Goal: Contribute content: Add original content to the website for others to see

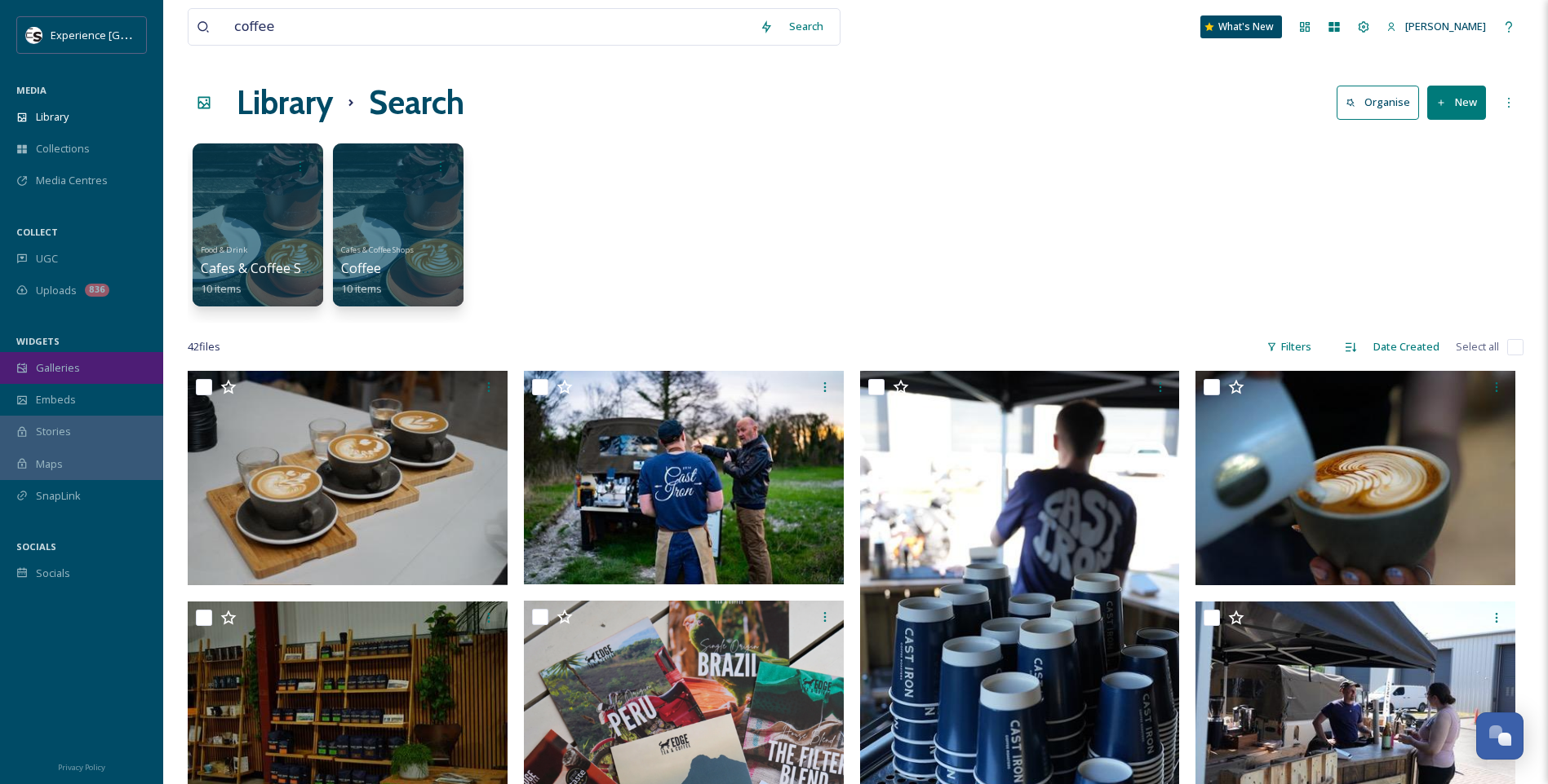
click at [103, 374] on div "Galleries" at bounding box center [81, 368] width 163 height 32
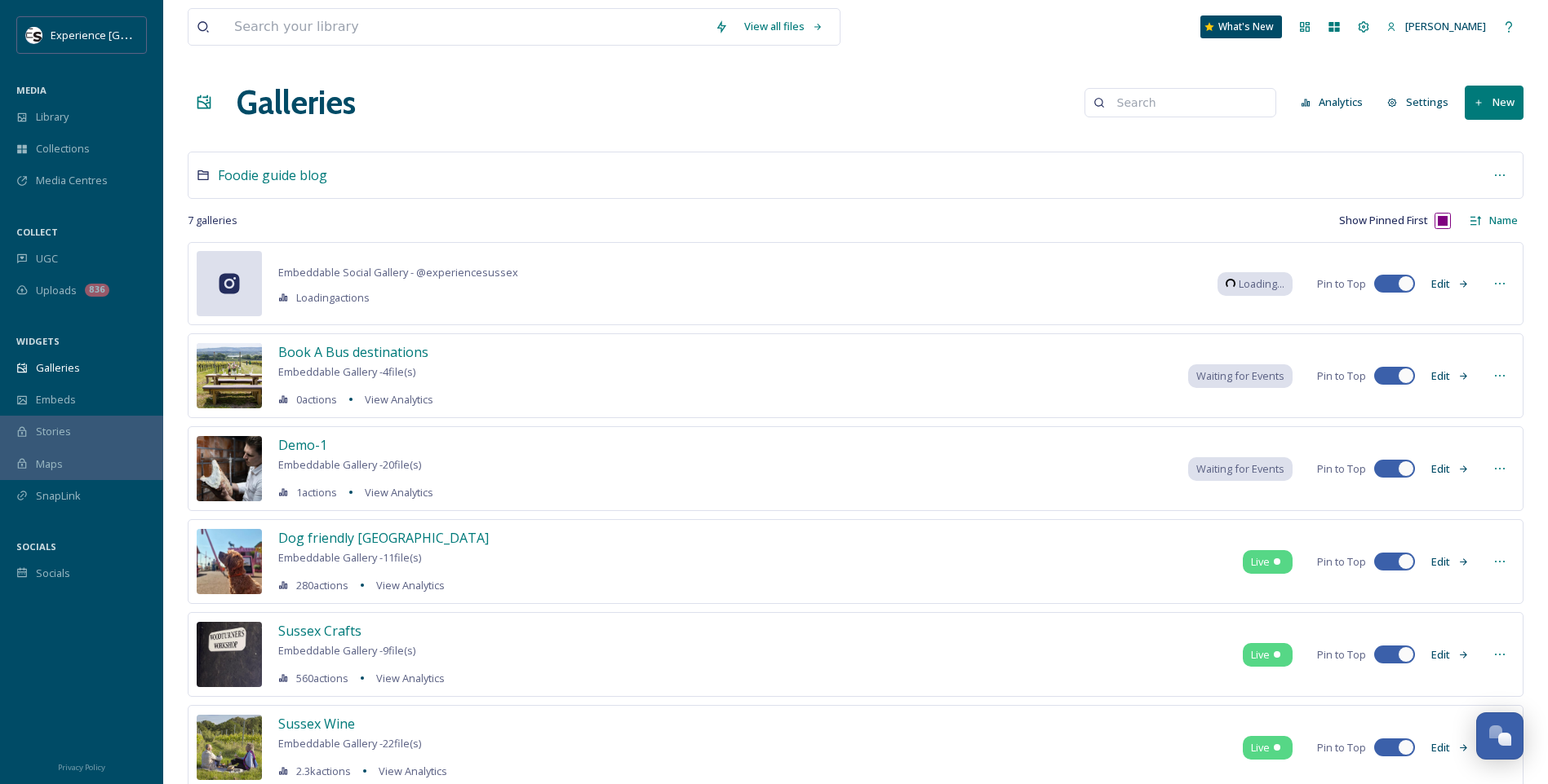
click at [1234, 95] on button "New" at bounding box center [1494, 102] width 58 height 34
click at [1234, 143] on span "Gallery" at bounding box center [1496, 141] width 35 height 16
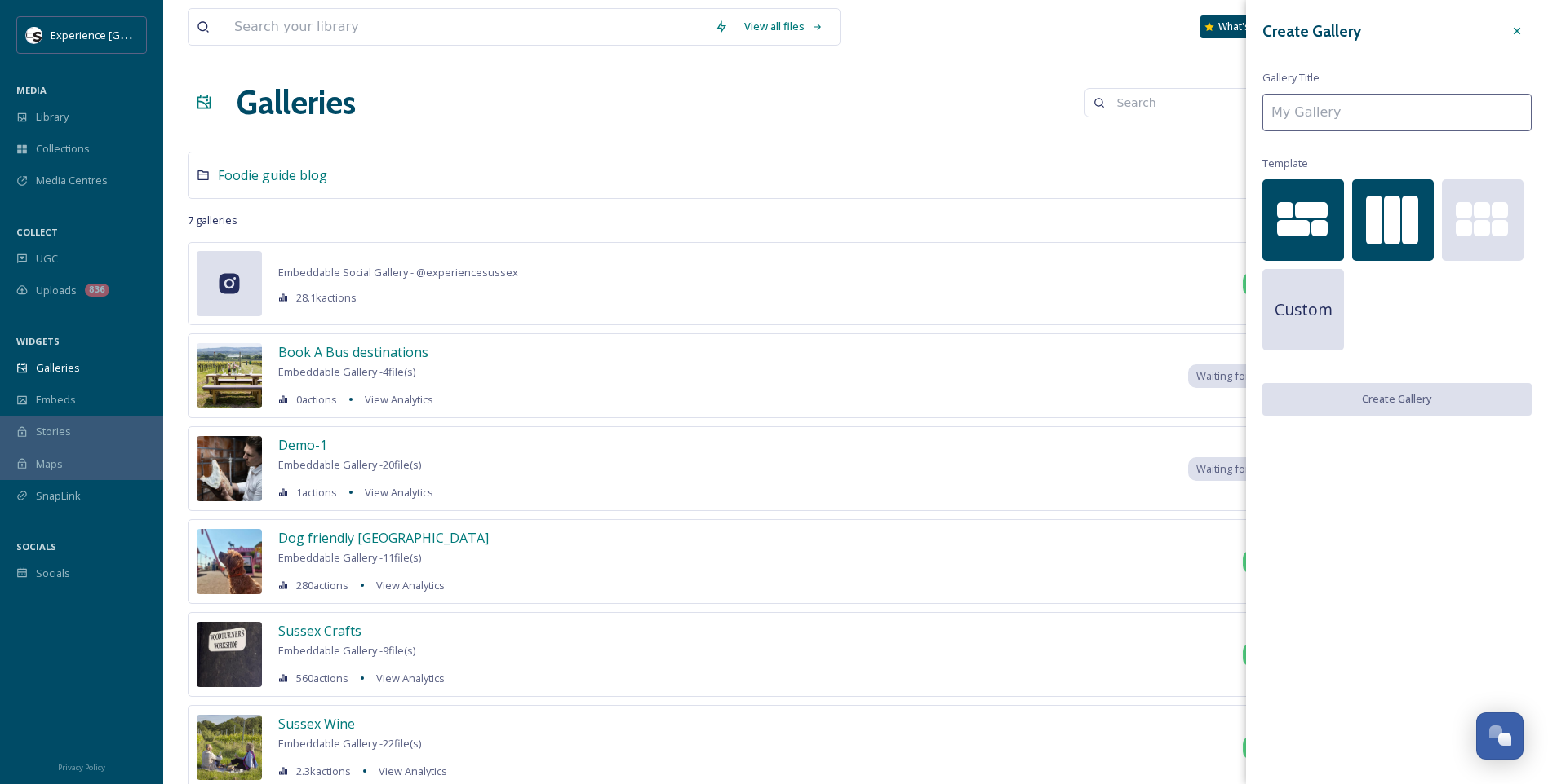
click at [1234, 226] on div at bounding box center [1409, 220] width 16 height 49
click at [1234, 106] on input at bounding box center [1396, 113] width 269 height 38
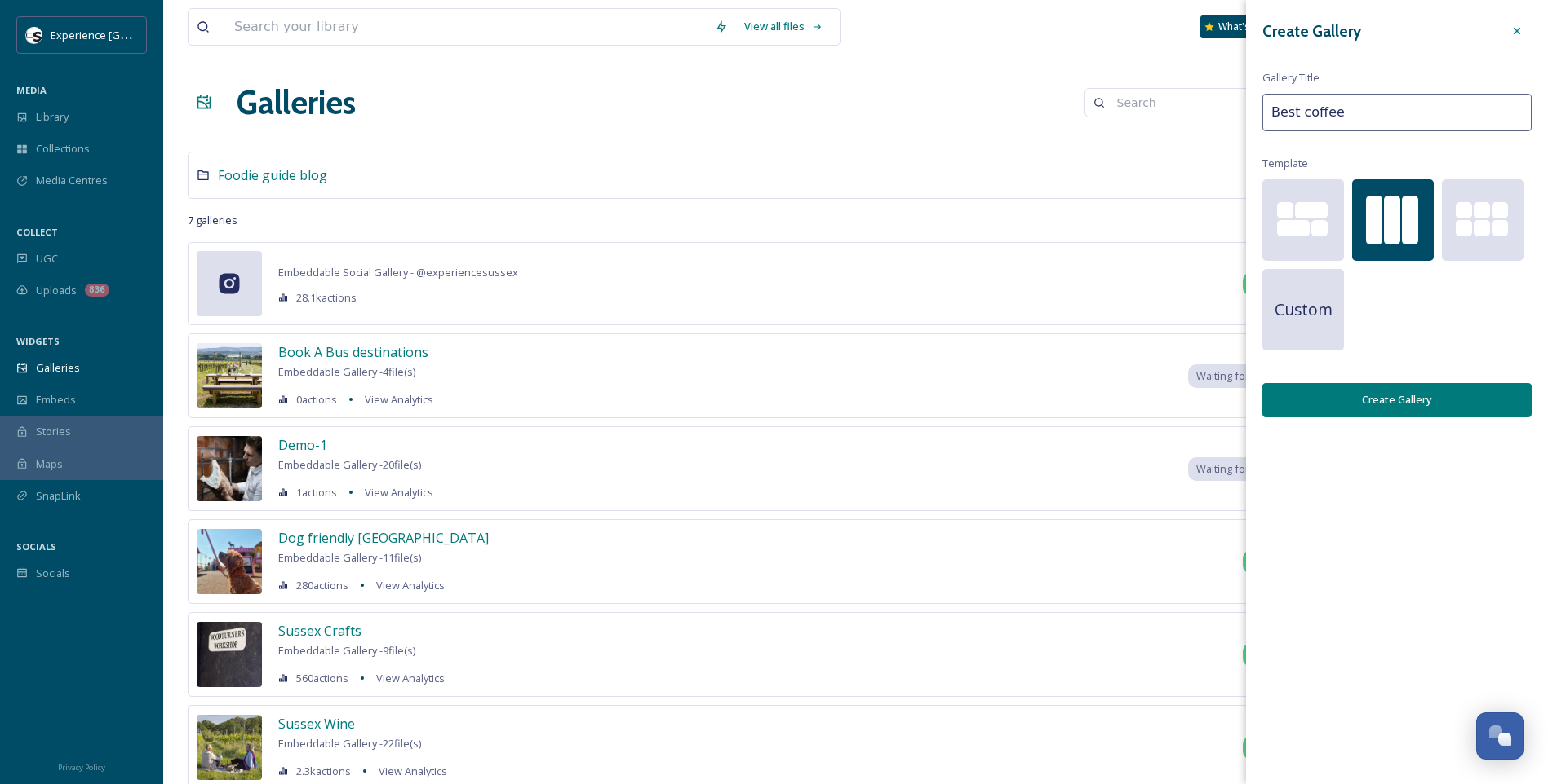
type input "Best coffee"
click at [1234, 405] on button "Create Gallery" at bounding box center [1396, 400] width 269 height 34
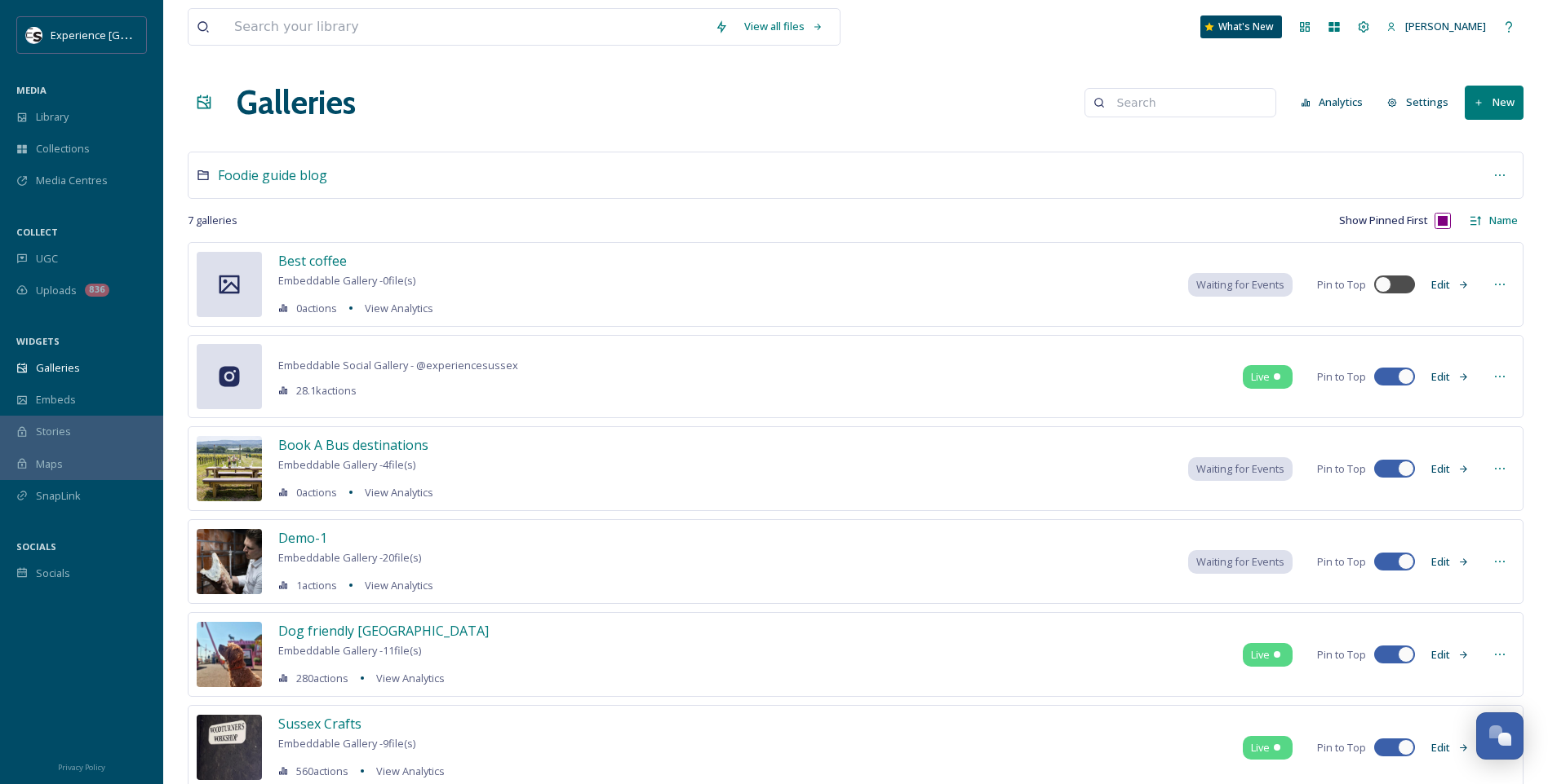
click at [1234, 280] on button "Edit" at bounding box center [1450, 285] width 53 height 32
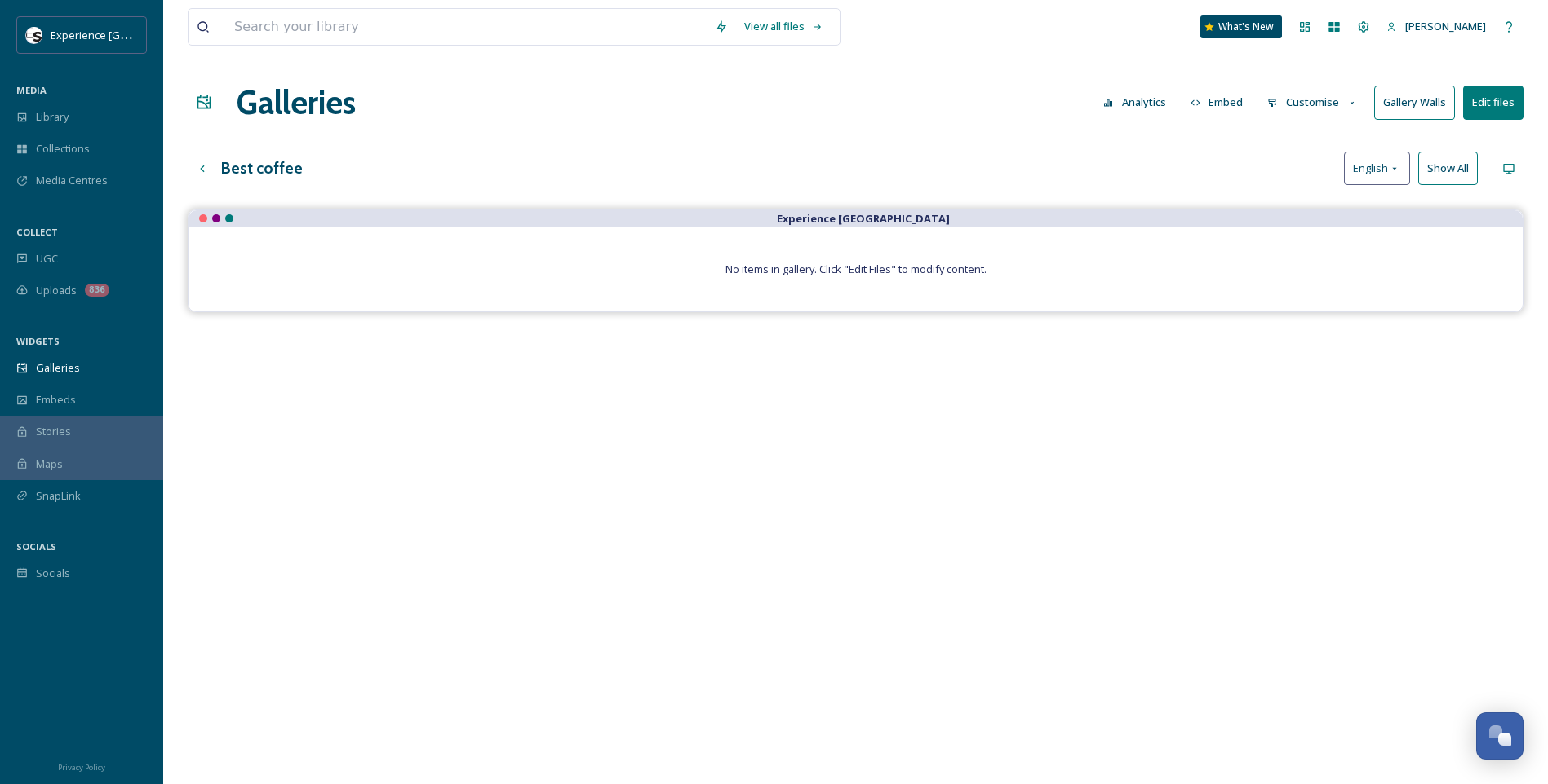
click at [1234, 94] on button "Edit files" at bounding box center [1493, 102] width 60 height 34
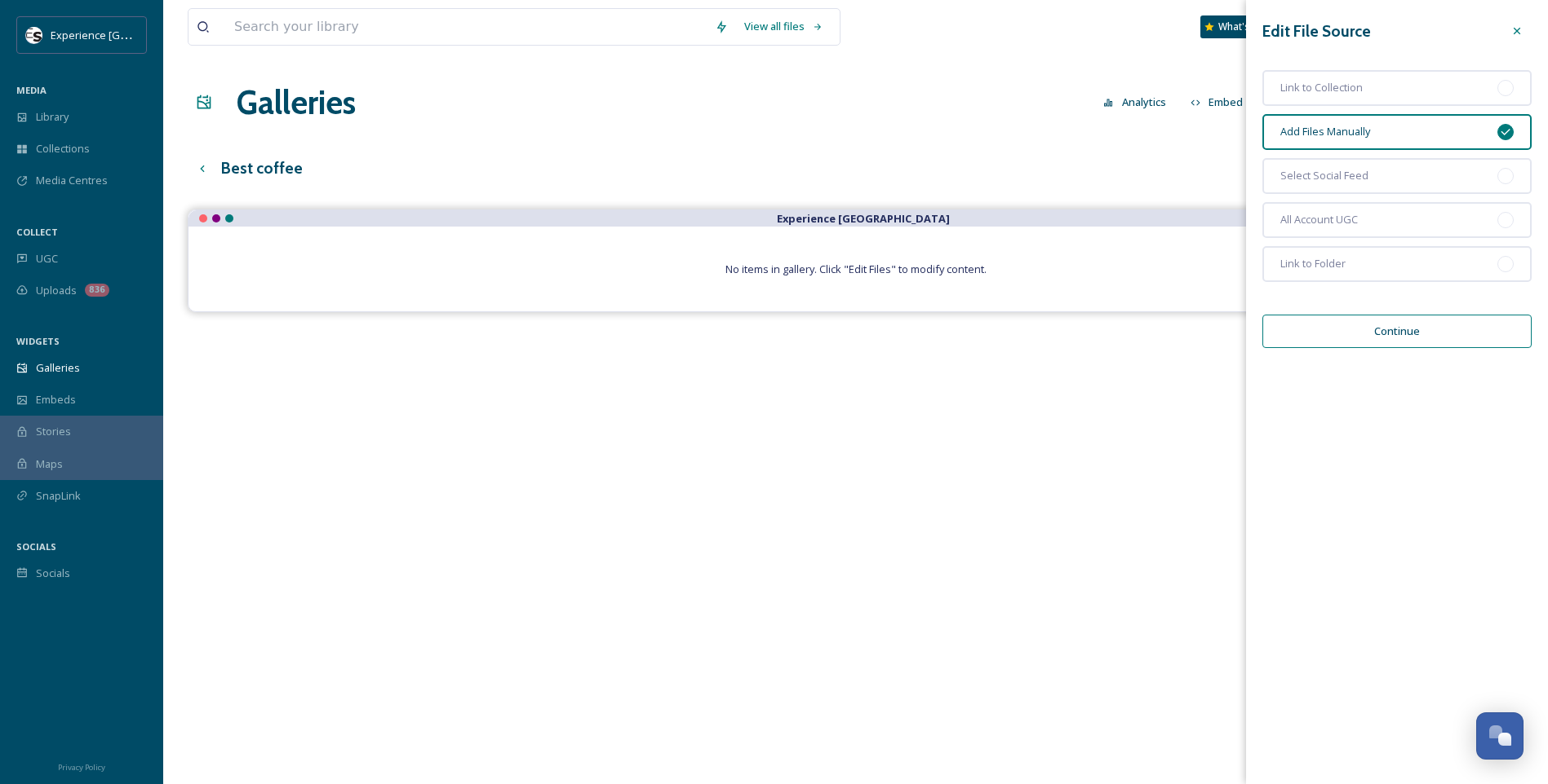
click at [1234, 342] on button "Continue" at bounding box center [1396, 332] width 269 height 34
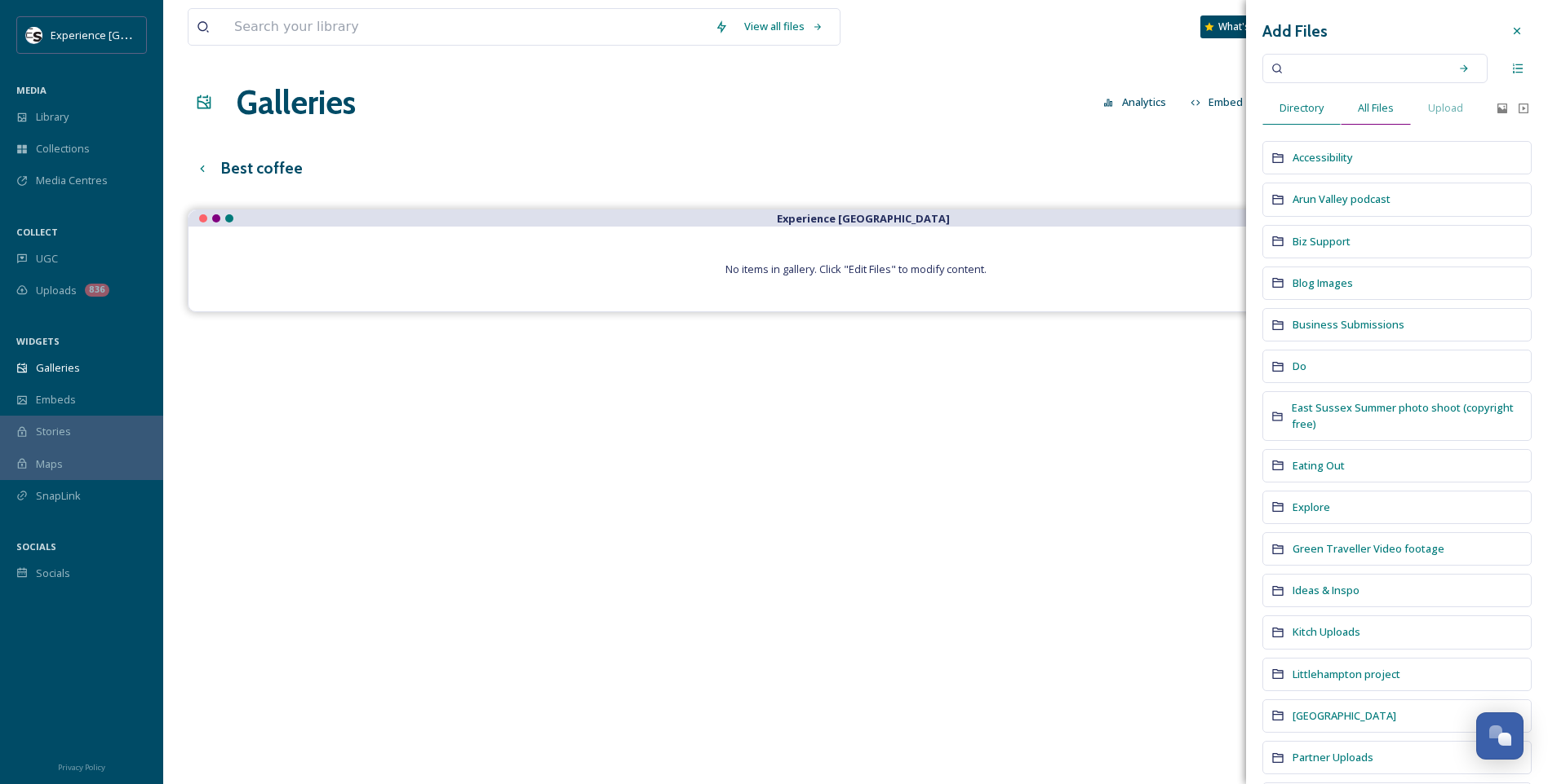
click at [1234, 105] on span "All Files" at bounding box center [1376, 108] width 36 height 16
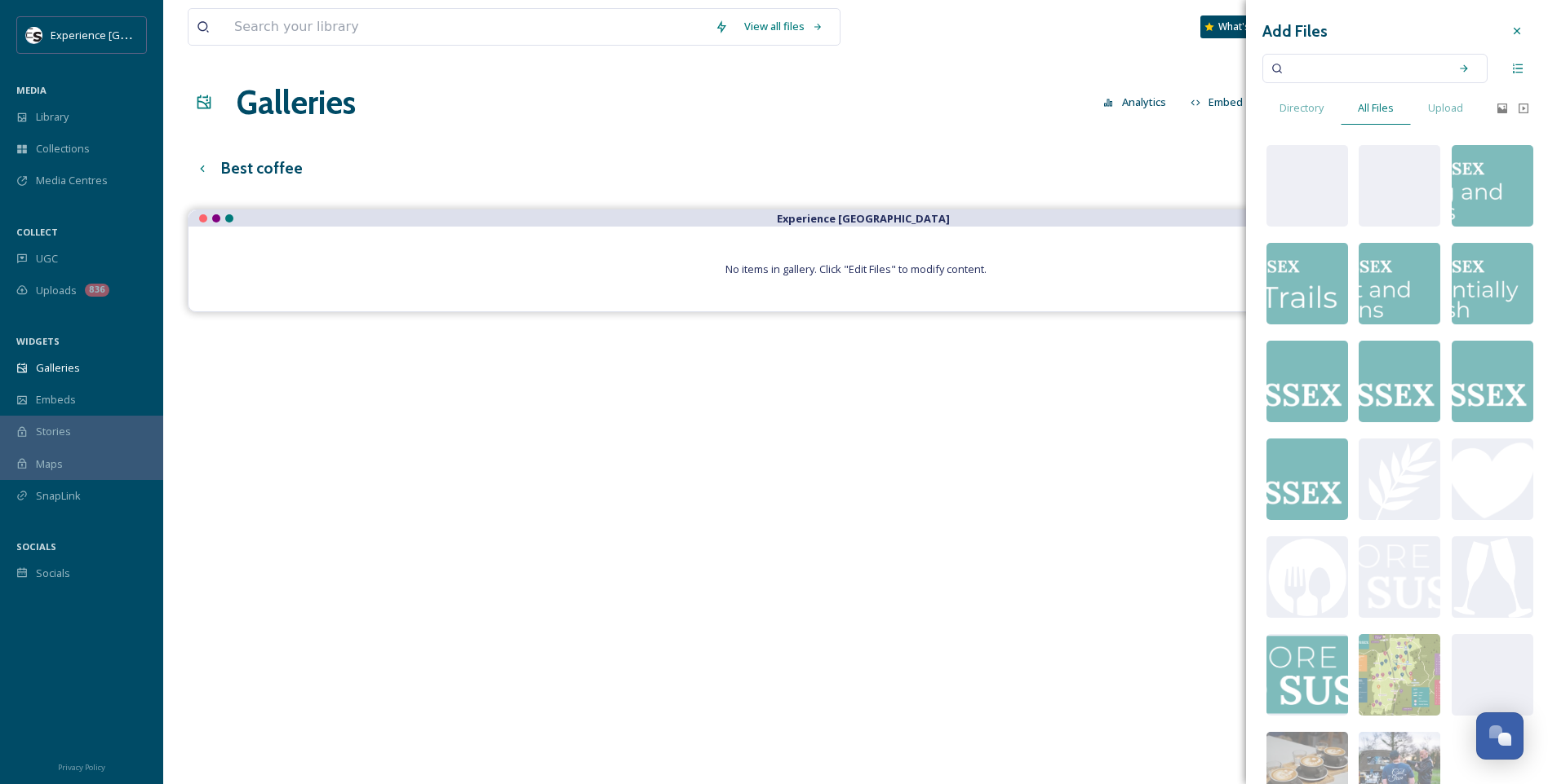
click at [1234, 75] on input at bounding box center [1364, 68] width 155 height 36
click at [1234, 67] on input "coffee" at bounding box center [1364, 68] width 155 height 36
click at [1234, 68] on icon at bounding box center [1464, 68] width 12 height 12
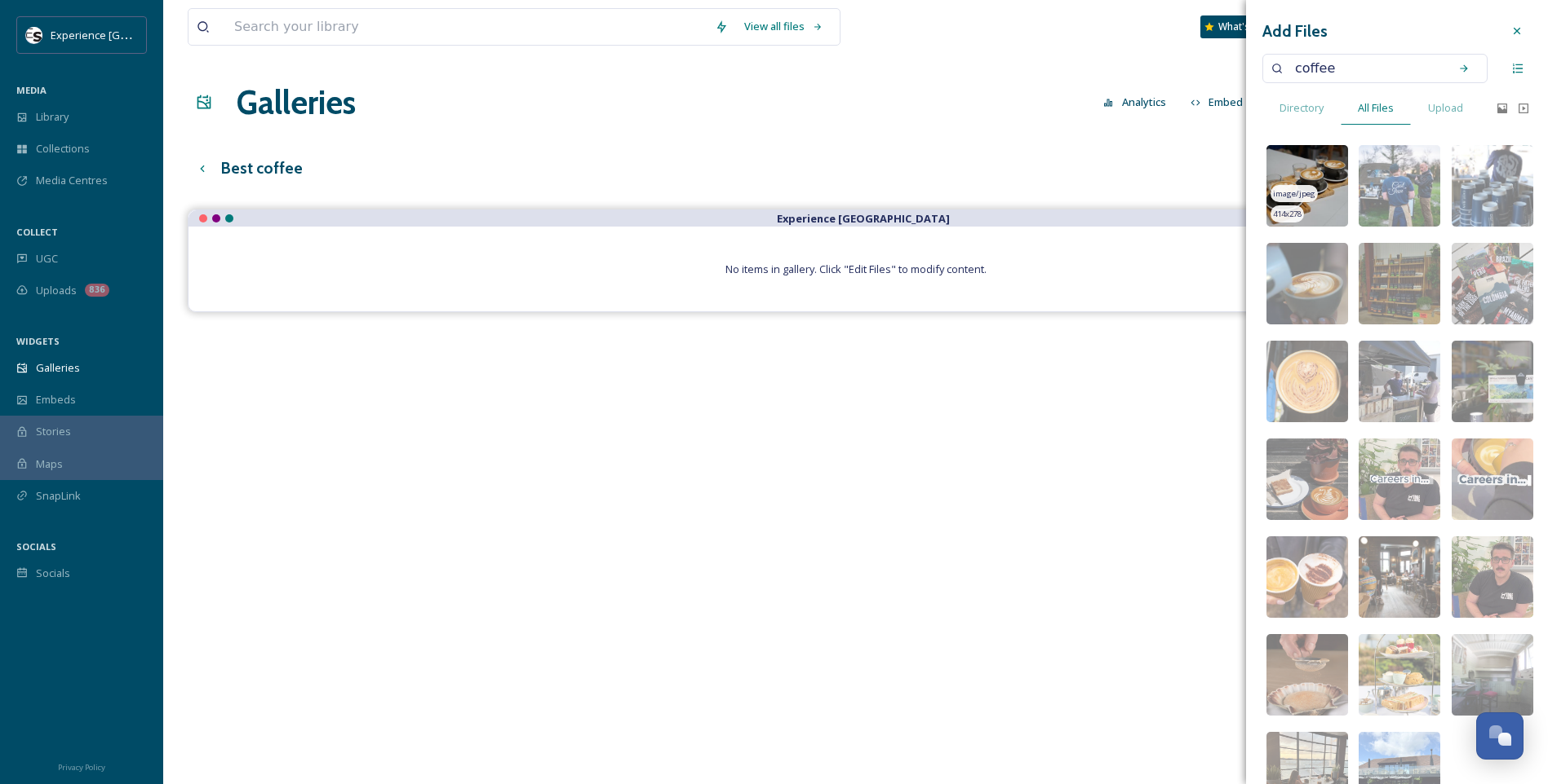
click at [1234, 160] on img at bounding box center [1306, 186] width 81 height 81
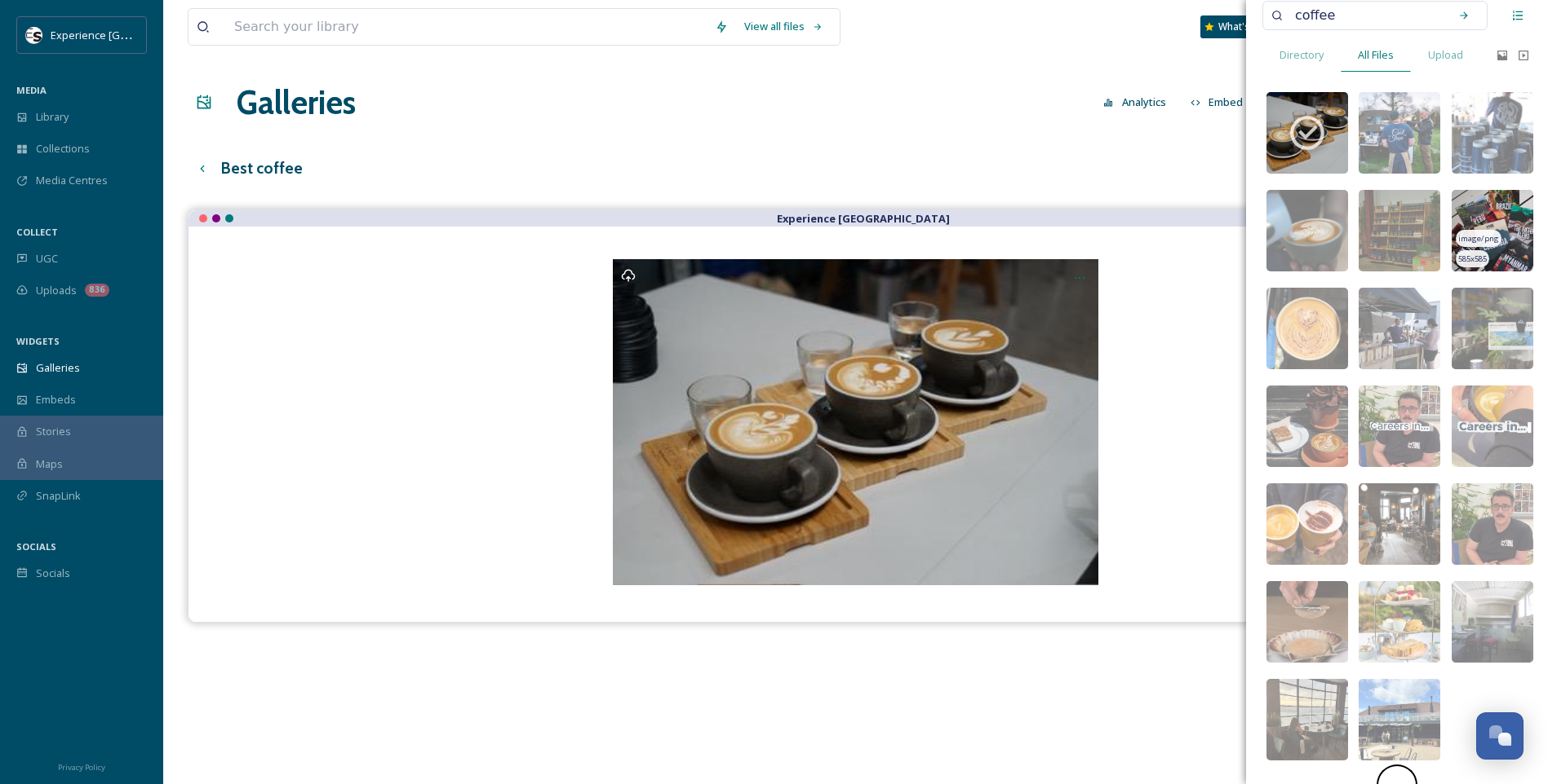
scroll to position [90, 0]
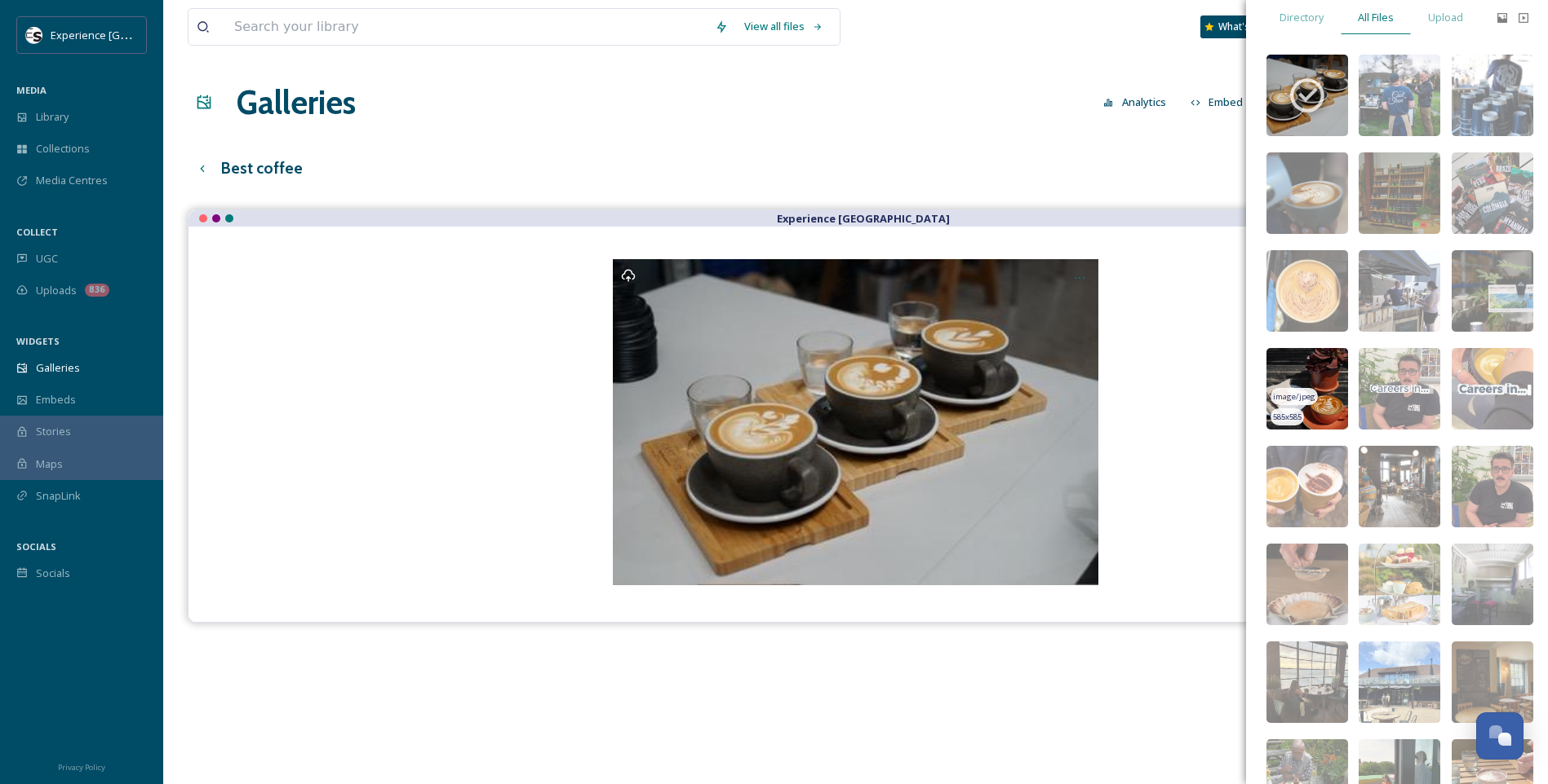
click at [1234, 378] on img at bounding box center [1306, 389] width 81 height 81
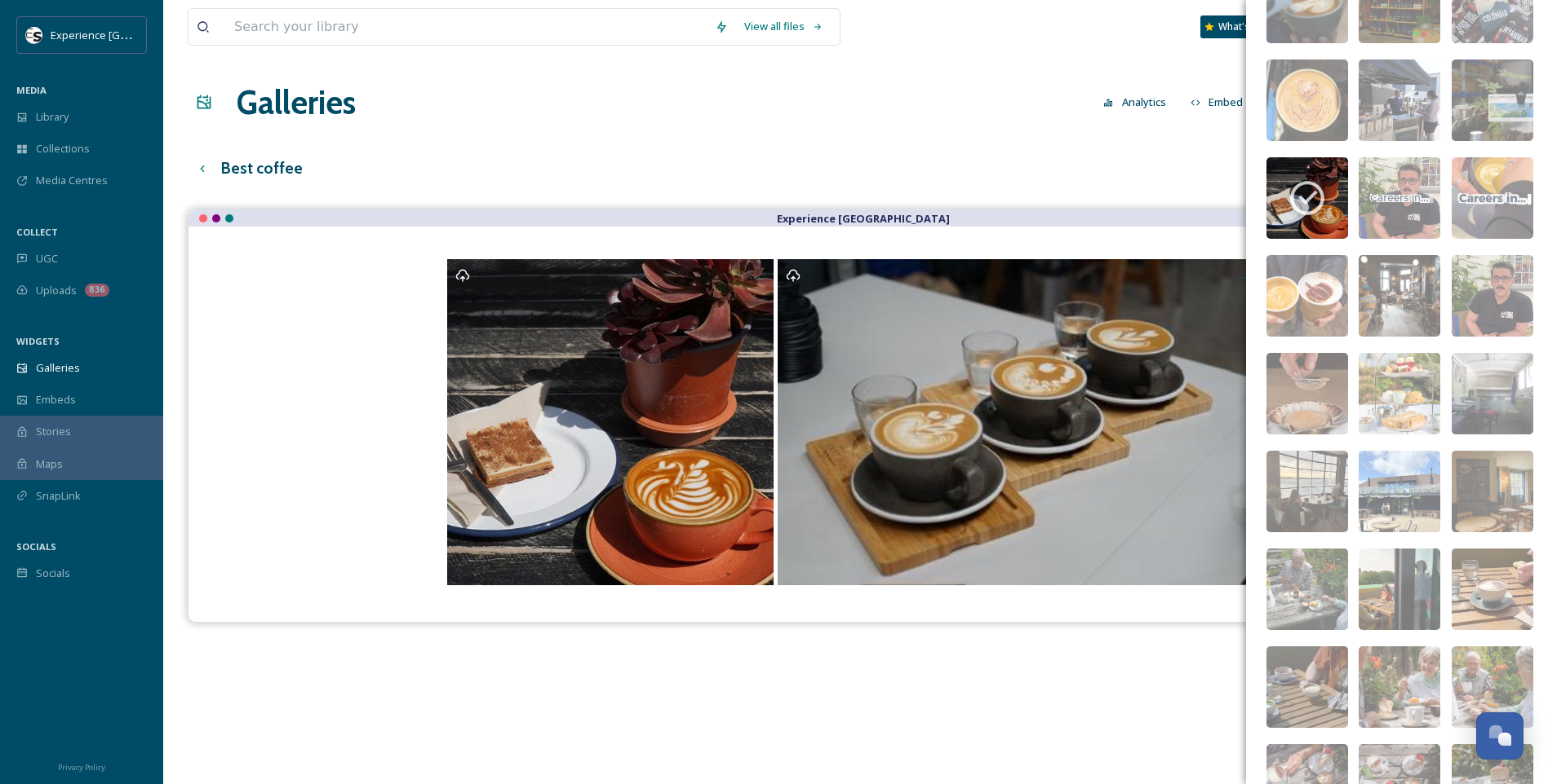
scroll to position [0, 0]
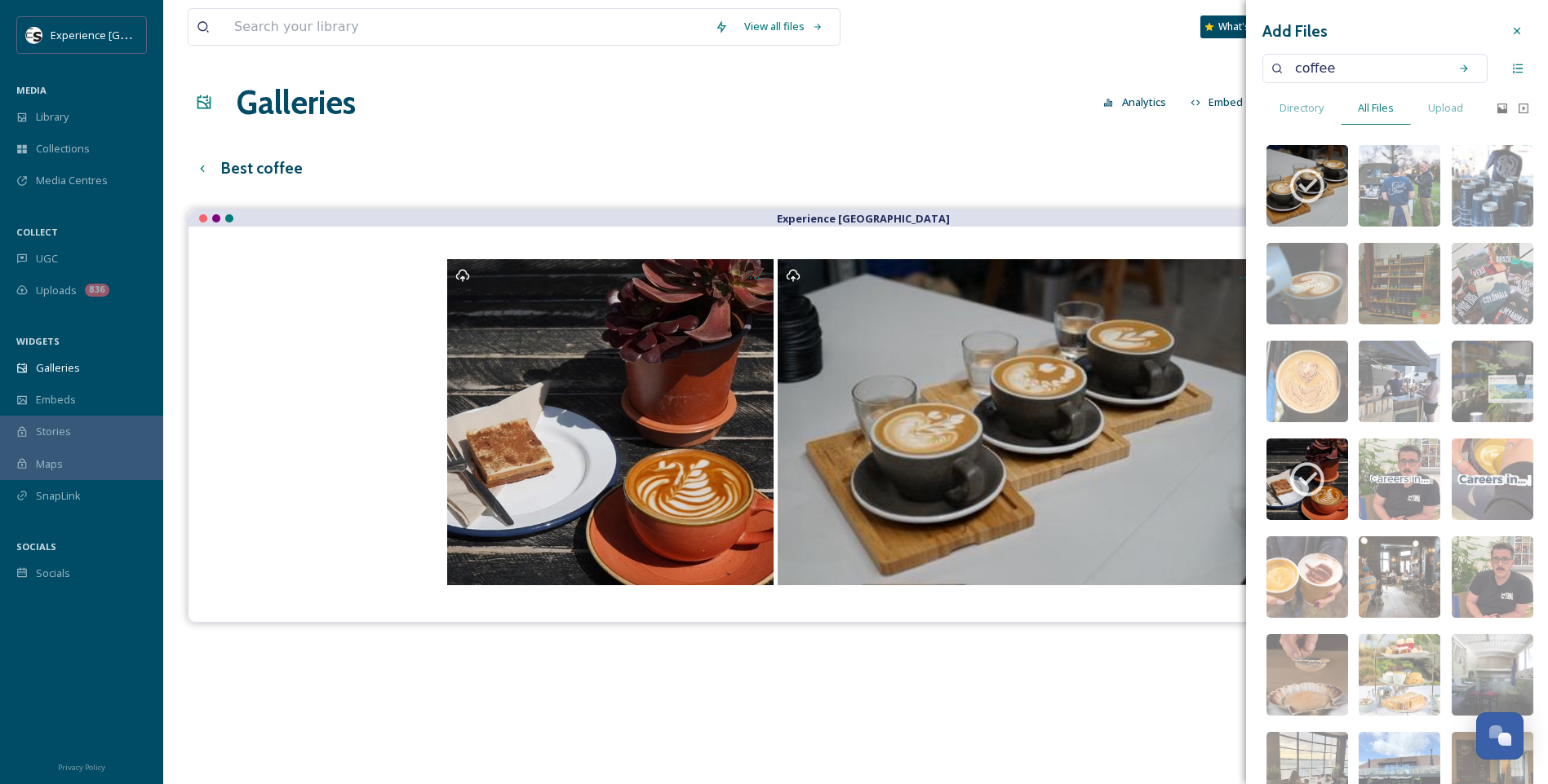
click at [1234, 86] on div "Add Files coffee Directory All Files Upload image/jpeg 414 x 278 image/jpeg 414…" at bounding box center [1396, 769] width 302 height 1538
click at [1234, 77] on input "coffee" at bounding box center [1364, 68] width 155 height 36
click at [1234, 72] on icon at bounding box center [1464, 68] width 12 height 12
click at [1234, 72] on div "Search" at bounding box center [1464, 68] width 30 height 30
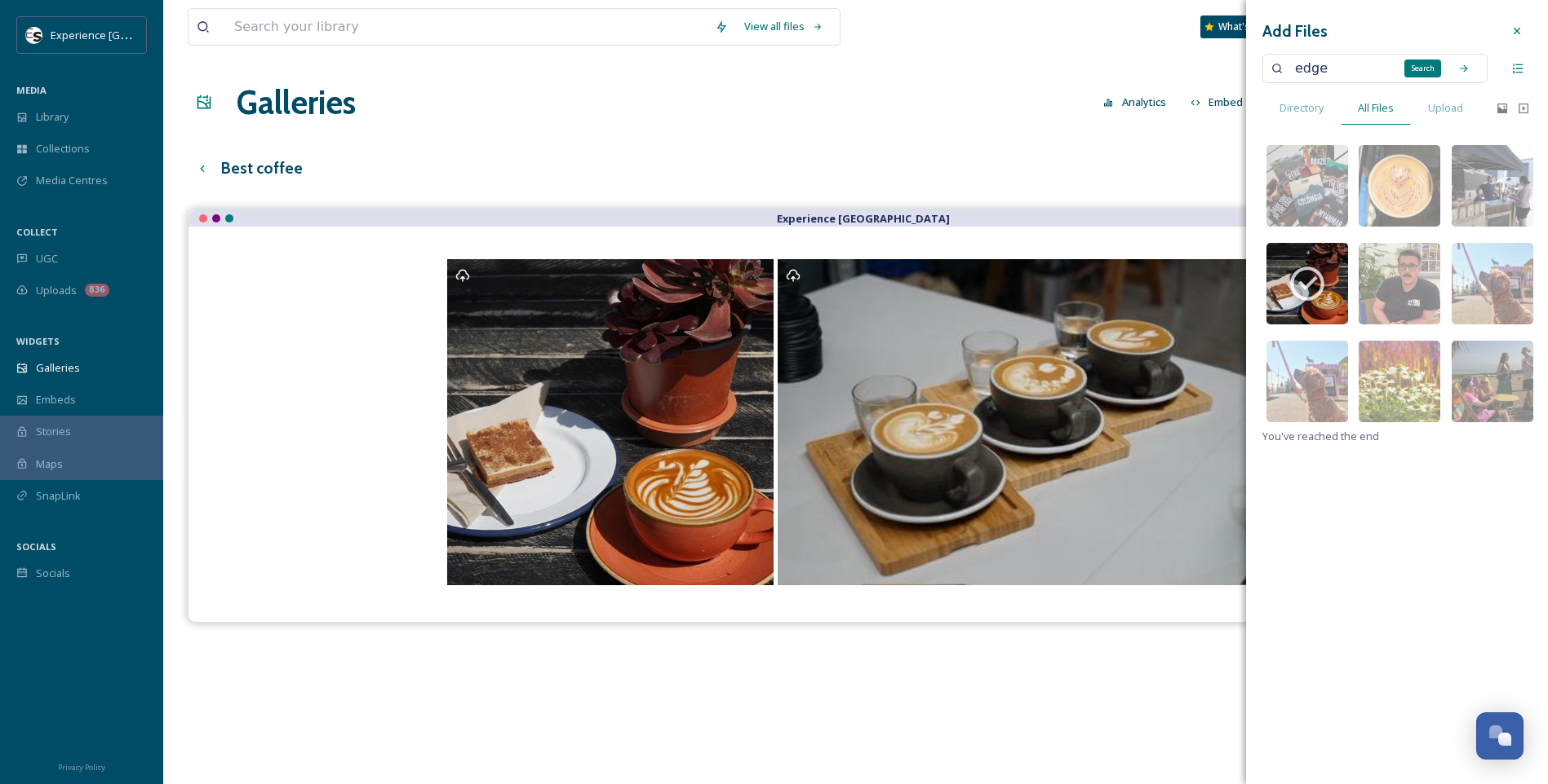
drag, startPoint x: 1448, startPoint y: 72, endPoint x: 1426, endPoint y: 21, distance: 55.5
click at [1234, 21] on div "Add Files" at bounding box center [1396, 31] width 269 height 30
click at [1234, 67] on input "edge" at bounding box center [1364, 68] width 155 height 36
click at [1234, 67] on icon at bounding box center [1464, 68] width 12 height 12
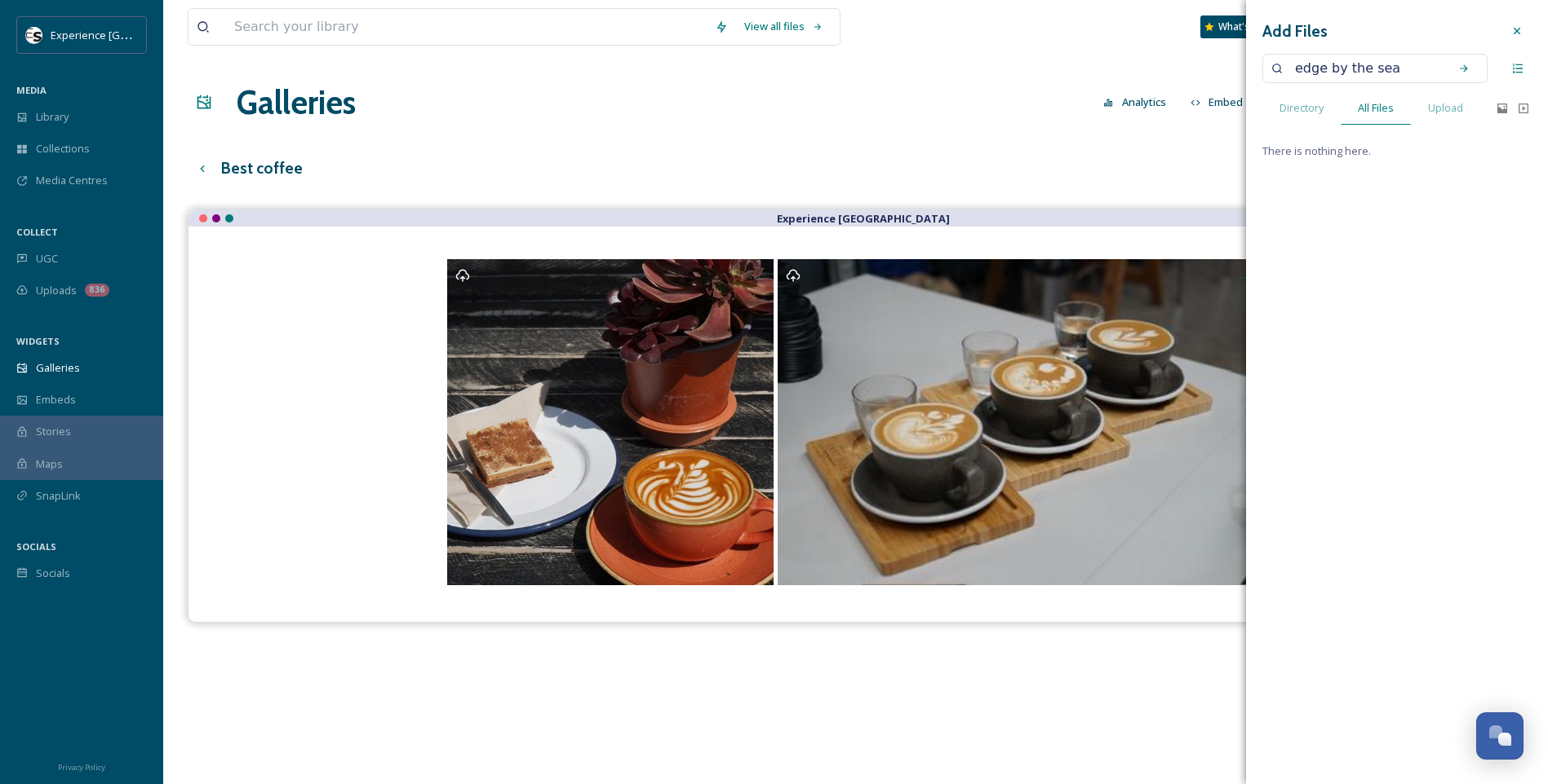
click at [1234, 74] on input "edge by the sea" at bounding box center [1364, 68] width 155 height 36
click at [1234, 64] on input "[GEOGRAPHIC_DATA]" at bounding box center [1364, 68] width 155 height 36
click at [1234, 70] on div "[GEOGRAPHIC_DATA]" at bounding box center [1374, 68] width 225 height 30
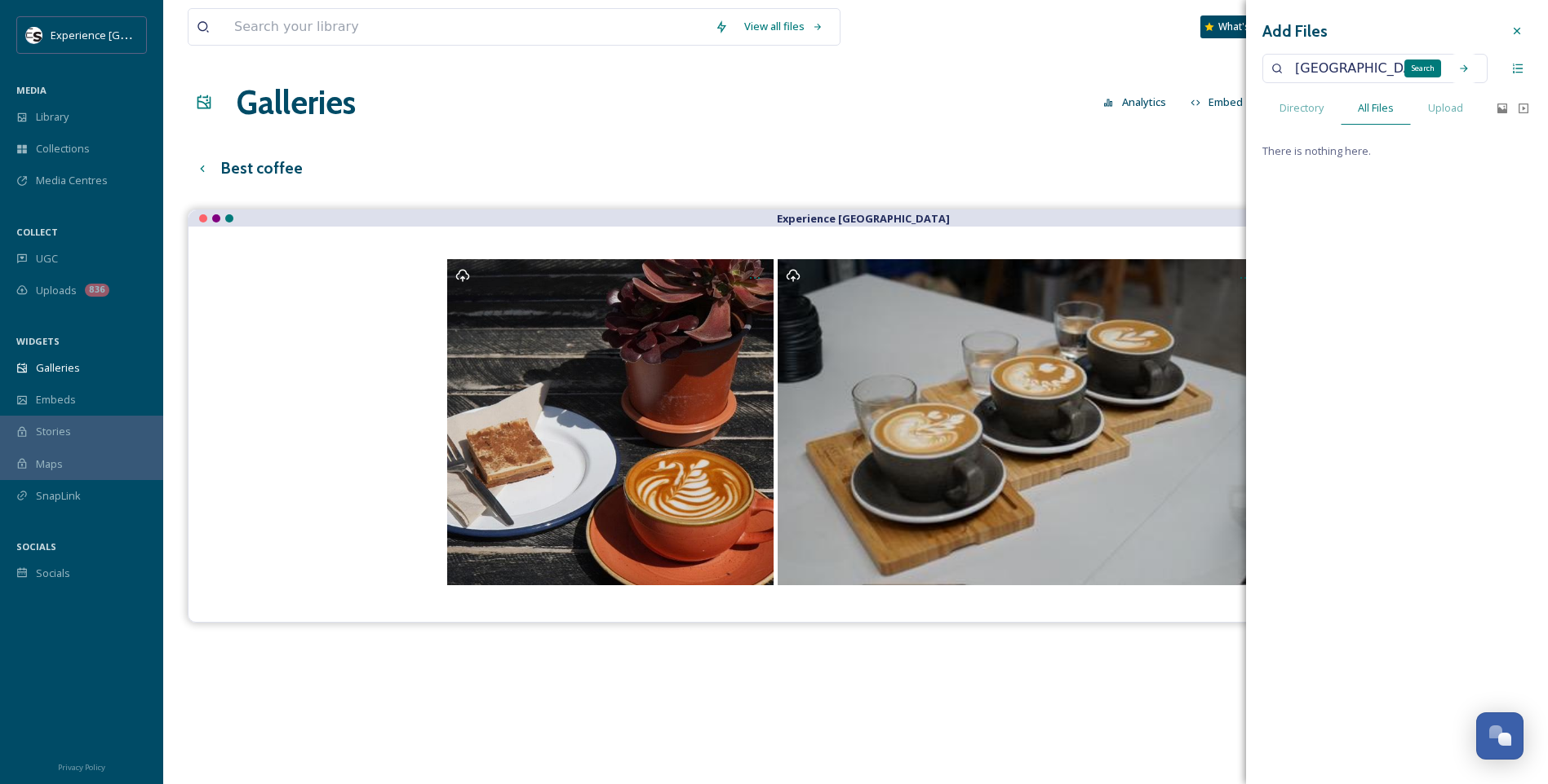
click at [1234, 70] on icon at bounding box center [1464, 68] width 12 height 12
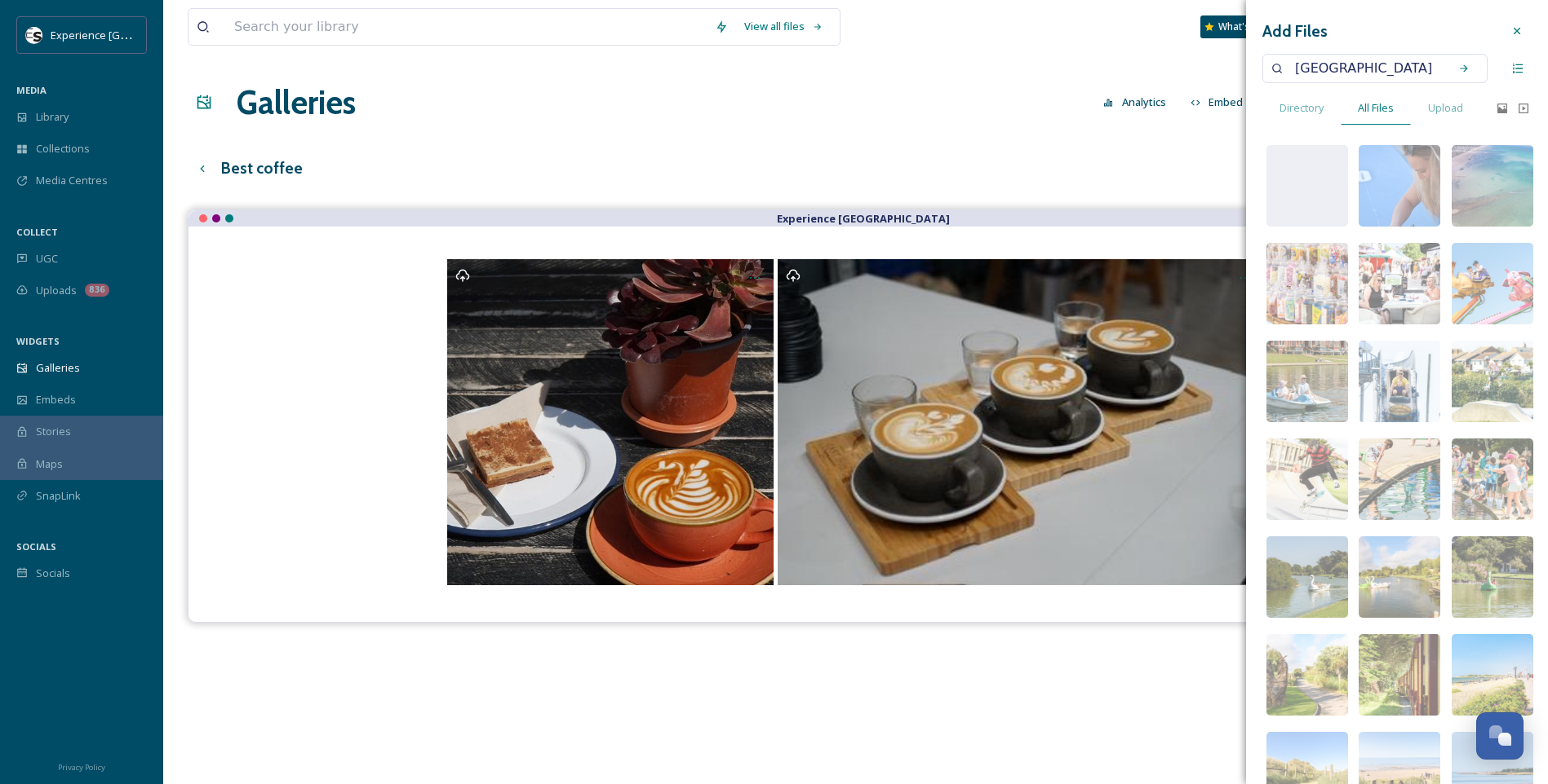
click at [1234, 67] on input "[GEOGRAPHIC_DATA]" at bounding box center [1364, 68] width 155 height 36
click at [1234, 66] on input "cafe" at bounding box center [1364, 68] width 155 height 36
click at [1234, 71] on div "Search" at bounding box center [1464, 68] width 30 height 30
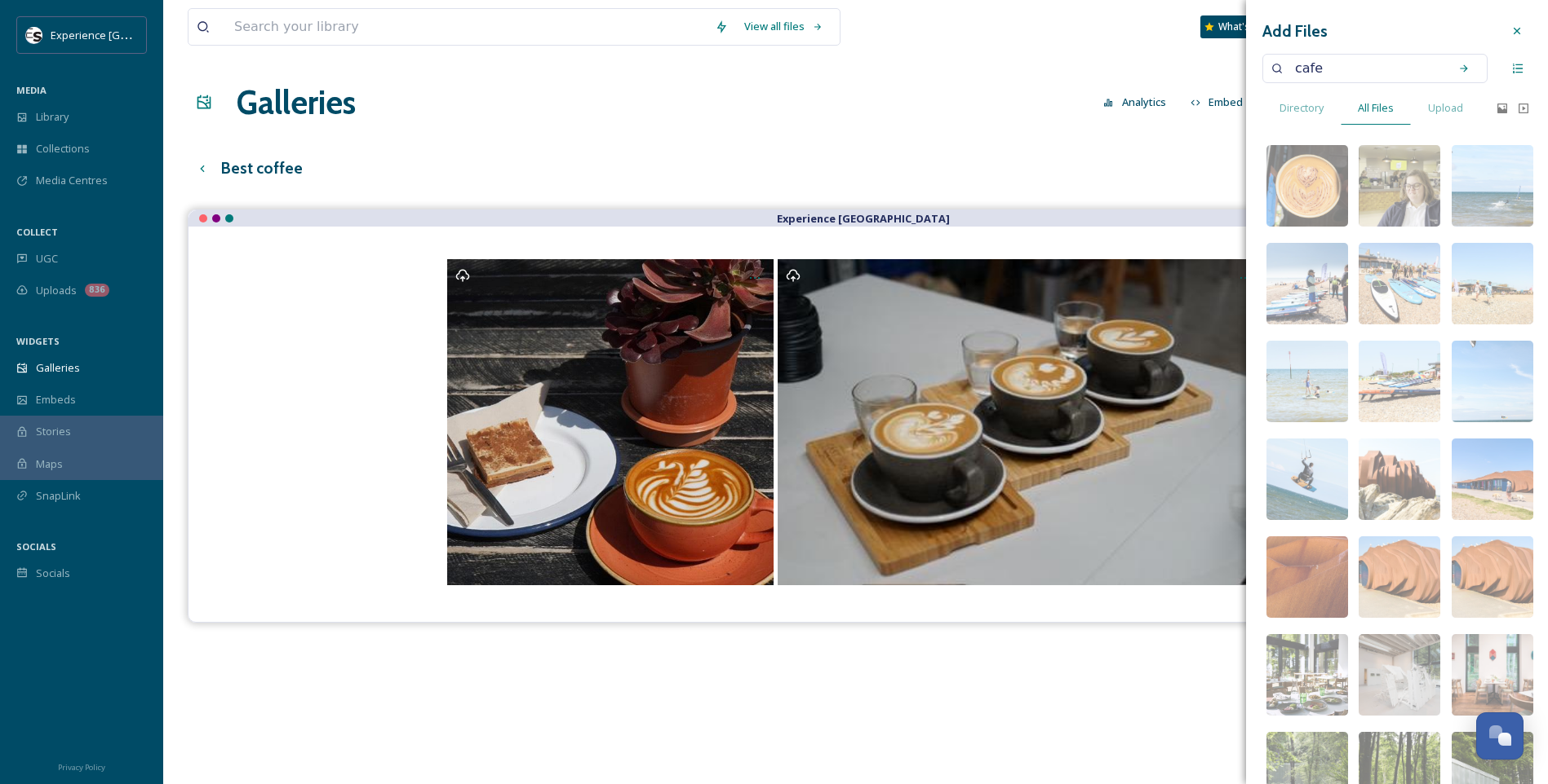
click at [1234, 62] on input "cafe" at bounding box center [1364, 68] width 155 height 36
click at [1234, 71] on icon at bounding box center [1464, 68] width 12 height 12
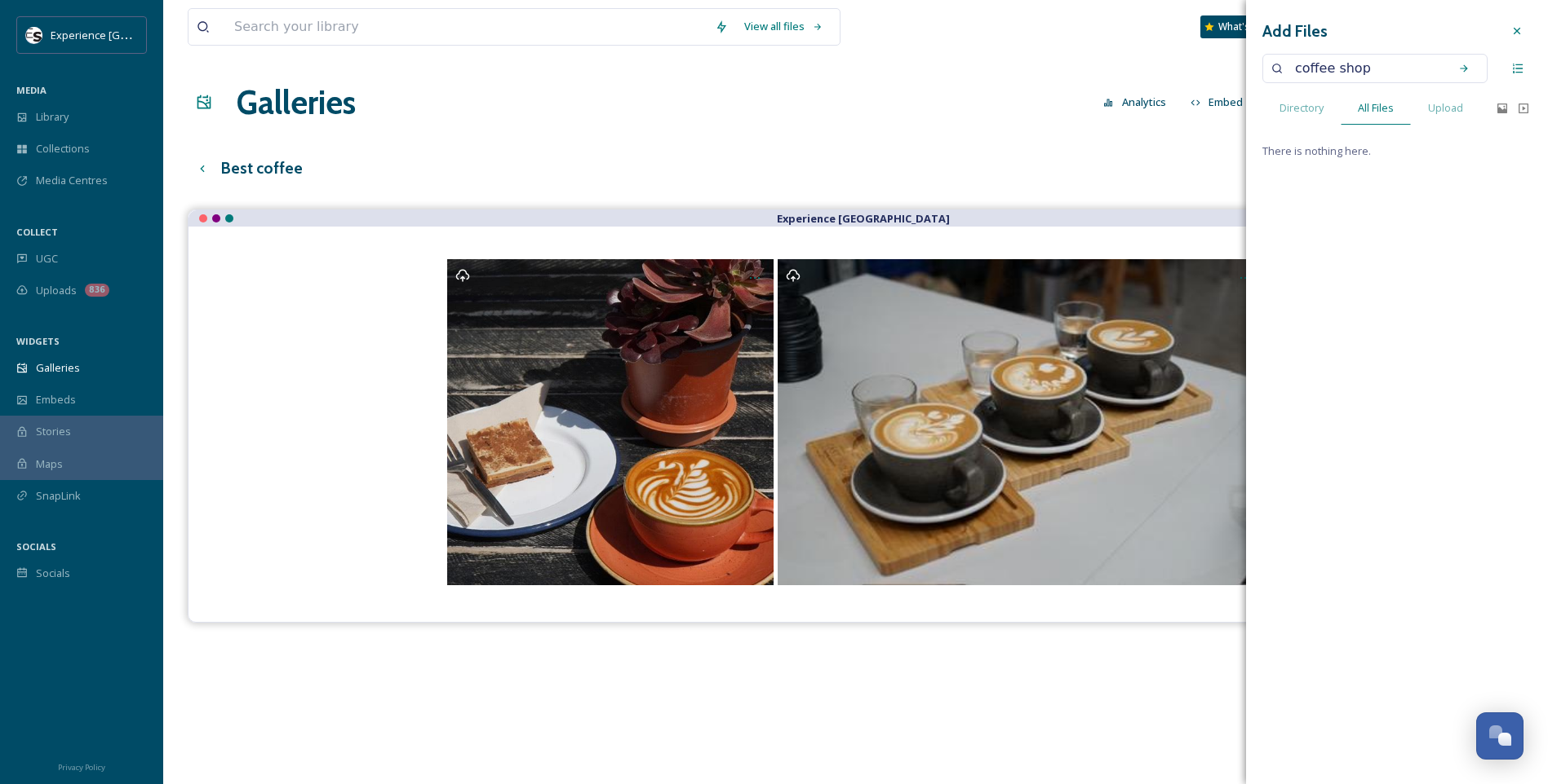
click at [1234, 67] on input "coffee shop" at bounding box center [1364, 68] width 155 height 36
type input "coffee"
click at [1234, 69] on icon at bounding box center [1463, 67] width 7 height 7
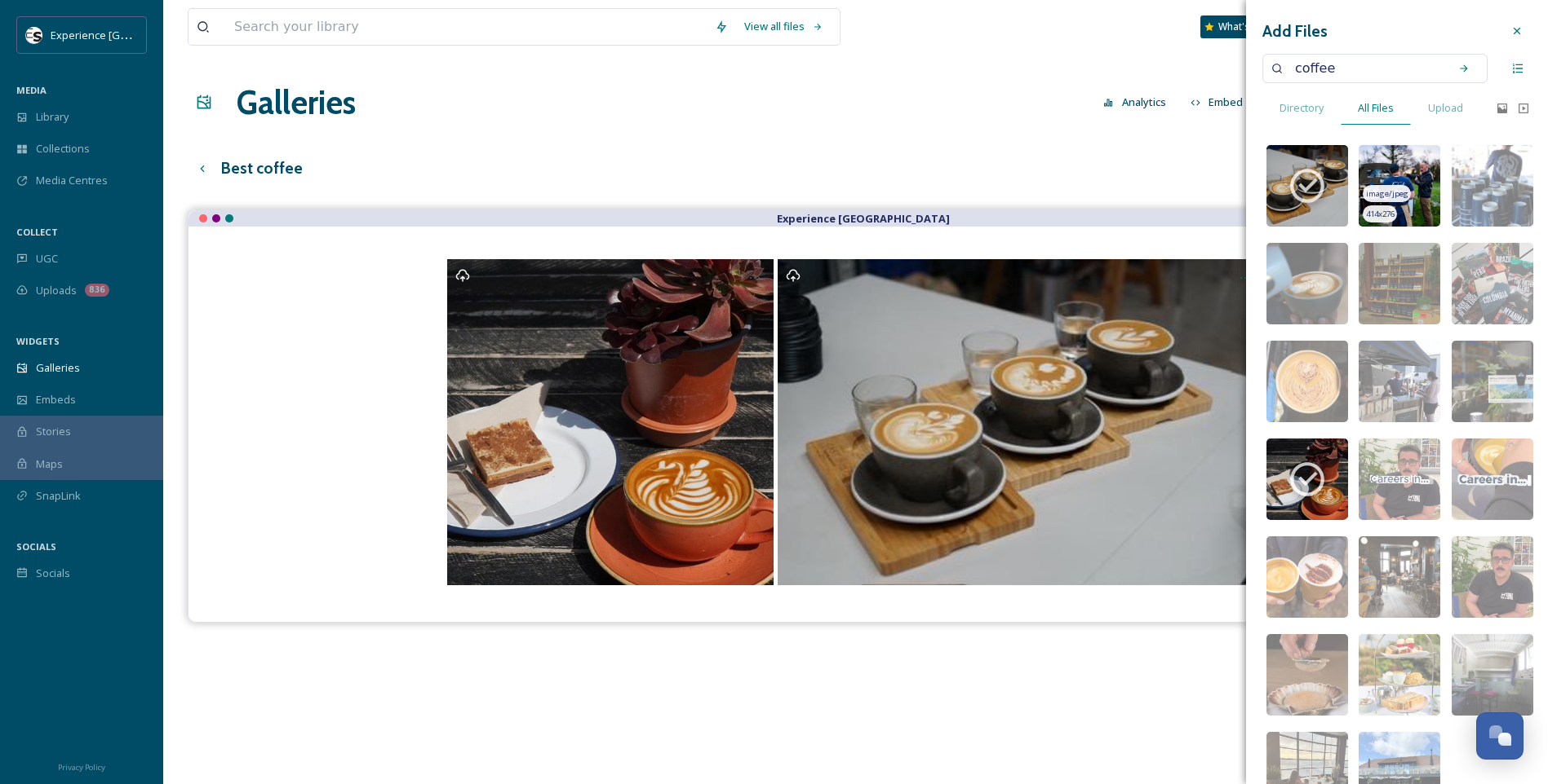
click at [1234, 177] on img at bounding box center [1399, 186] width 81 height 81
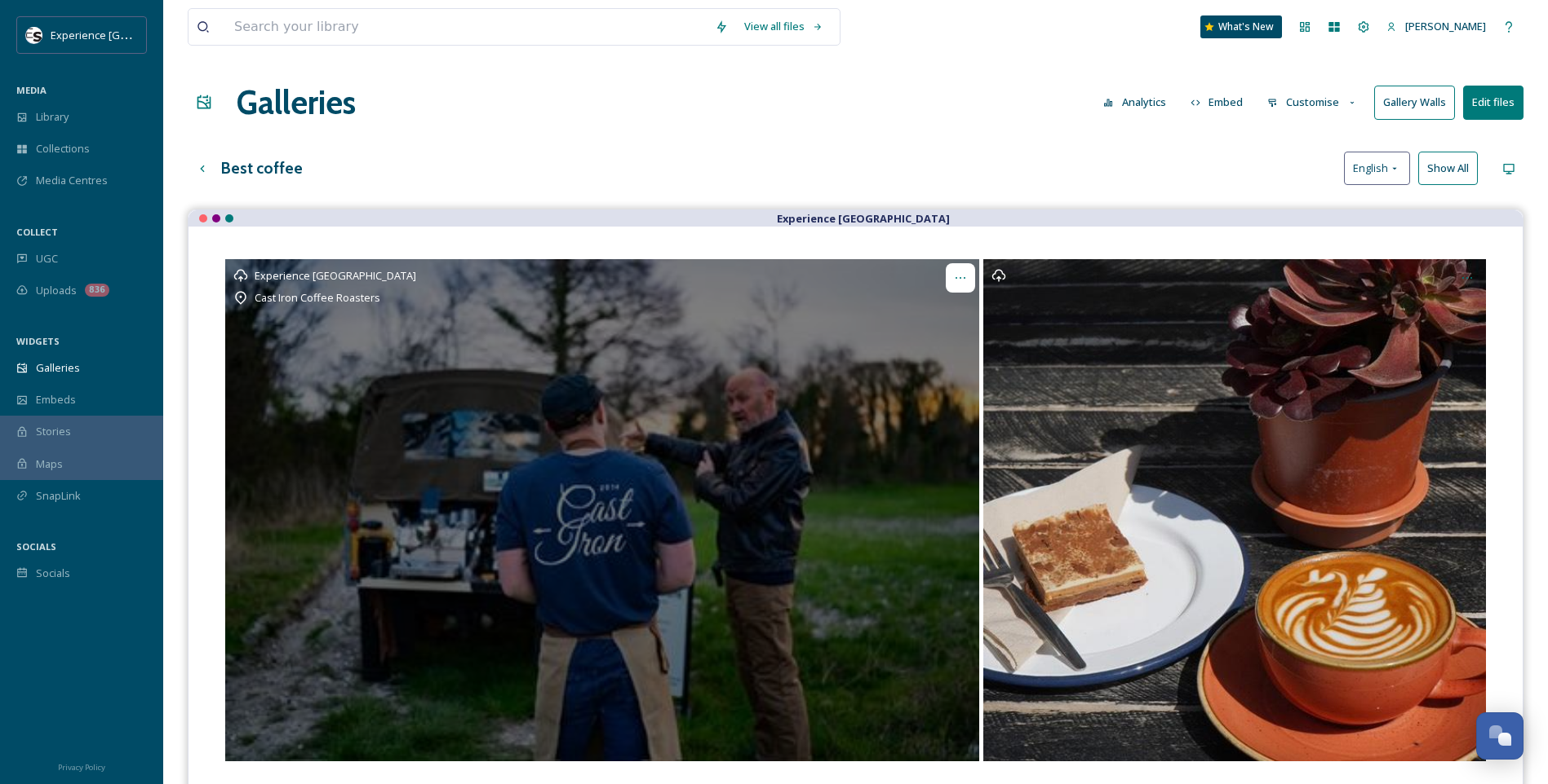
click at [955, 272] on icon "Opens media popup. Media description: Cast Iron 6.jpg." at bounding box center [960, 277] width 13 height 13
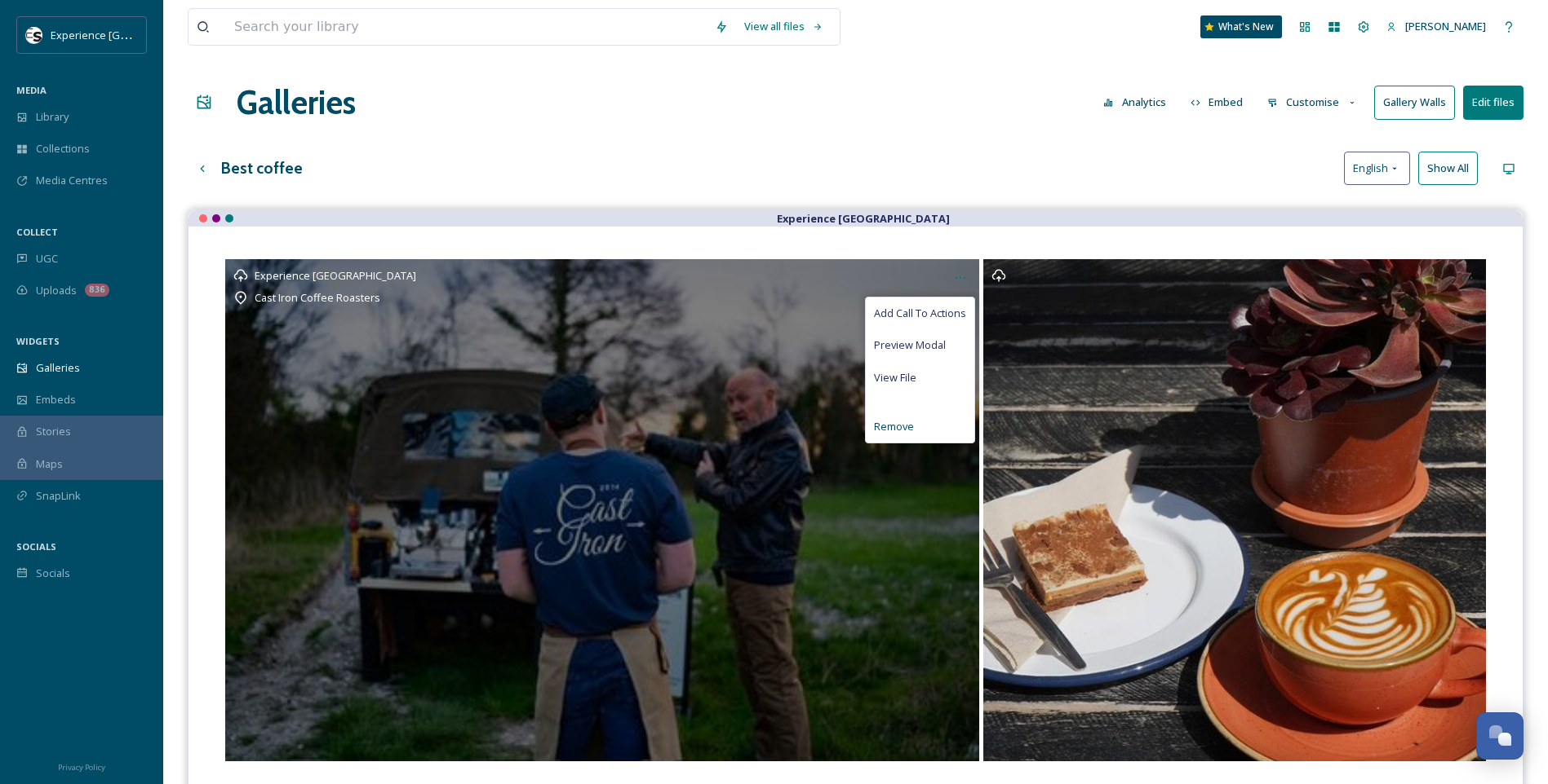
click at [908, 429] on span "Remove" at bounding box center [893, 427] width 40 height 16
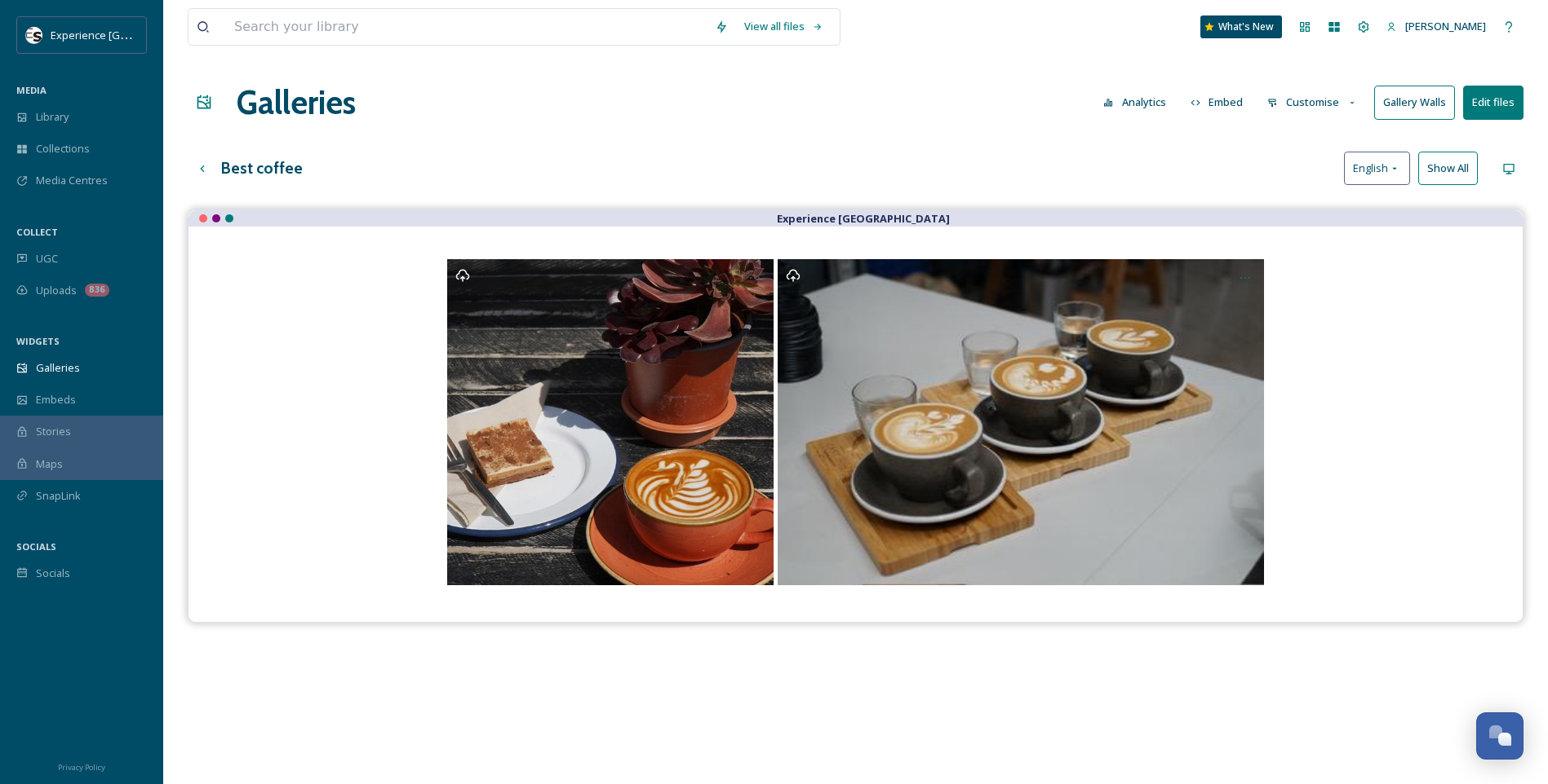
click at [1234, 103] on button "Edit files" at bounding box center [1493, 102] width 60 height 34
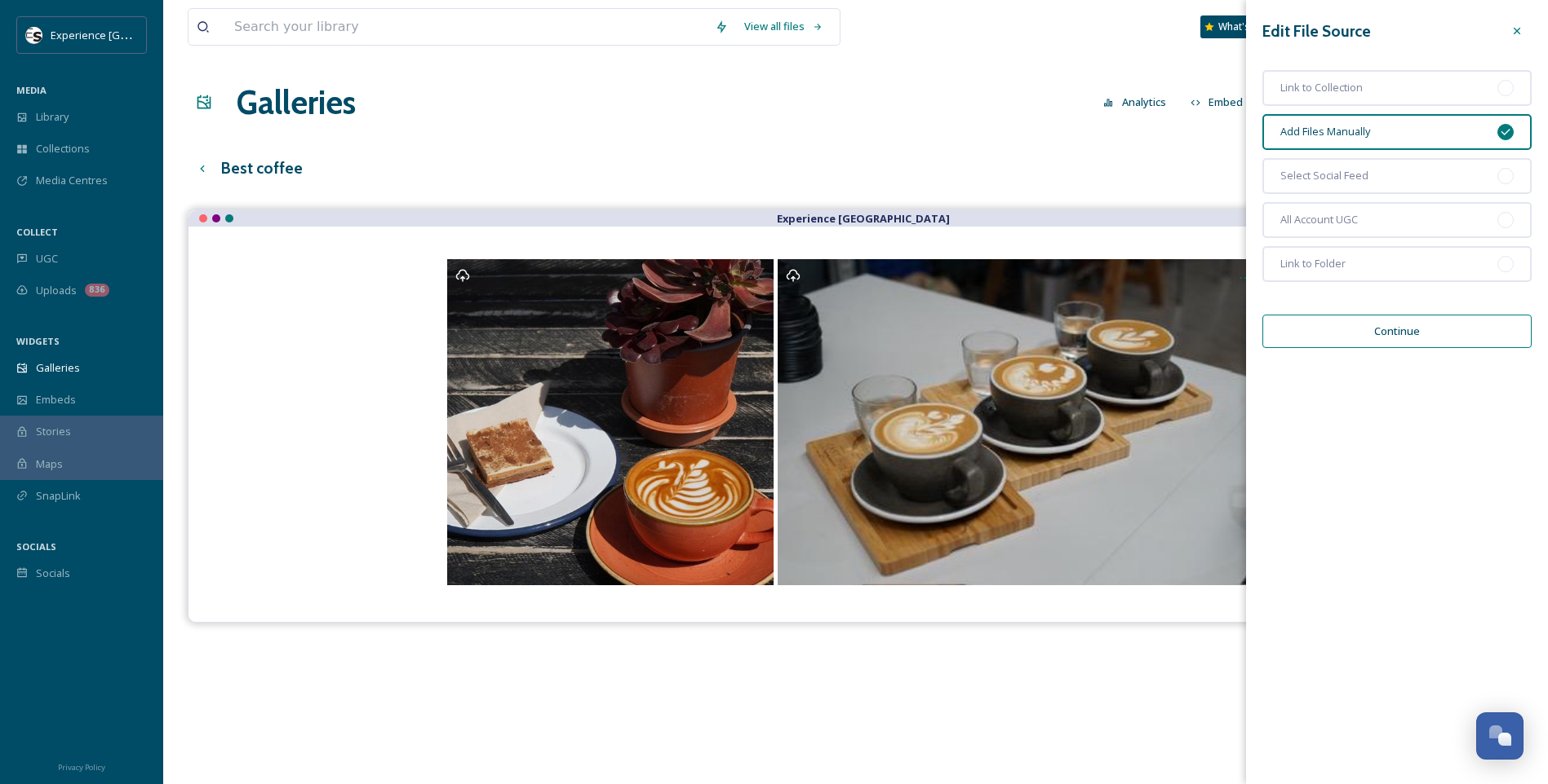
click at [1234, 337] on button "Continue" at bounding box center [1396, 332] width 269 height 34
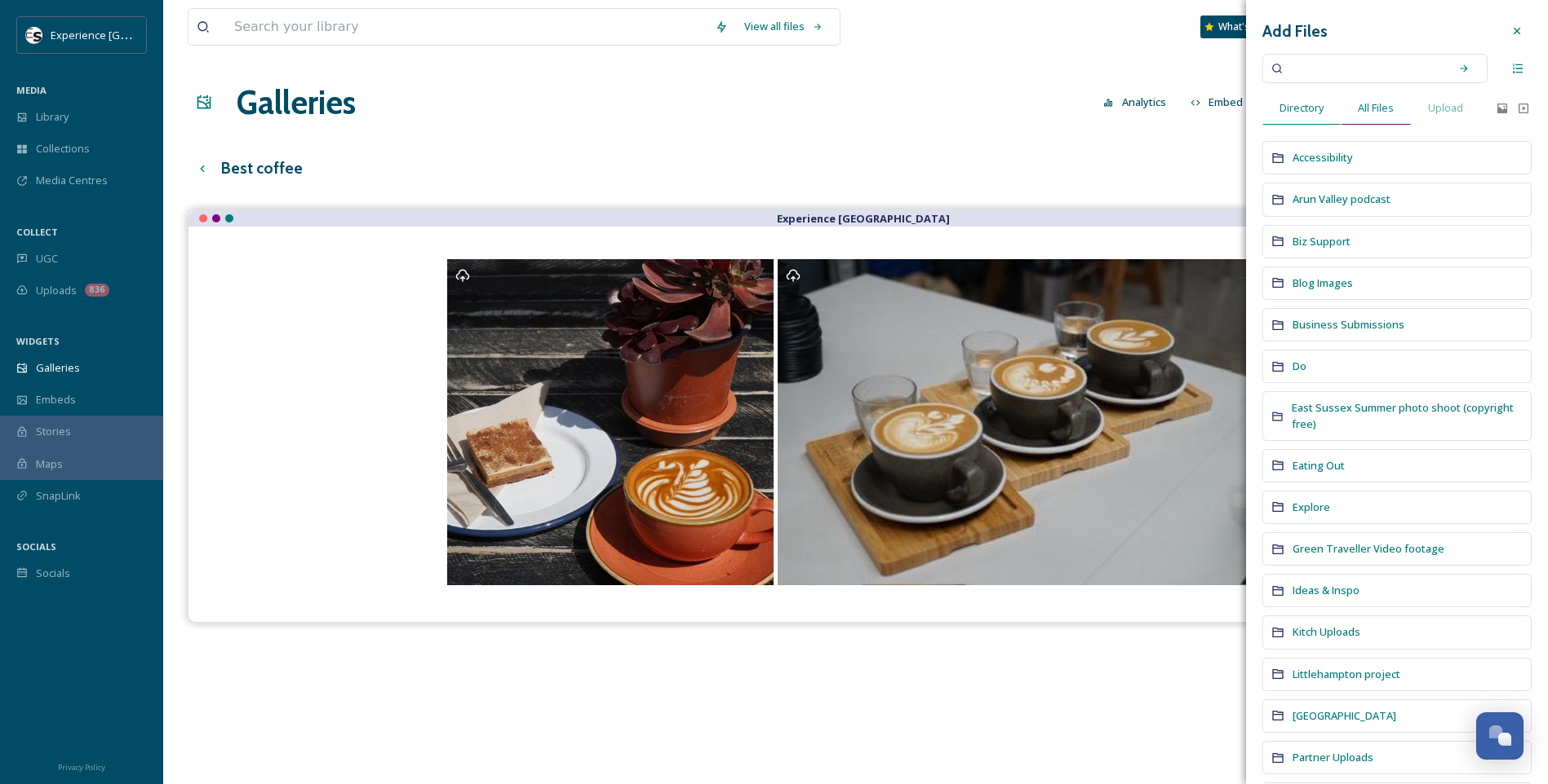
click at [1234, 107] on span "All Files" at bounding box center [1376, 108] width 36 height 16
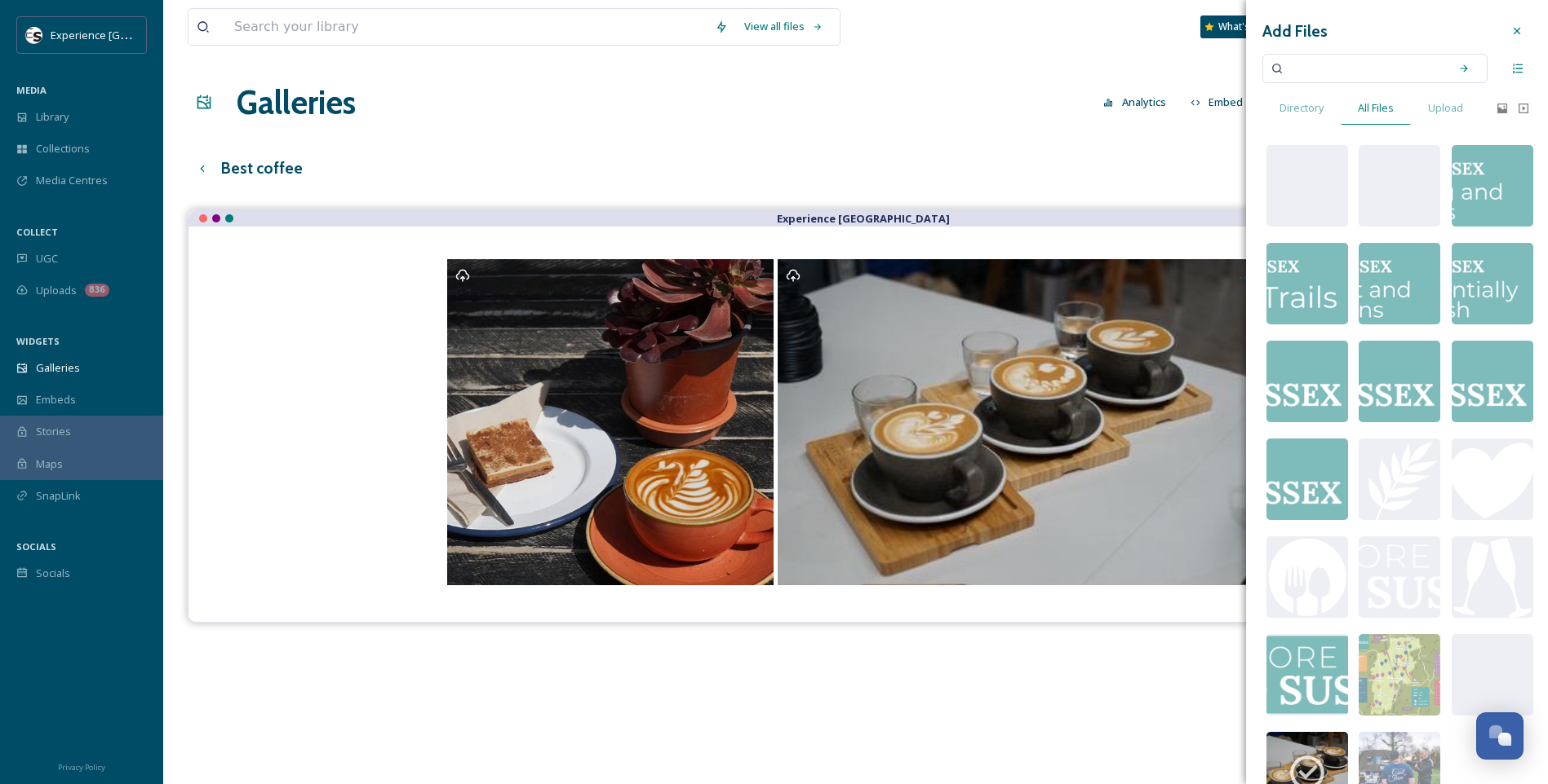
click at [1234, 73] on input at bounding box center [1364, 68] width 155 height 36
click at [1234, 69] on icon at bounding box center [1464, 68] width 12 height 12
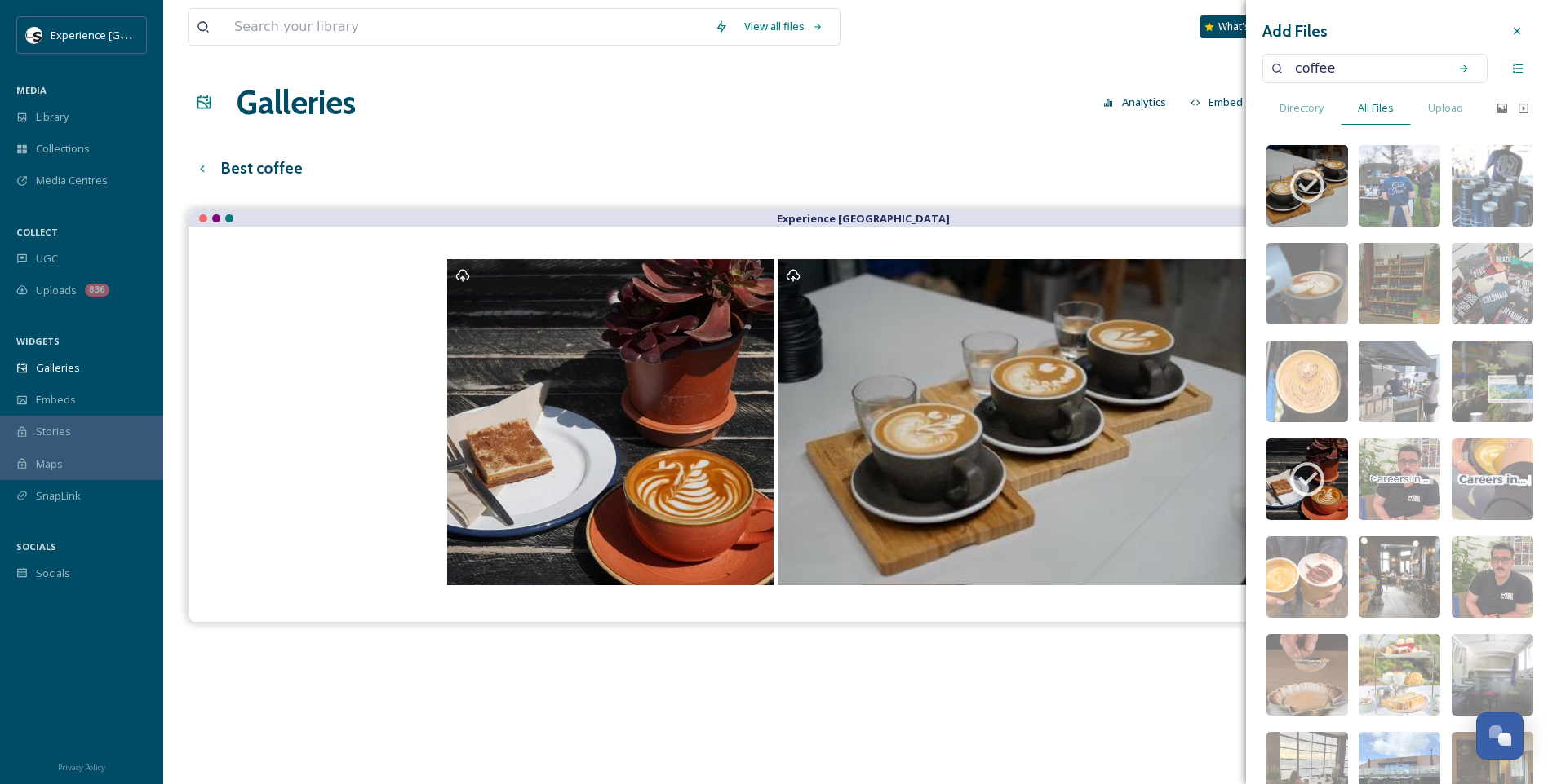
click at [1234, 67] on input "coffee" at bounding box center [1364, 68] width 155 height 36
type input "amici"
click at [1234, 67] on icon at bounding box center [1464, 68] width 12 height 12
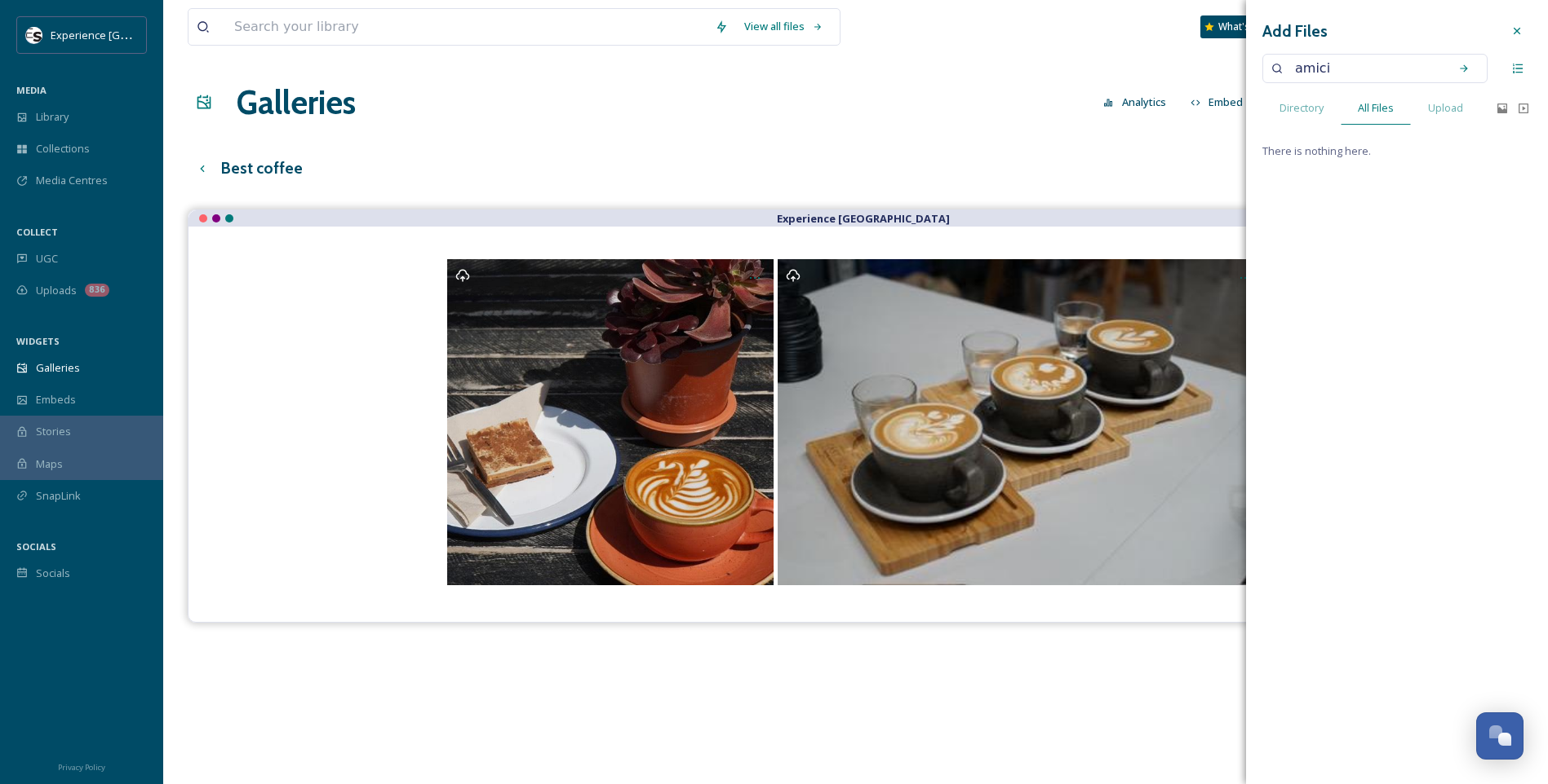
click at [1234, 67] on input "amici" at bounding box center [1364, 68] width 155 height 36
click at [1234, 30] on div at bounding box center [1517, 31] width 30 height 30
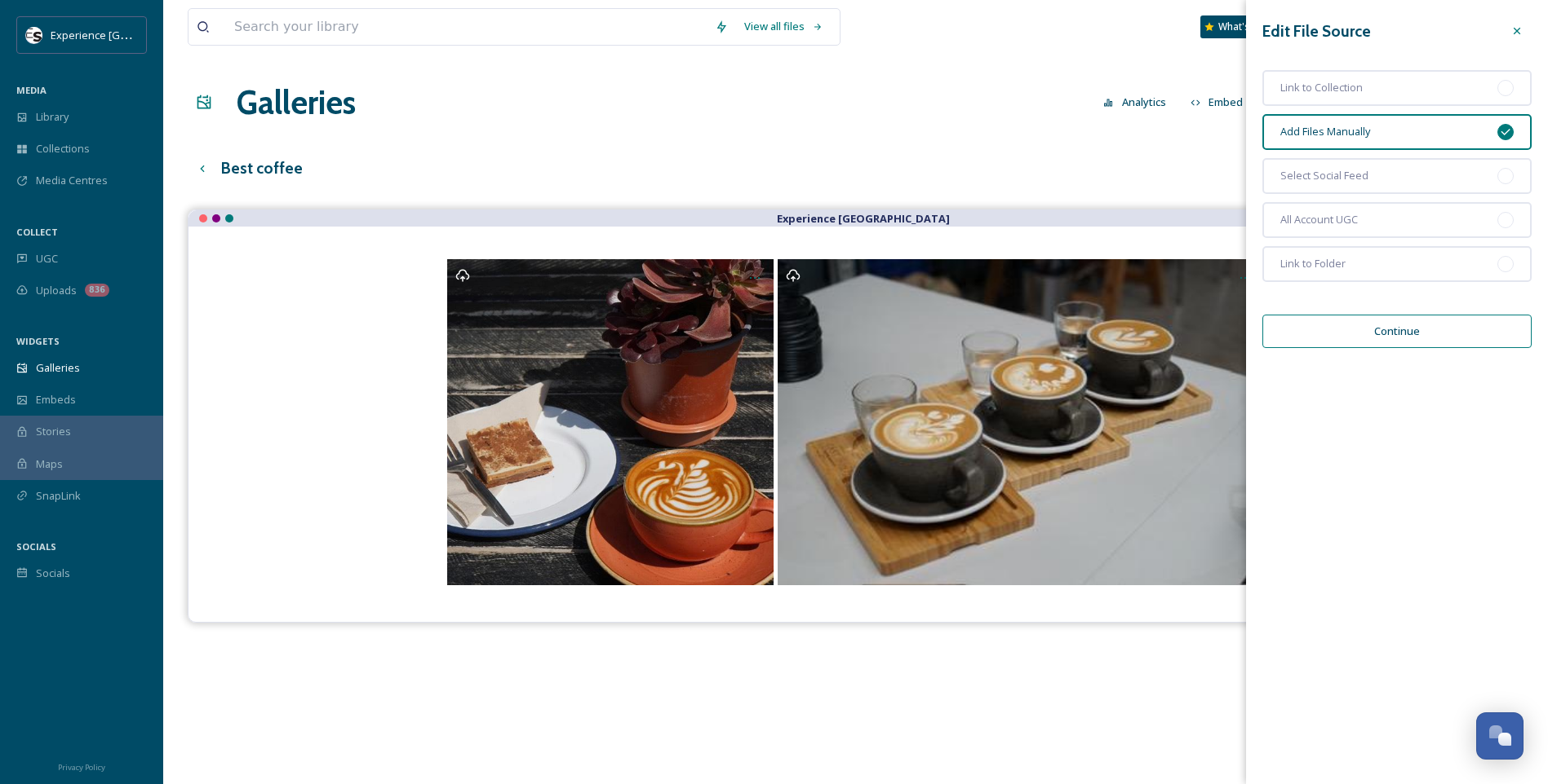
click at [933, 144] on div "View all files What's New [PERSON_NAME] Galleries Analytics Embed Customise Gal…" at bounding box center [856, 509] width 1385 height 1019
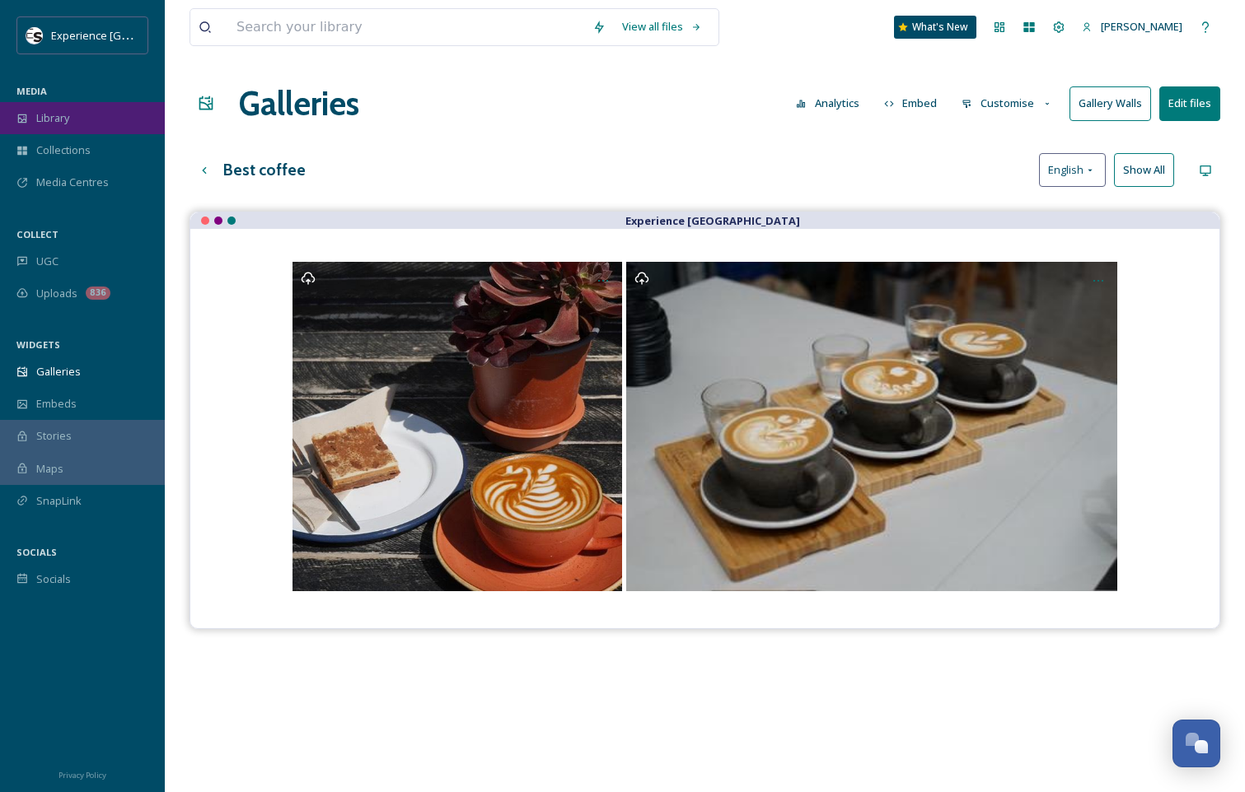
click at [63, 115] on span "Library" at bounding box center [52, 118] width 33 height 16
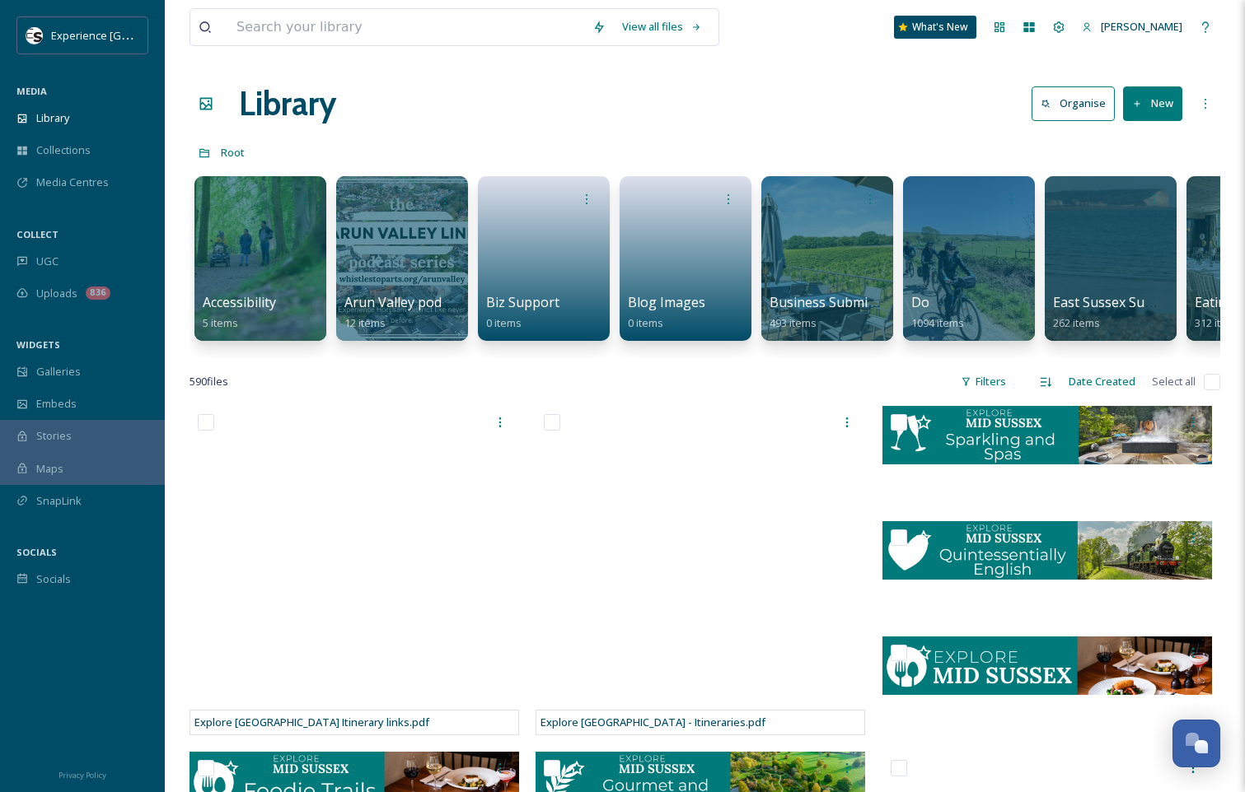
click at [1129, 100] on button "New" at bounding box center [1152, 103] width 59 height 34
click at [1135, 143] on span "File Upload" at bounding box center [1145, 142] width 54 height 16
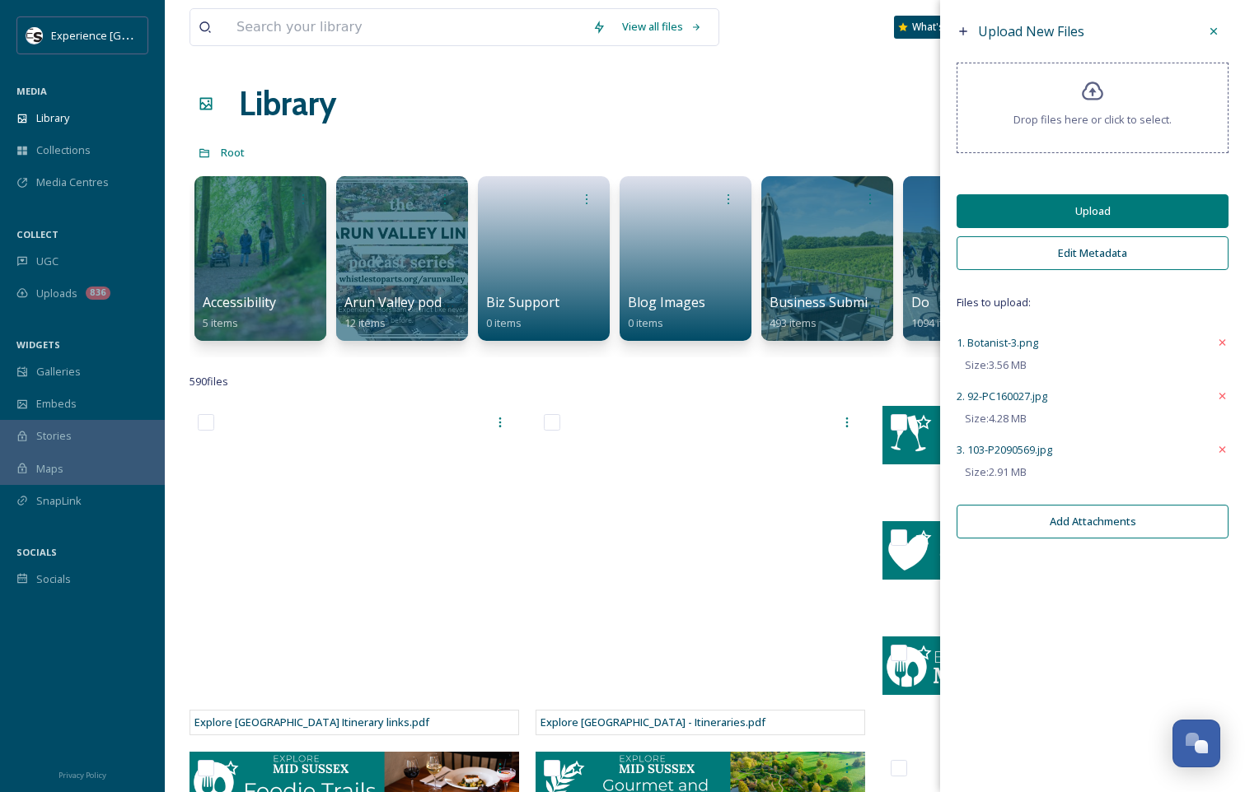
click at [1045, 260] on button "Edit Metadata" at bounding box center [1092, 253] width 272 height 34
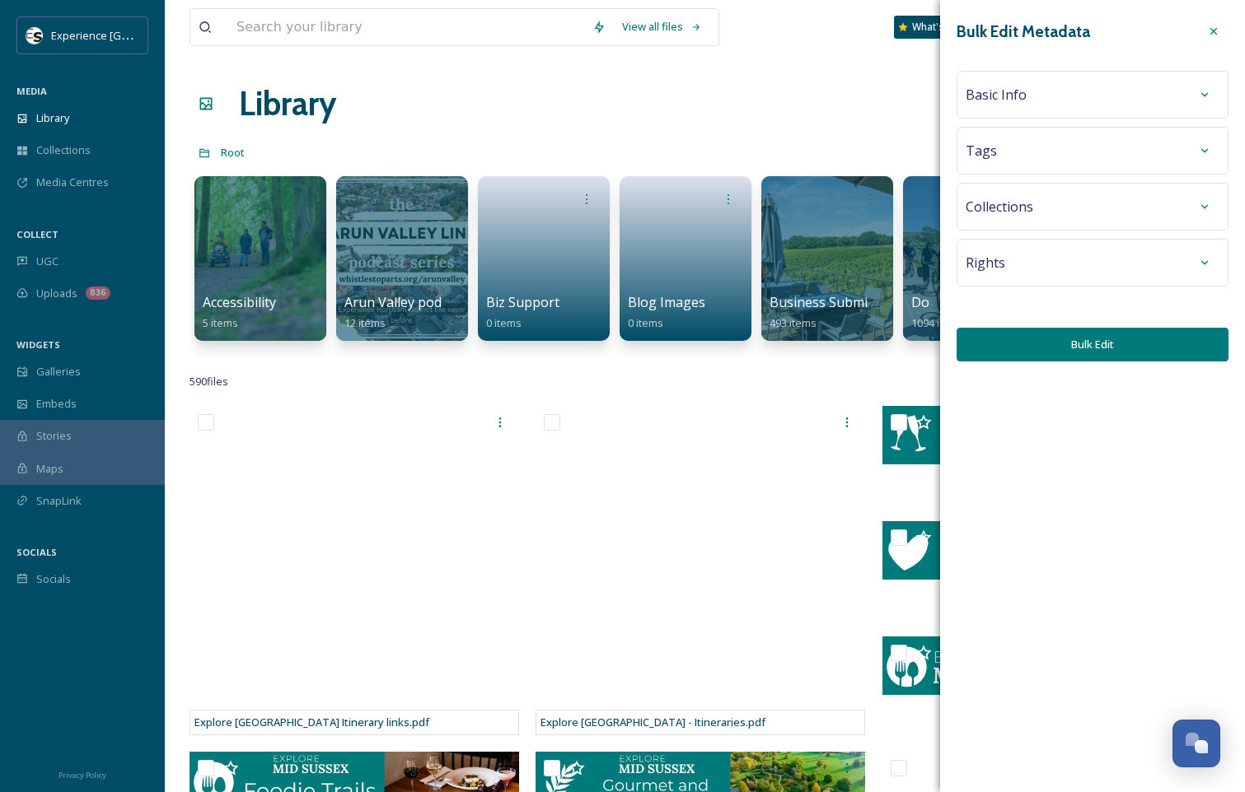
click at [1046, 89] on div "Basic Info" at bounding box center [1092, 95] width 254 height 30
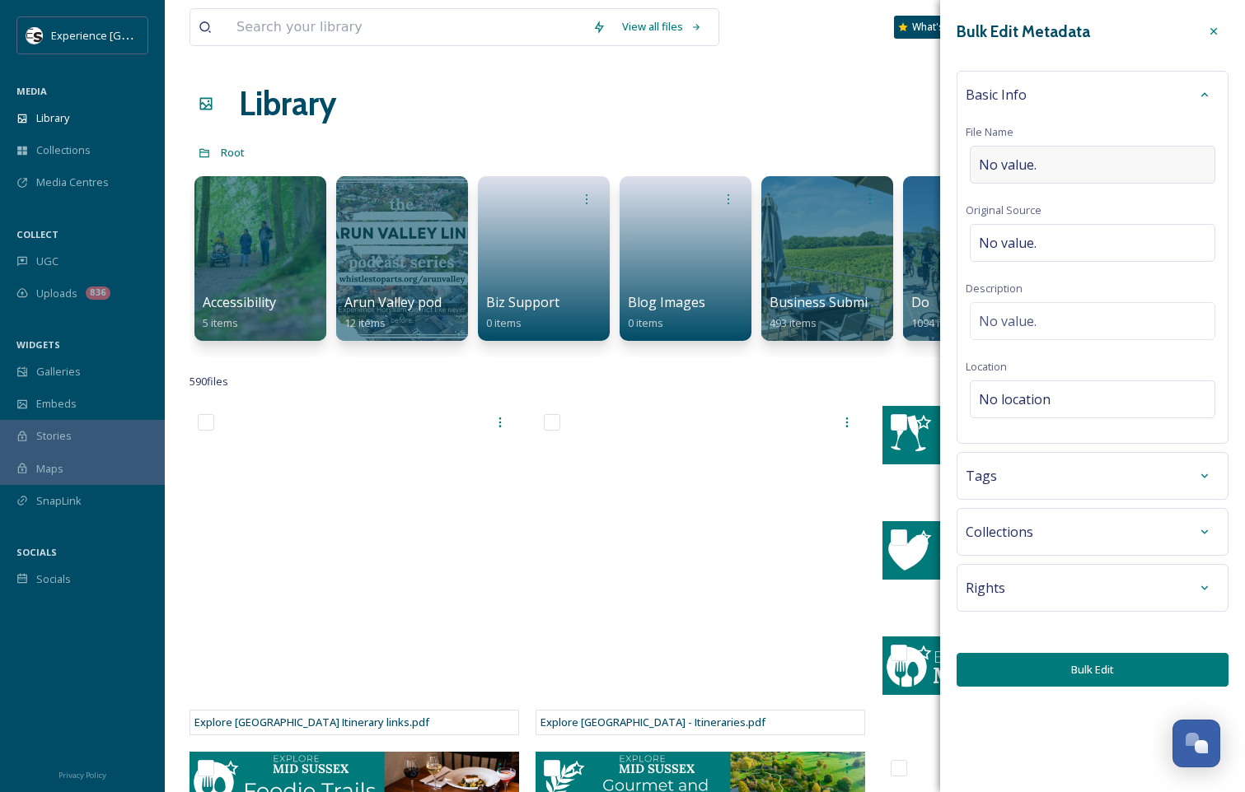
click at [1057, 169] on div "No value." at bounding box center [1092, 165] width 245 height 38
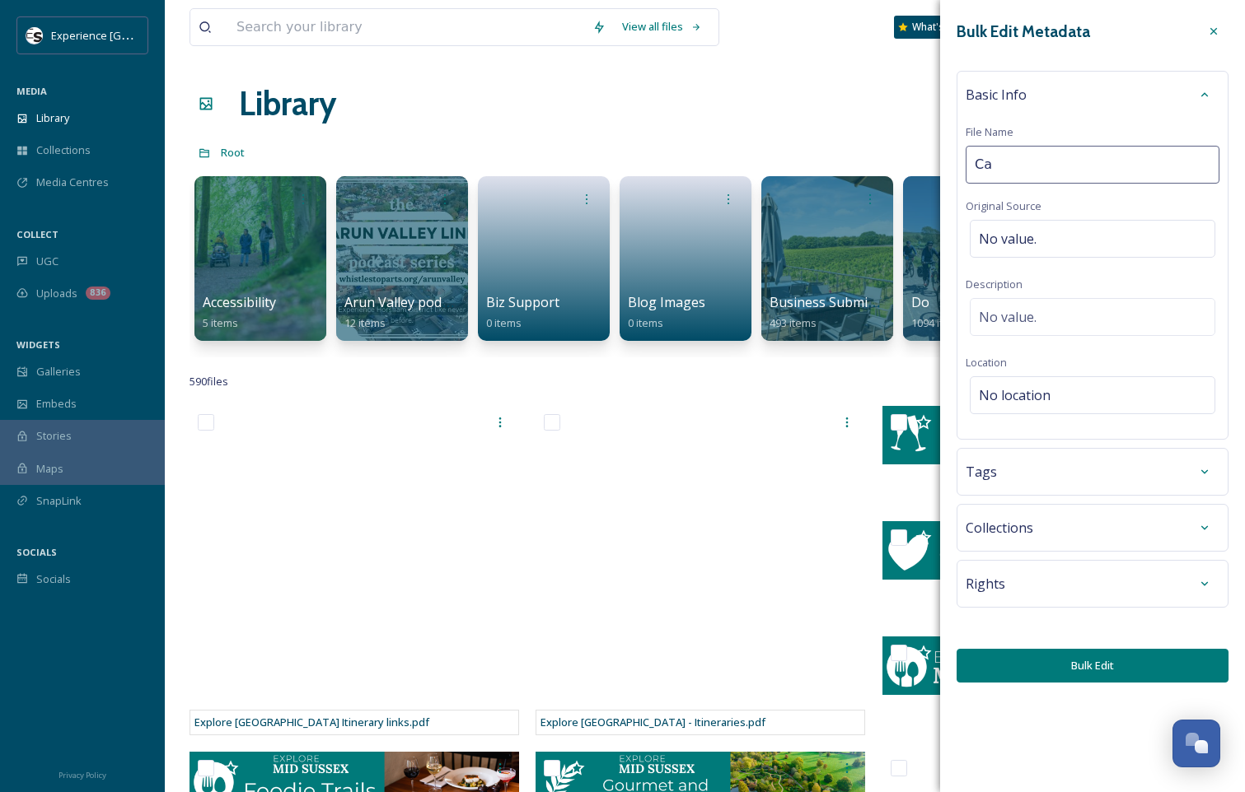
type input "C"
type input "Horsham Coffee Roaster"
click at [1058, 409] on div "No location" at bounding box center [1092, 395] width 245 height 38
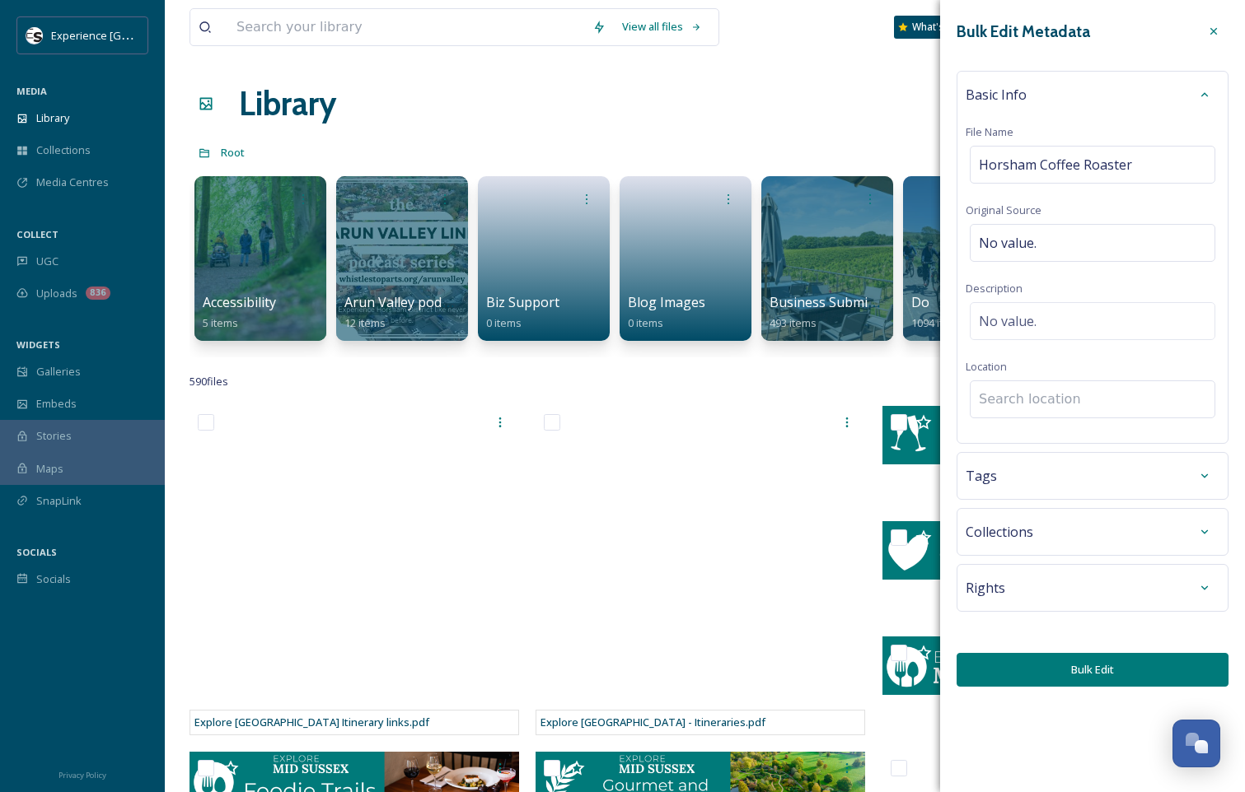
click at [1073, 400] on input at bounding box center [1092, 399] width 244 height 36
type input "C"
type input "Horsham coffee ro"
click at [1055, 451] on div "Horsham Coffee Roaster [STREET_ADDRESS][PERSON_NAME][PERSON_NAME][PERSON_NAME]" at bounding box center [1092, 451] width 226 height 40
click at [1131, 459] on div "Tags" at bounding box center [1092, 476] width 272 height 48
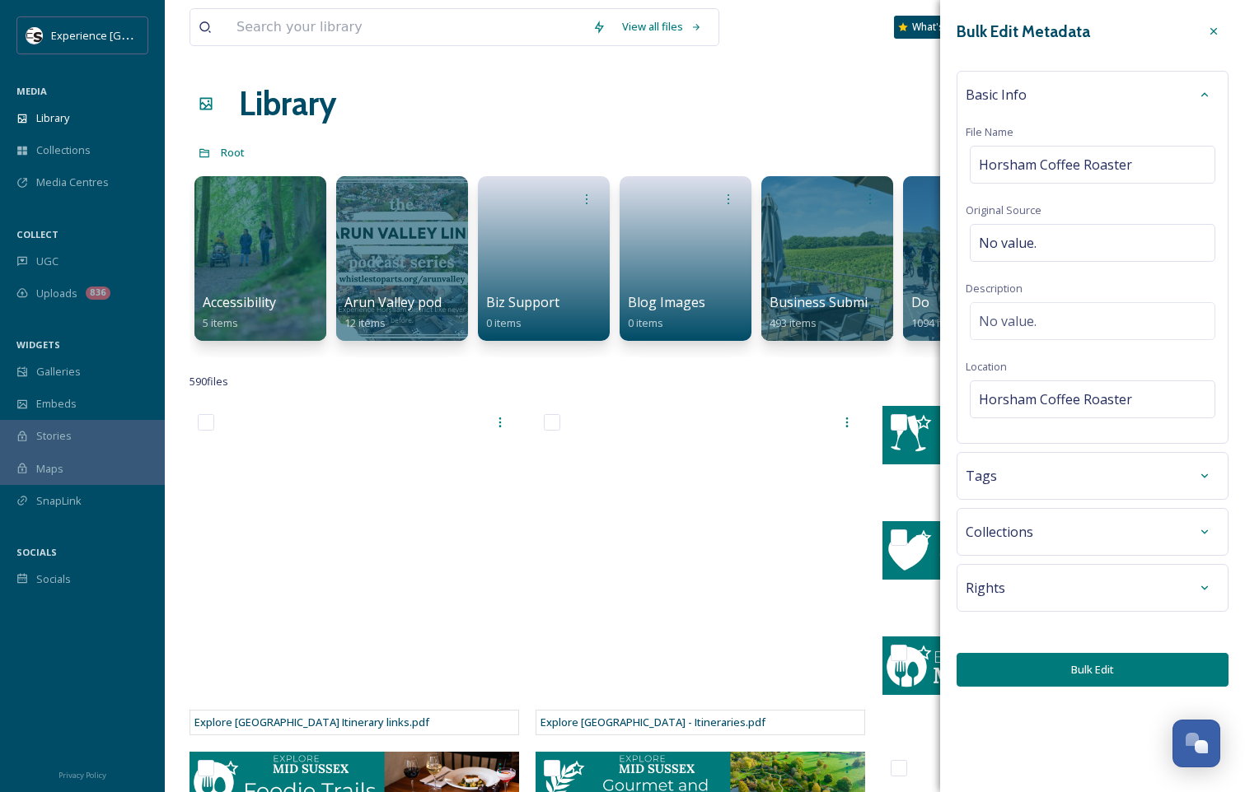
click at [1215, 464] on div at bounding box center [1205, 476] width 30 height 30
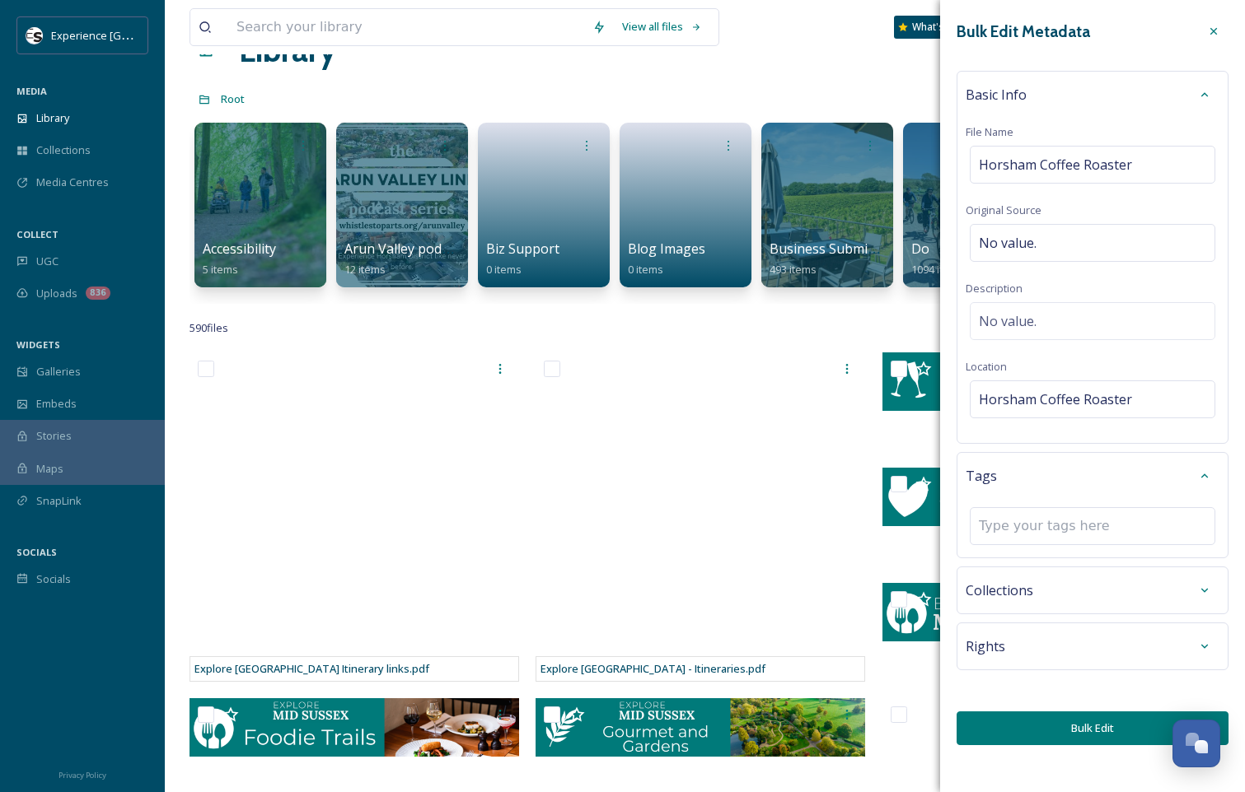
scroll to position [165, 0]
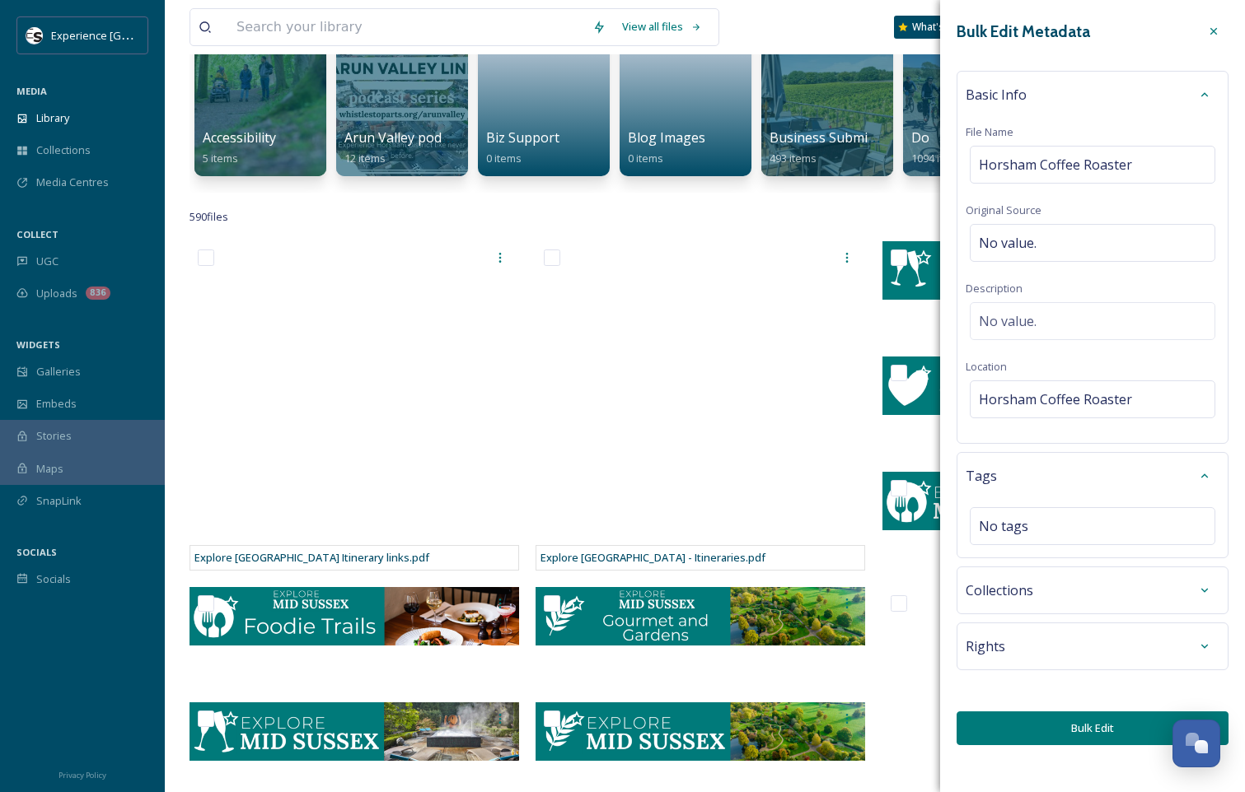
click at [1152, 590] on div "Collections" at bounding box center [1092, 591] width 254 height 30
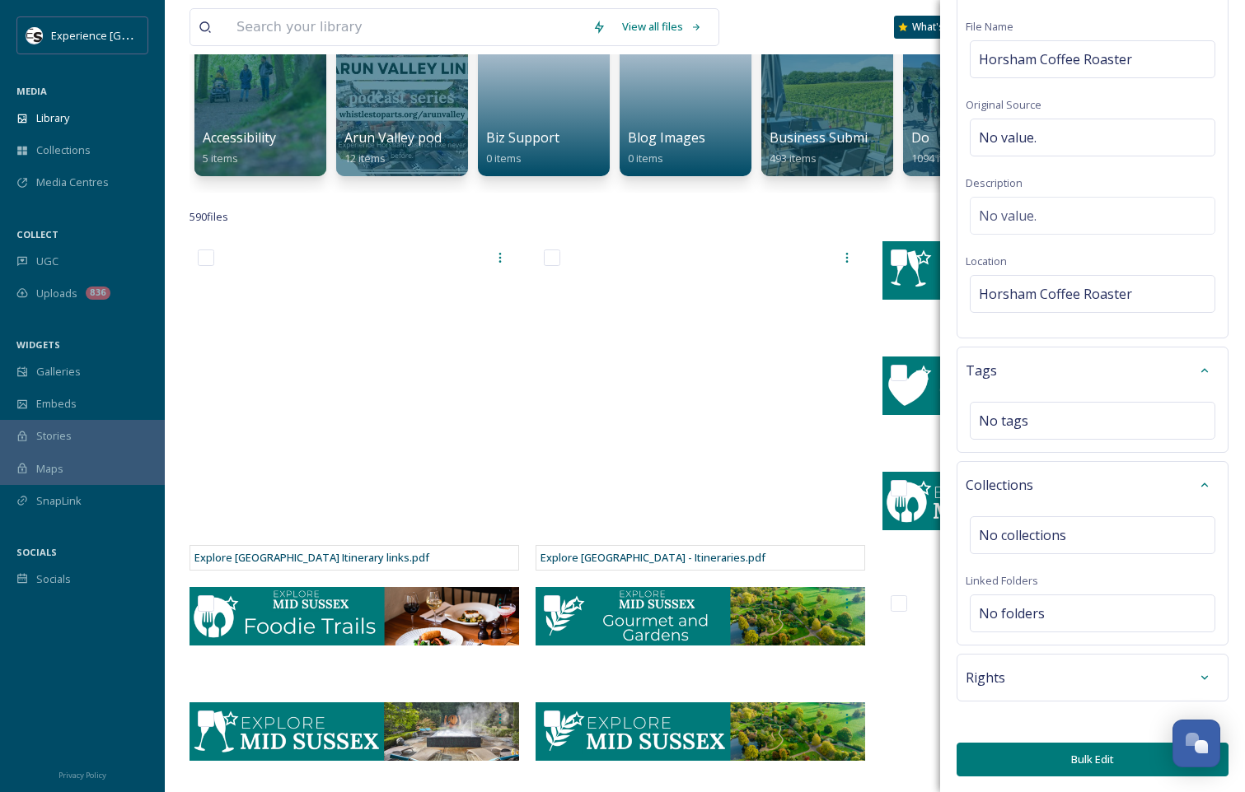
scroll to position [106, 0]
click at [1068, 677] on div "Rights" at bounding box center [1092, 677] width 254 height 30
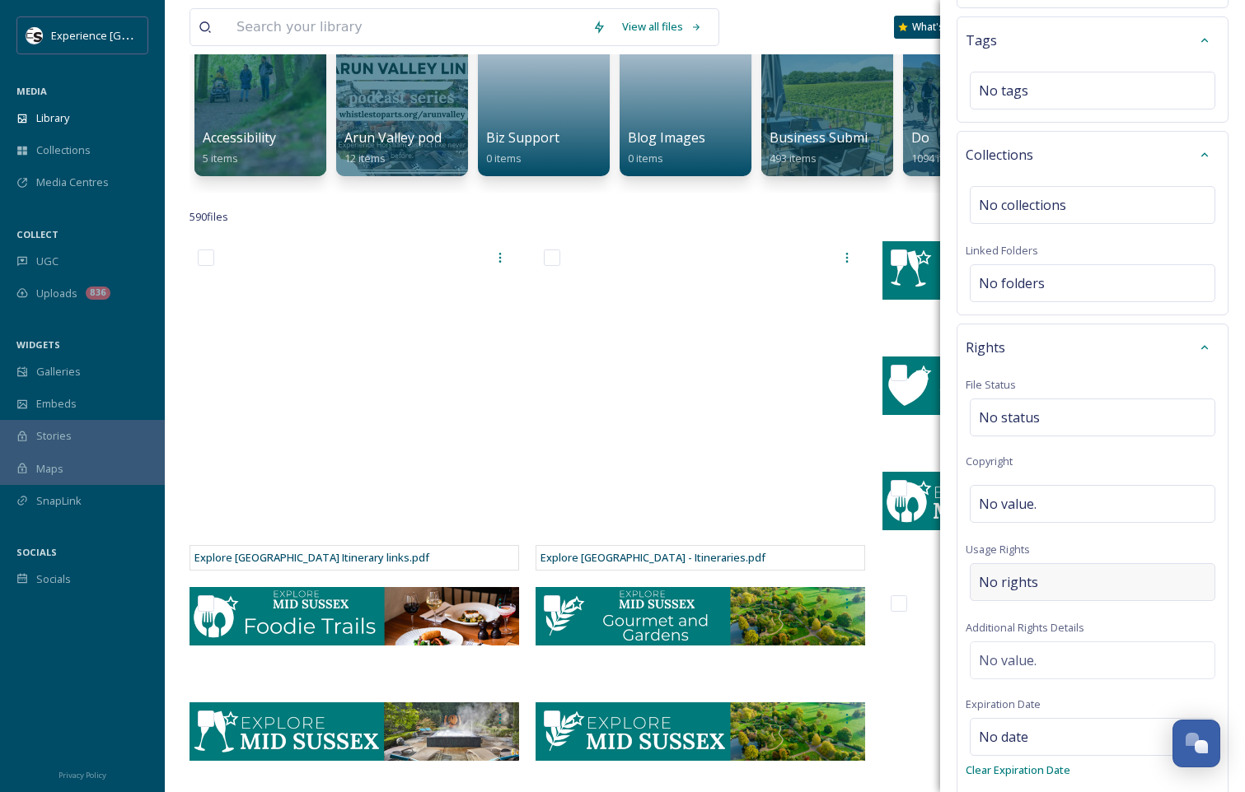
scroll to position [518, 0]
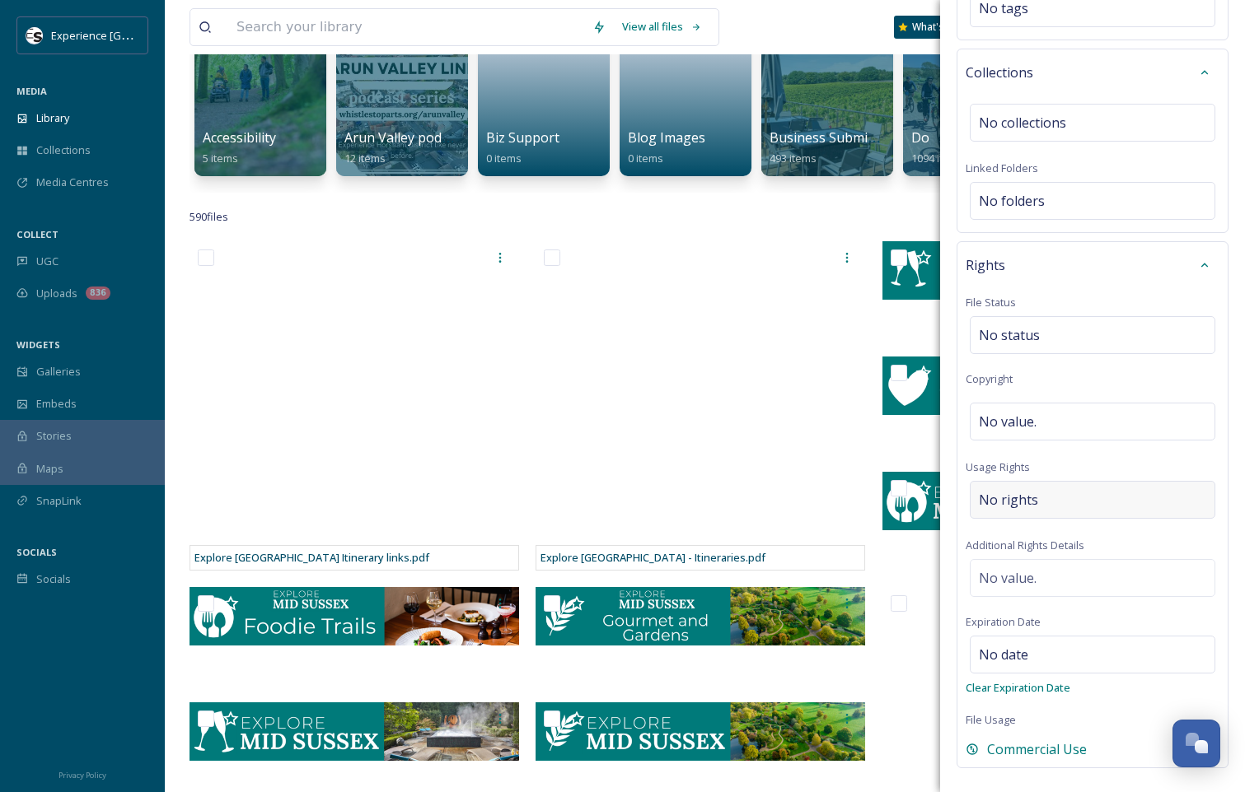
click at [1073, 509] on div "No rights" at bounding box center [1092, 500] width 245 height 38
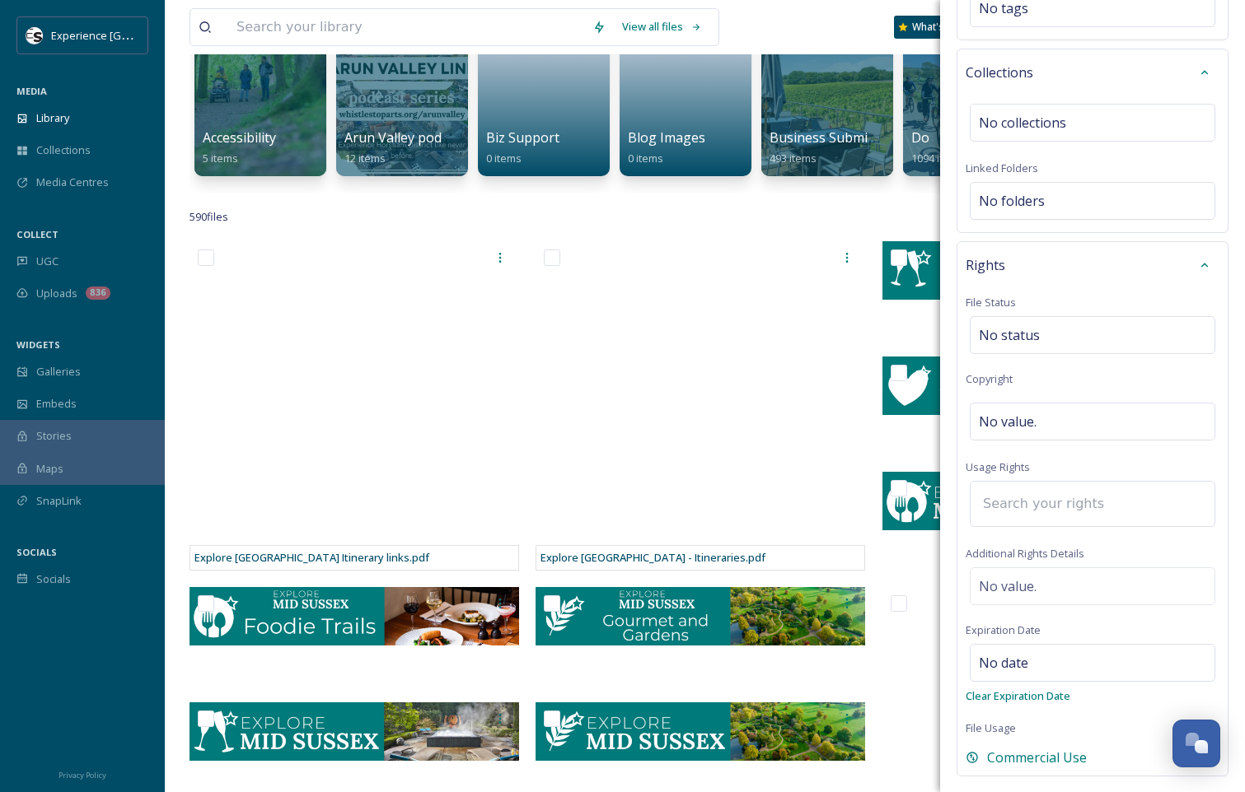
click at [1106, 503] on input at bounding box center [1065, 504] width 181 height 36
type input "Use for Blog"
click at [1105, 504] on input "Use for Blog" at bounding box center [1065, 504] width 181 height 36
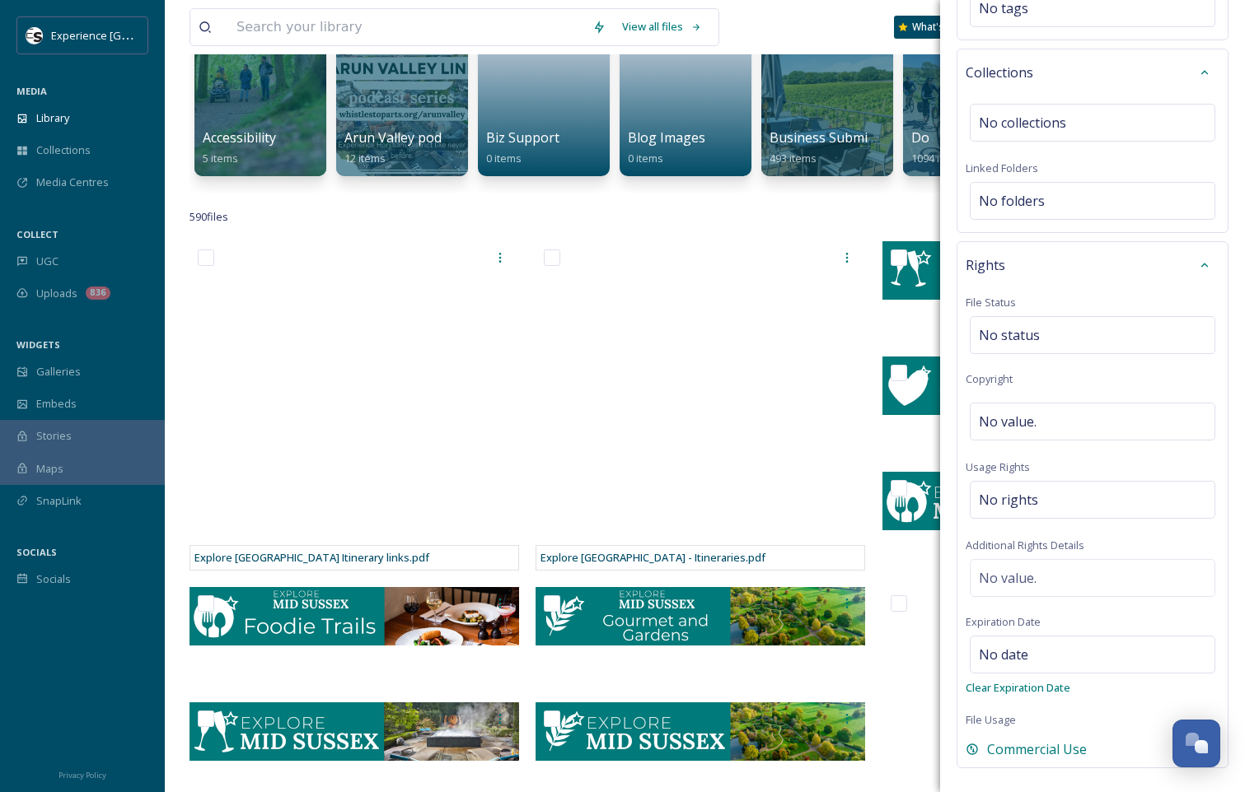
click at [1150, 553] on div "Rights File Status No status Copyright No value. Usage Rights No rights Additio…" at bounding box center [1092, 504] width 272 height 527
click at [1073, 322] on div "No status" at bounding box center [1092, 335] width 245 height 38
click at [1157, 376] on div "Rights File Status Copyright No value. Usage Rights No rights Additional Rights…" at bounding box center [1092, 504] width 272 height 527
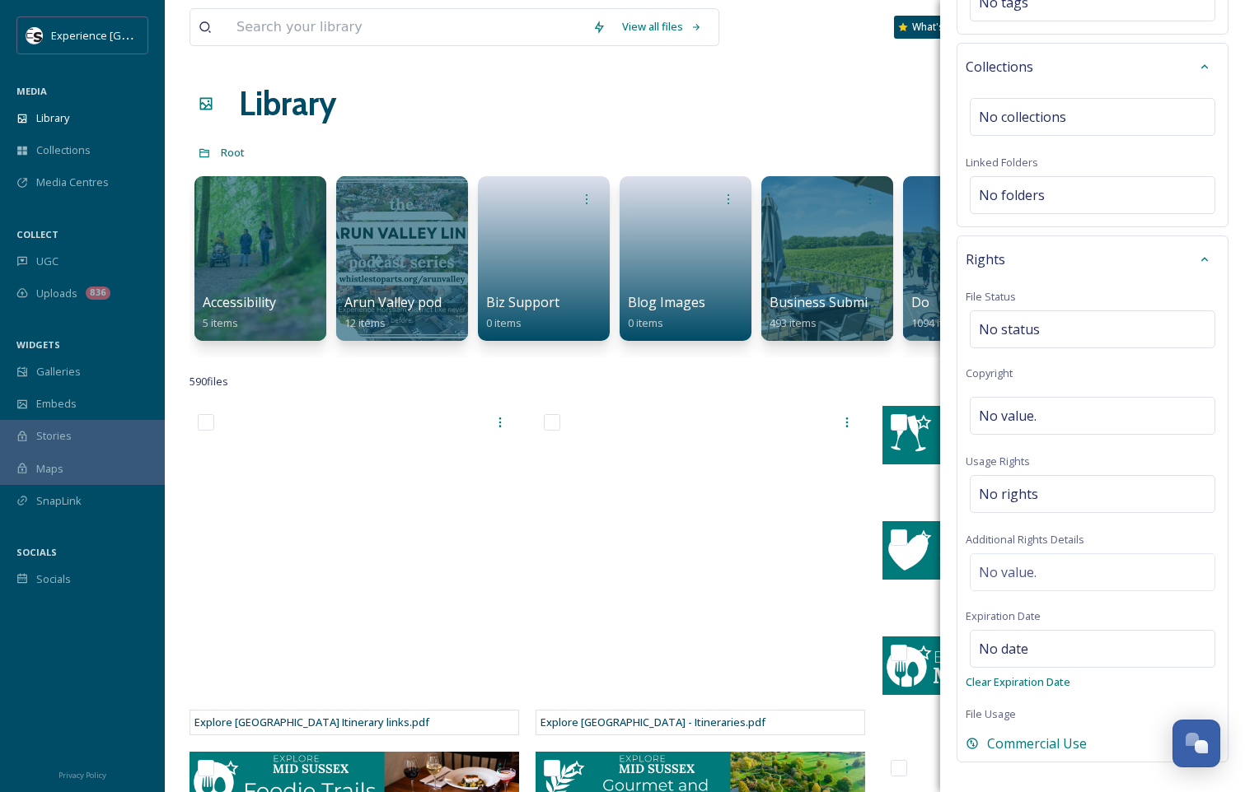
scroll to position [586, 0]
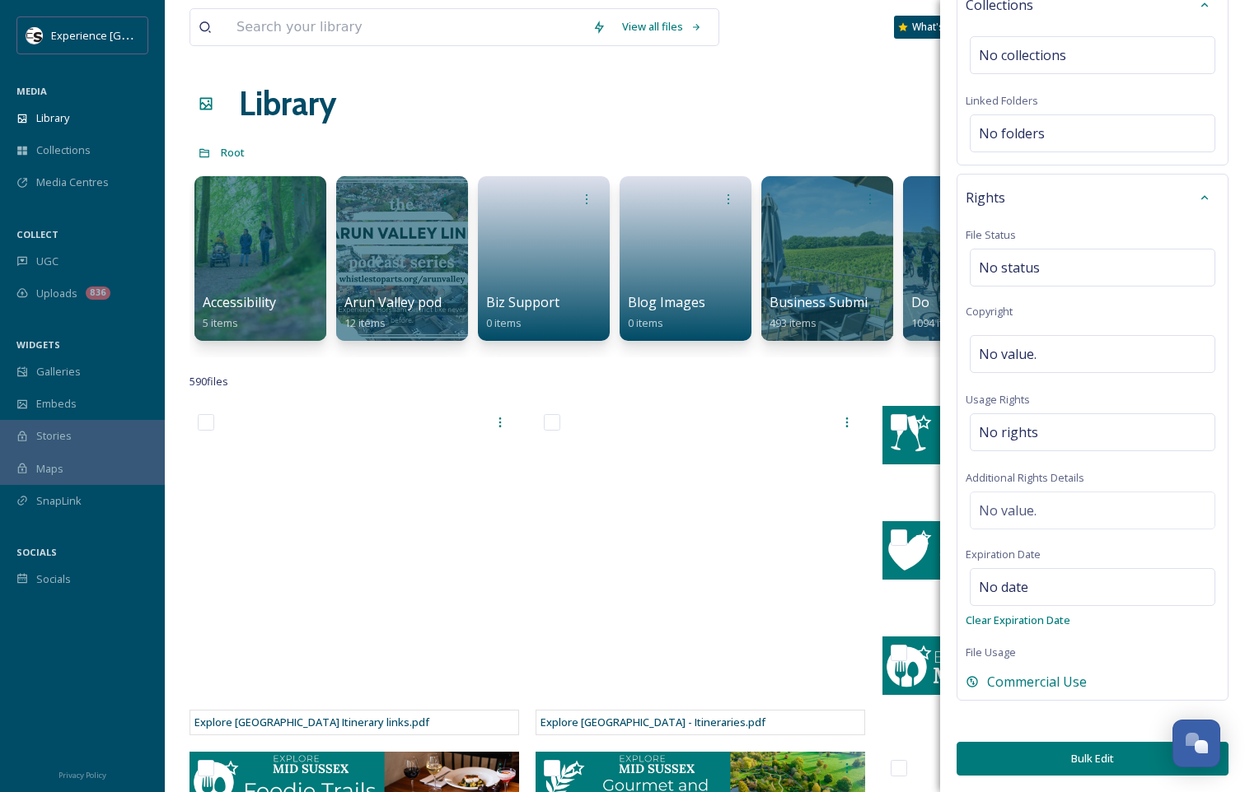
click at [1086, 746] on button "Bulk Edit" at bounding box center [1092, 759] width 272 height 34
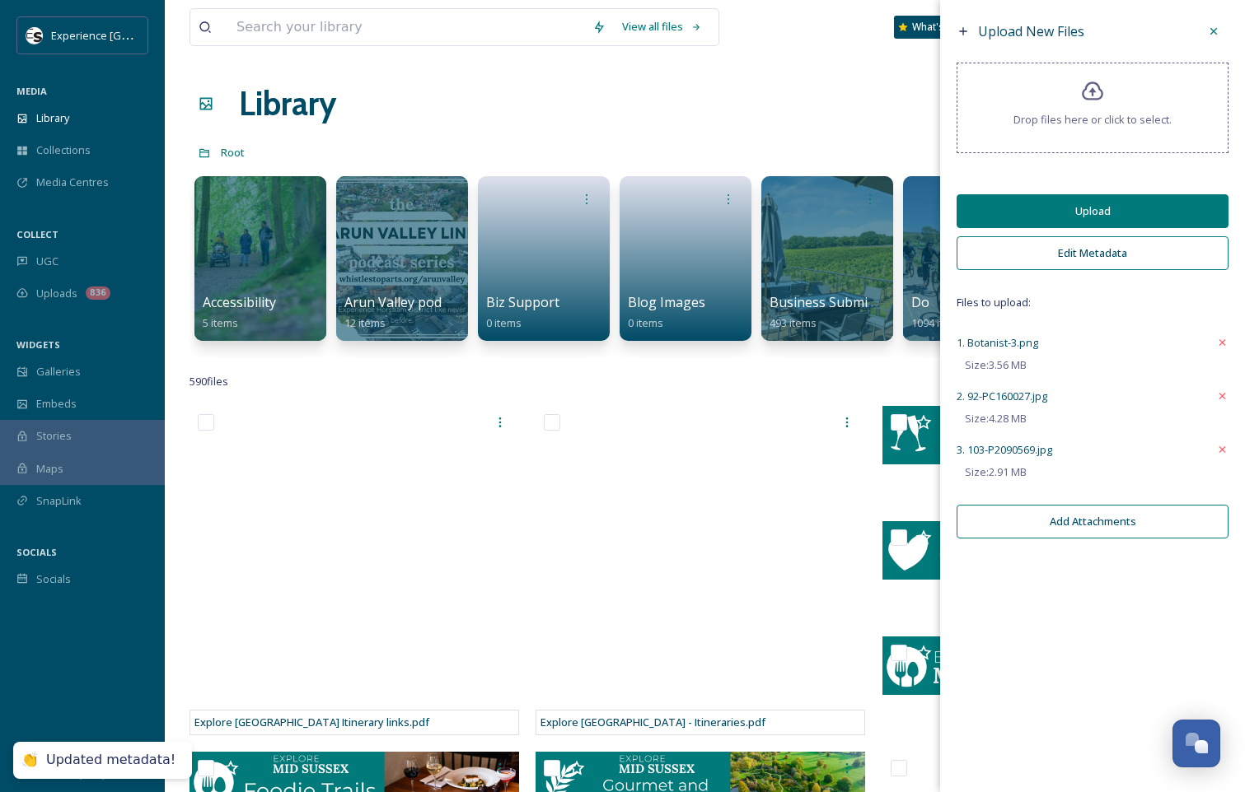
click at [1127, 203] on button "Upload" at bounding box center [1092, 211] width 272 height 34
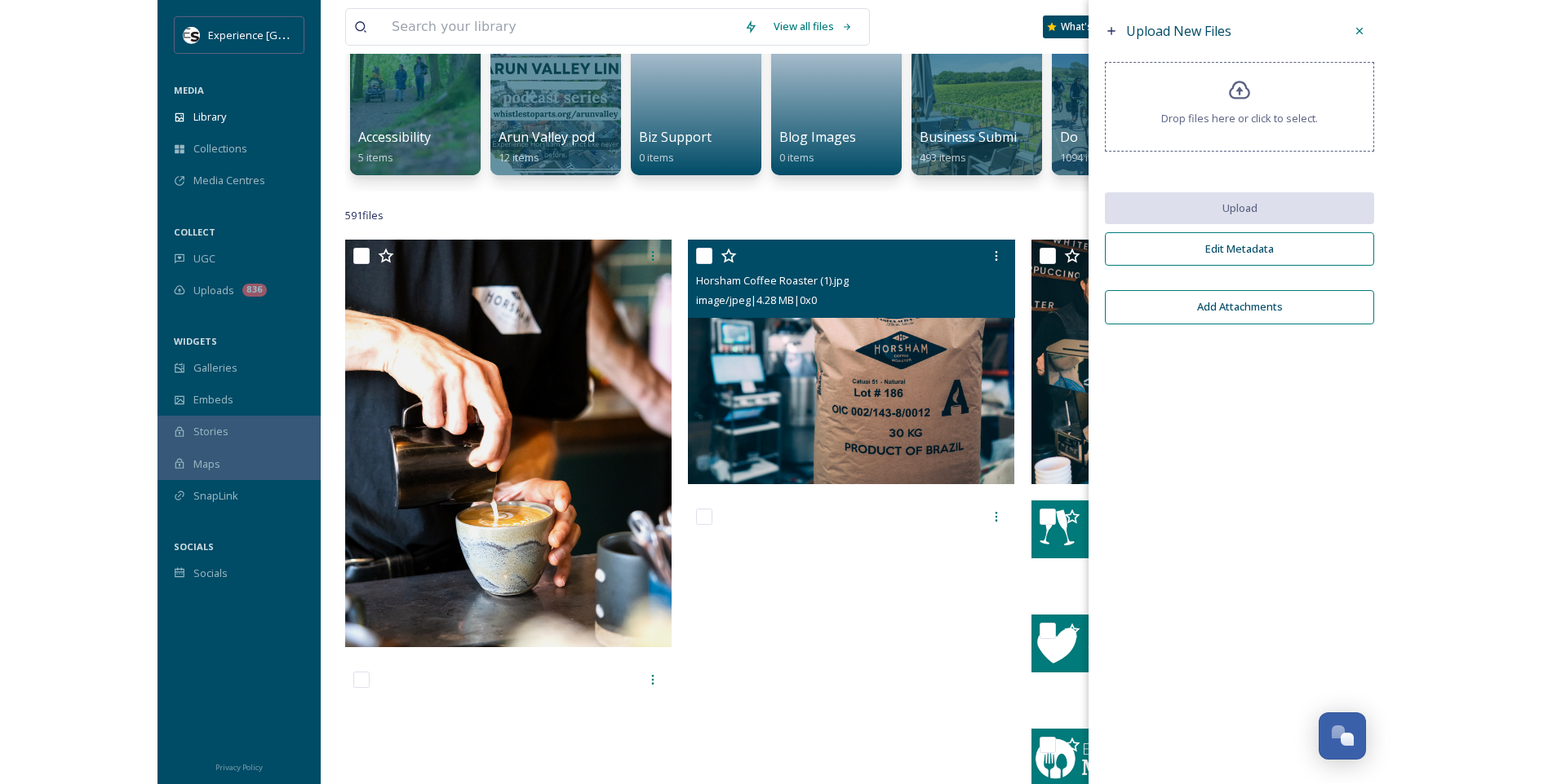
scroll to position [163, 0]
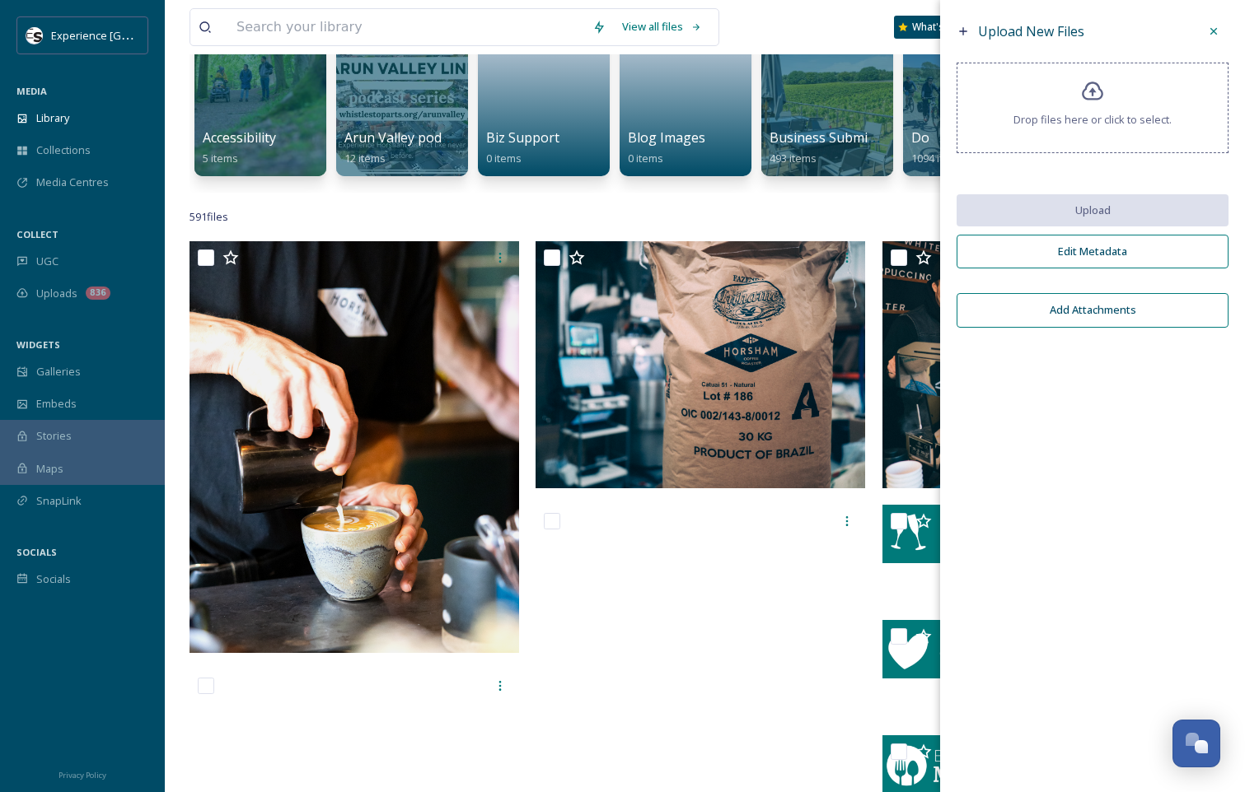
click at [1212, 36] on icon at bounding box center [1213, 31] width 13 height 13
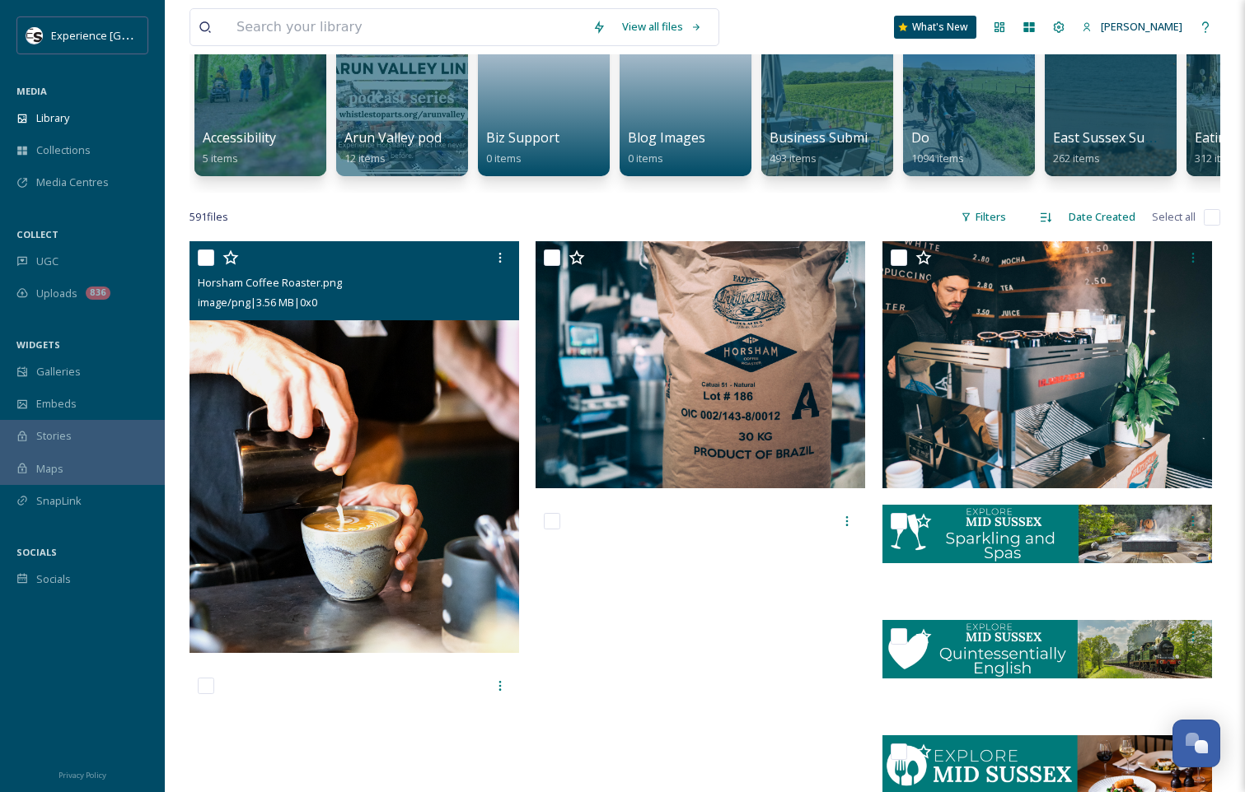
click at [203, 266] on input "checkbox" at bounding box center [206, 258] width 16 height 16
checkbox input "true"
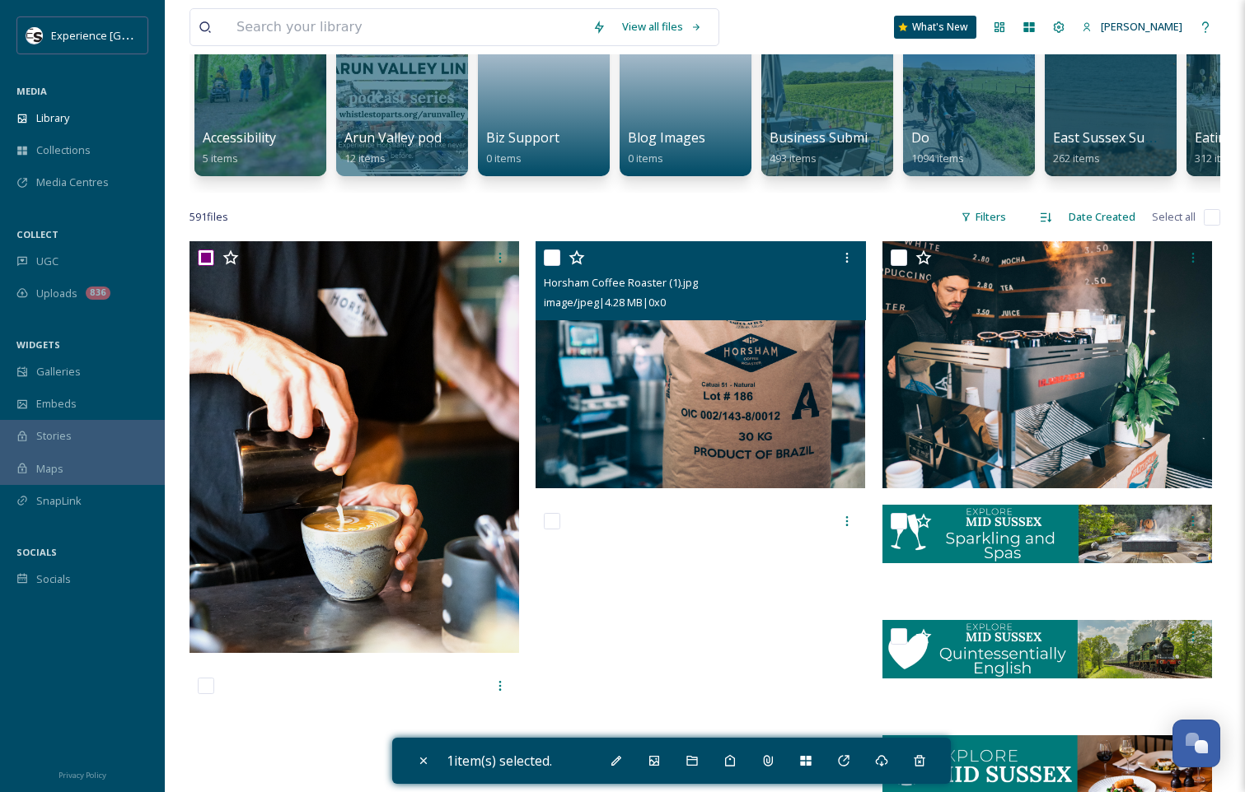
click at [552, 264] on input "checkbox" at bounding box center [552, 258] width 16 height 16
checkbox input "true"
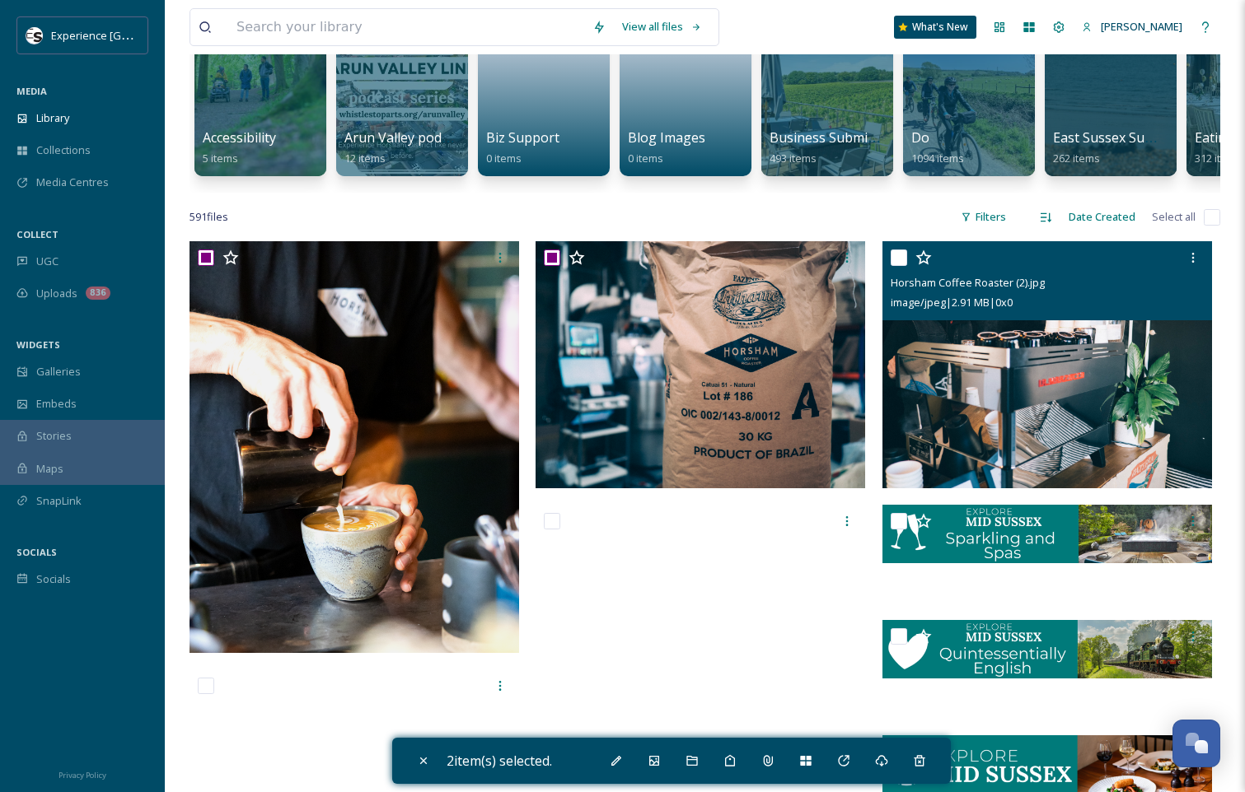
click at [898, 266] on input "checkbox" at bounding box center [898, 258] width 16 height 16
checkbox input "true"
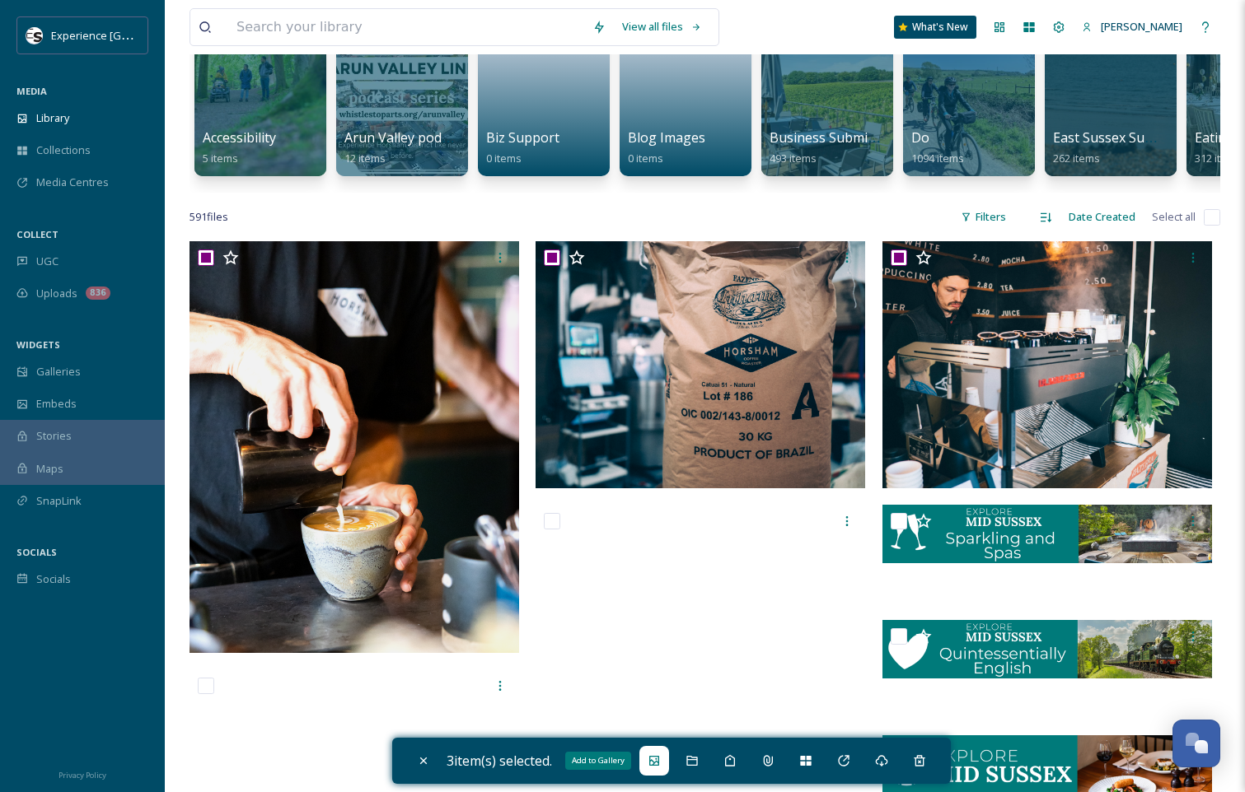
click at [661, 746] on icon at bounding box center [653, 761] width 13 height 13
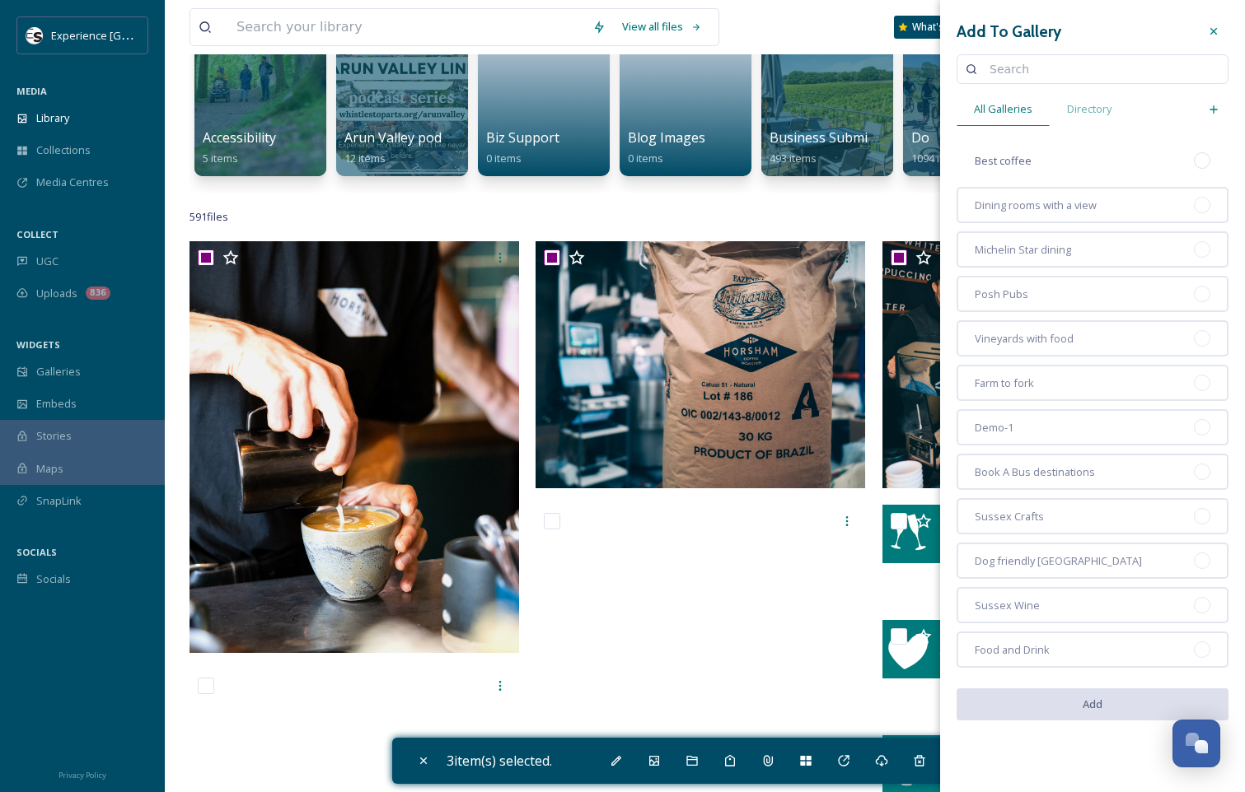
click at [1204, 161] on div at bounding box center [1202, 160] width 16 height 16
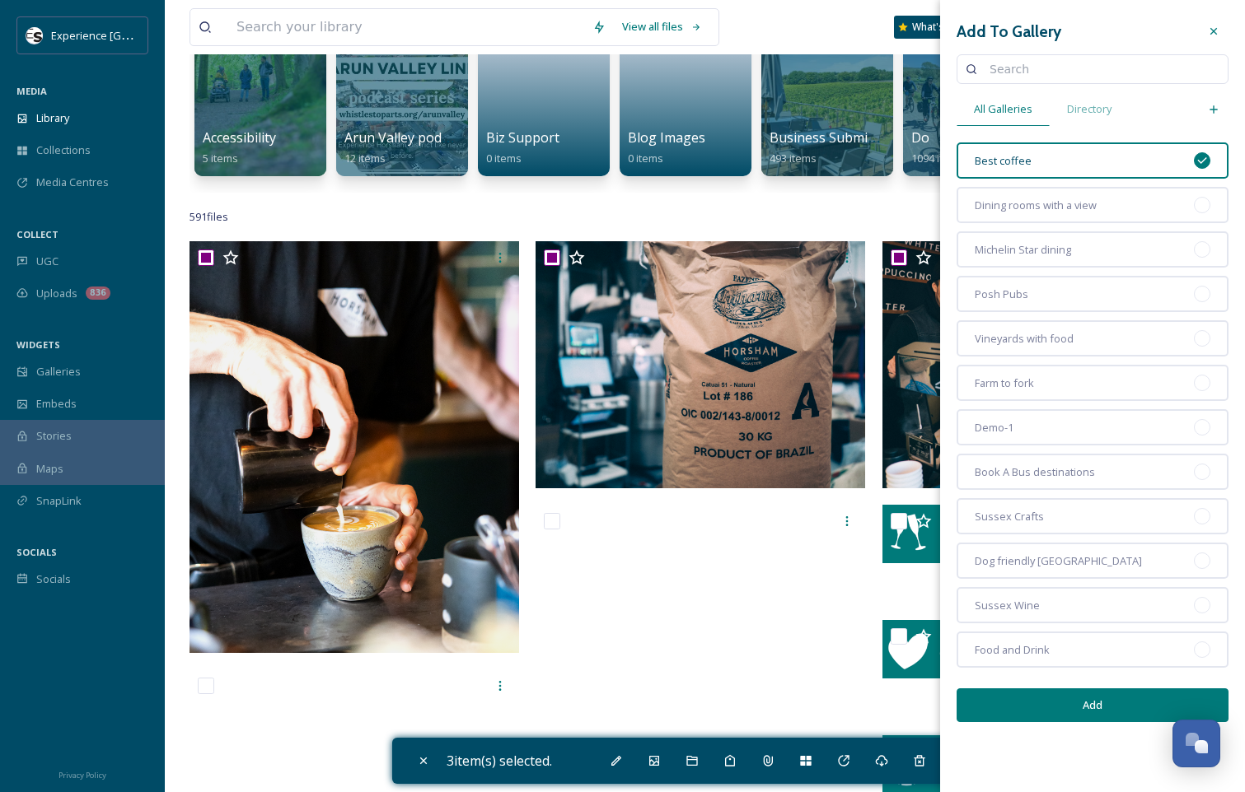
click at [1039, 702] on button "Add" at bounding box center [1092, 706] width 272 height 34
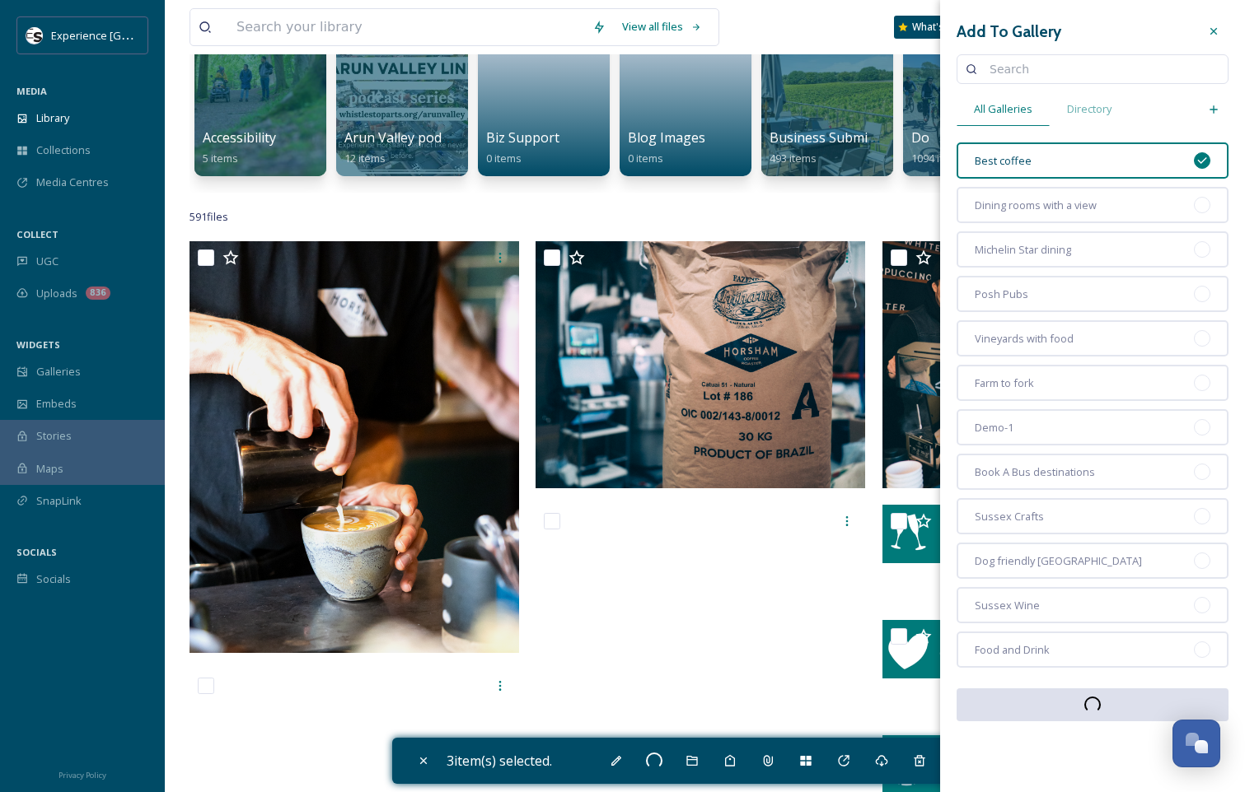
checkbox input "false"
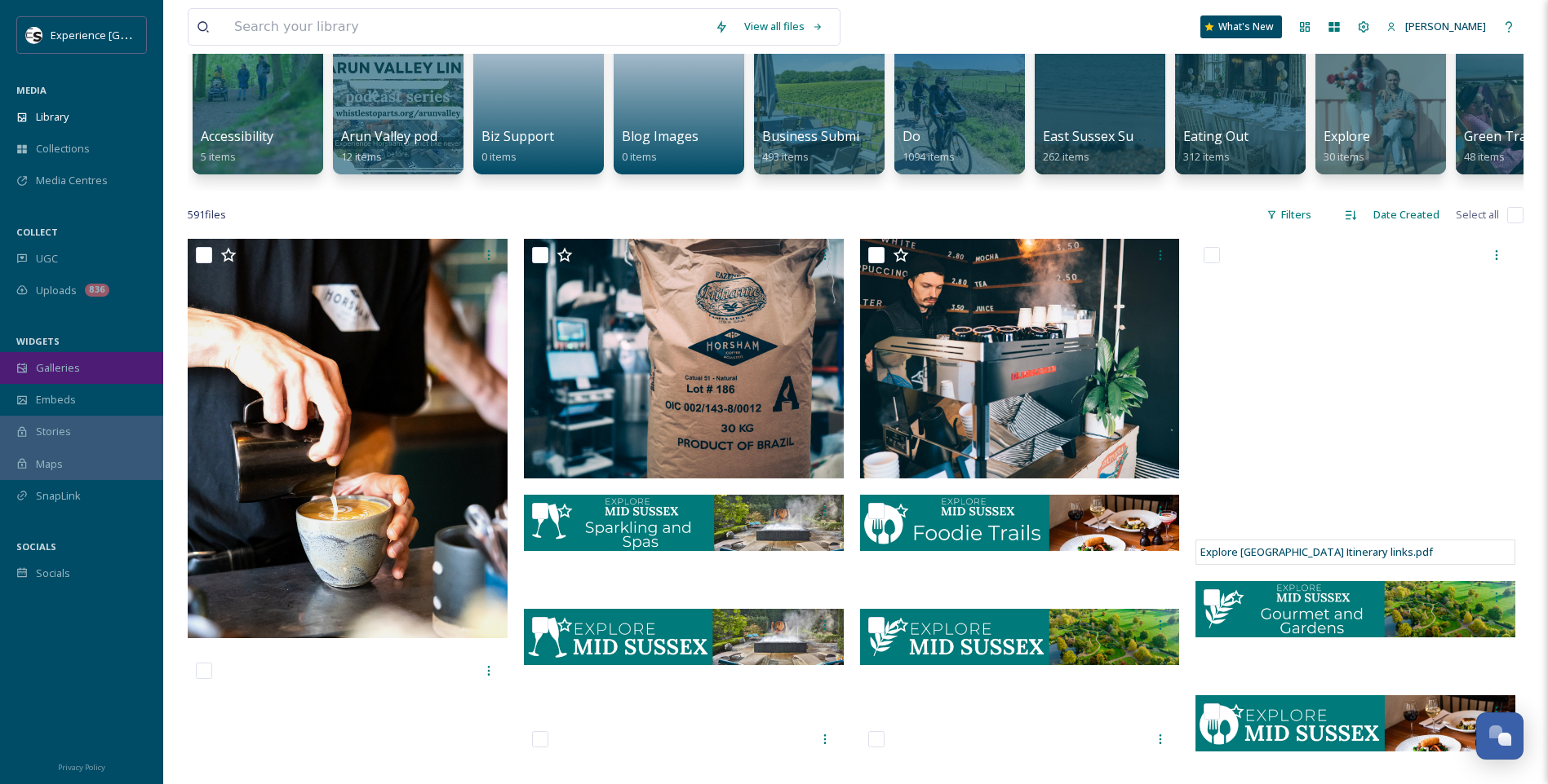
click at [74, 372] on span "Galleries" at bounding box center [57, 368] width 44 height 16
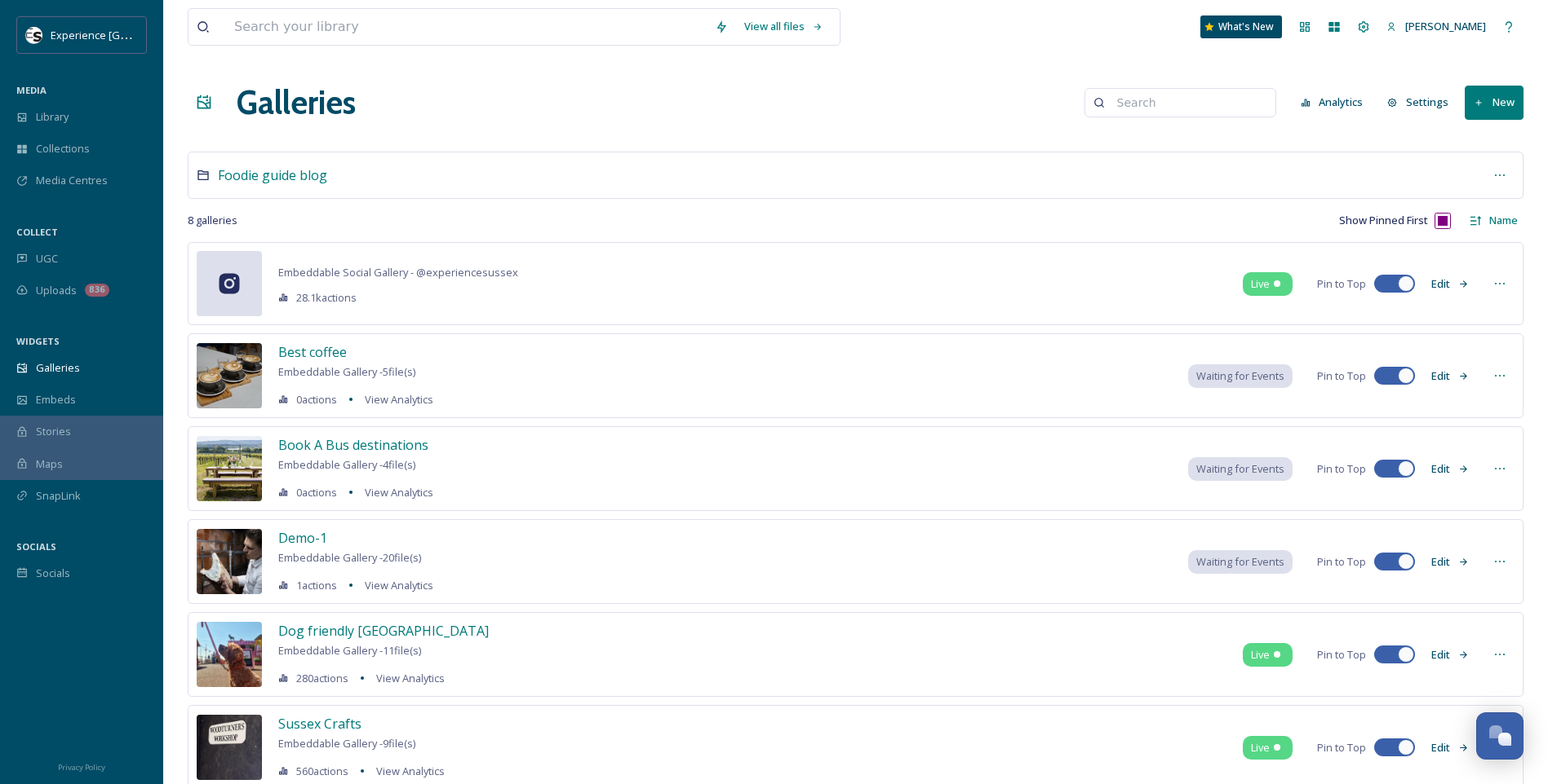
click at [1234, 374] on icon at bounding box center [1498, 375] width 13 height 13
click at [1234, 474] on span "Embed Gallery" at bounding box center [1469, 476] width 71 height 16
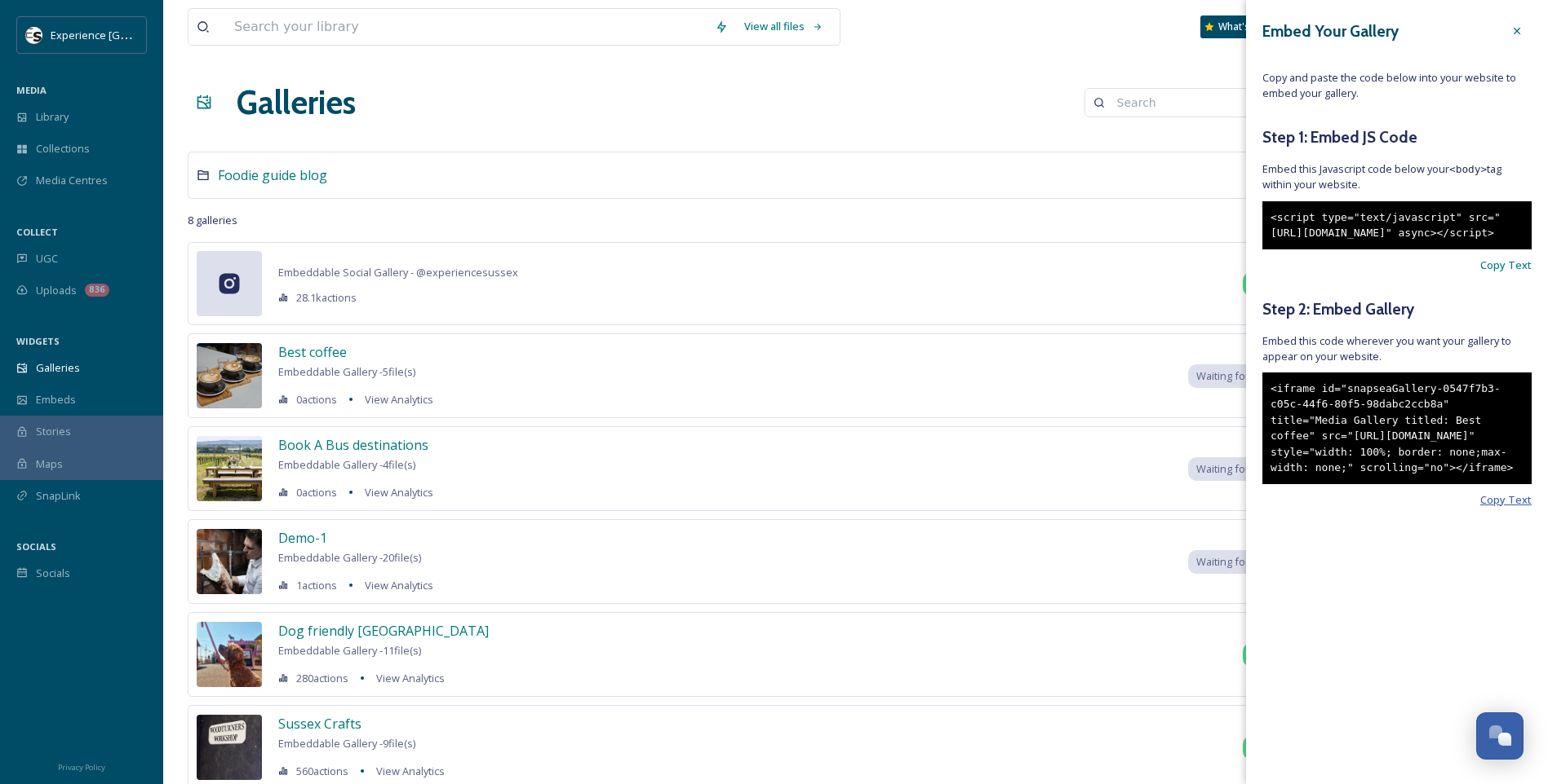
click at [1234, 508] on span "Copy Text" at bounding box center [1505, 501] width 52 height 16
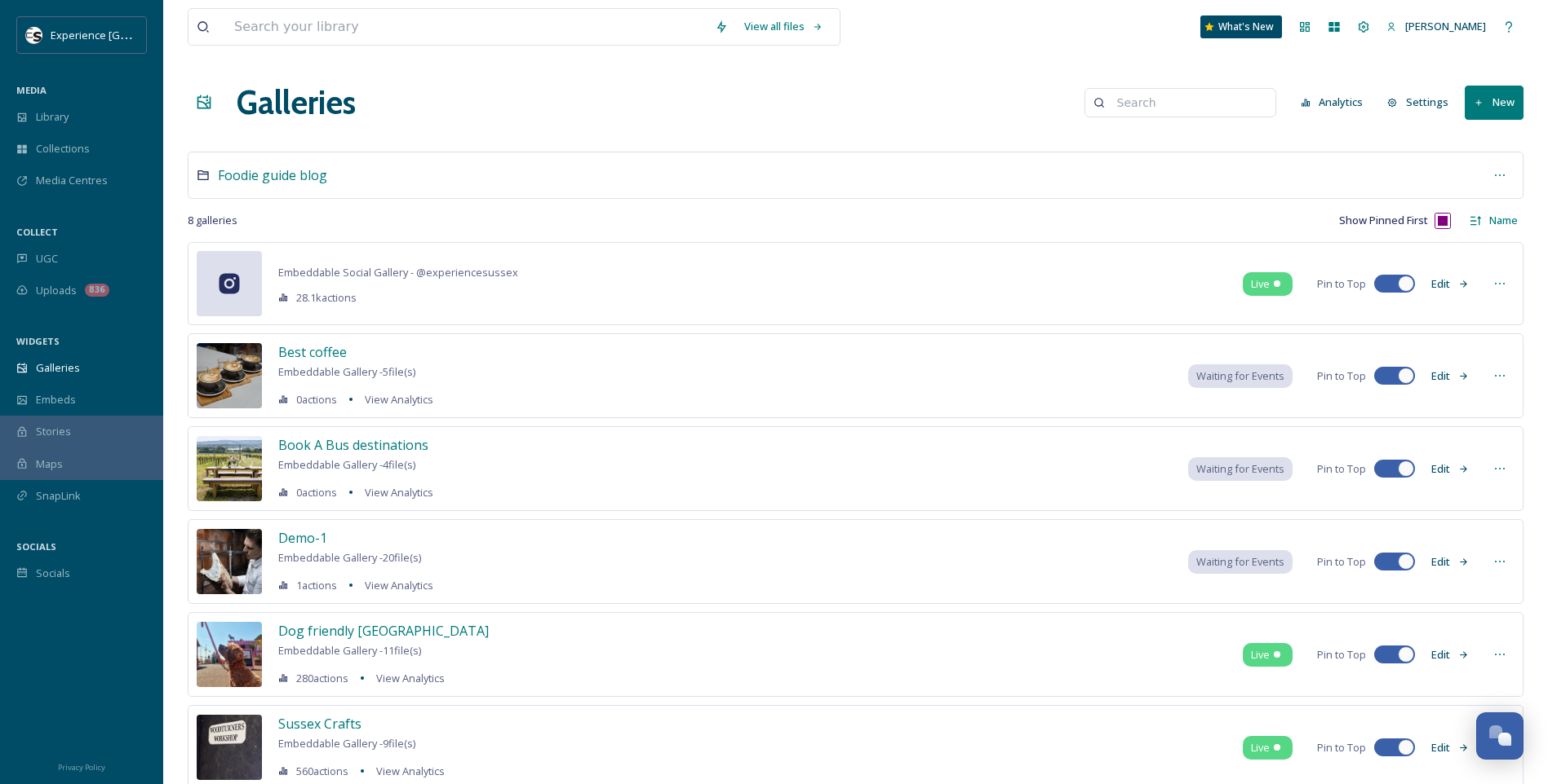
click at [956, 109] on div "Galleries Analytics Settings New" at bounding box center [855, 102] width 1335 height 49
click at [1234, 374] on button "Edit" at bounding box center [1450, 376] width 53 height 32
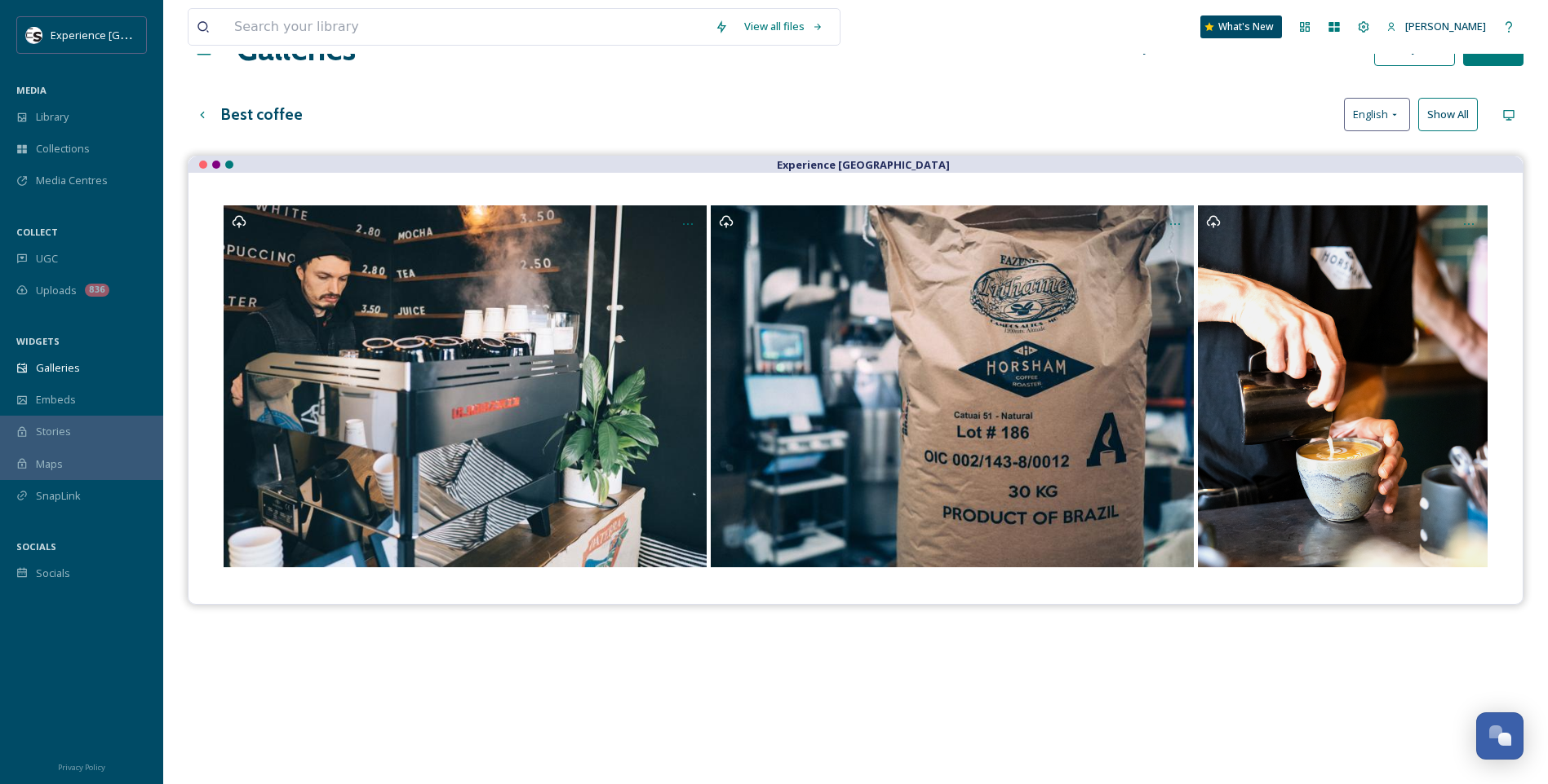
scroll to position [81, 0]
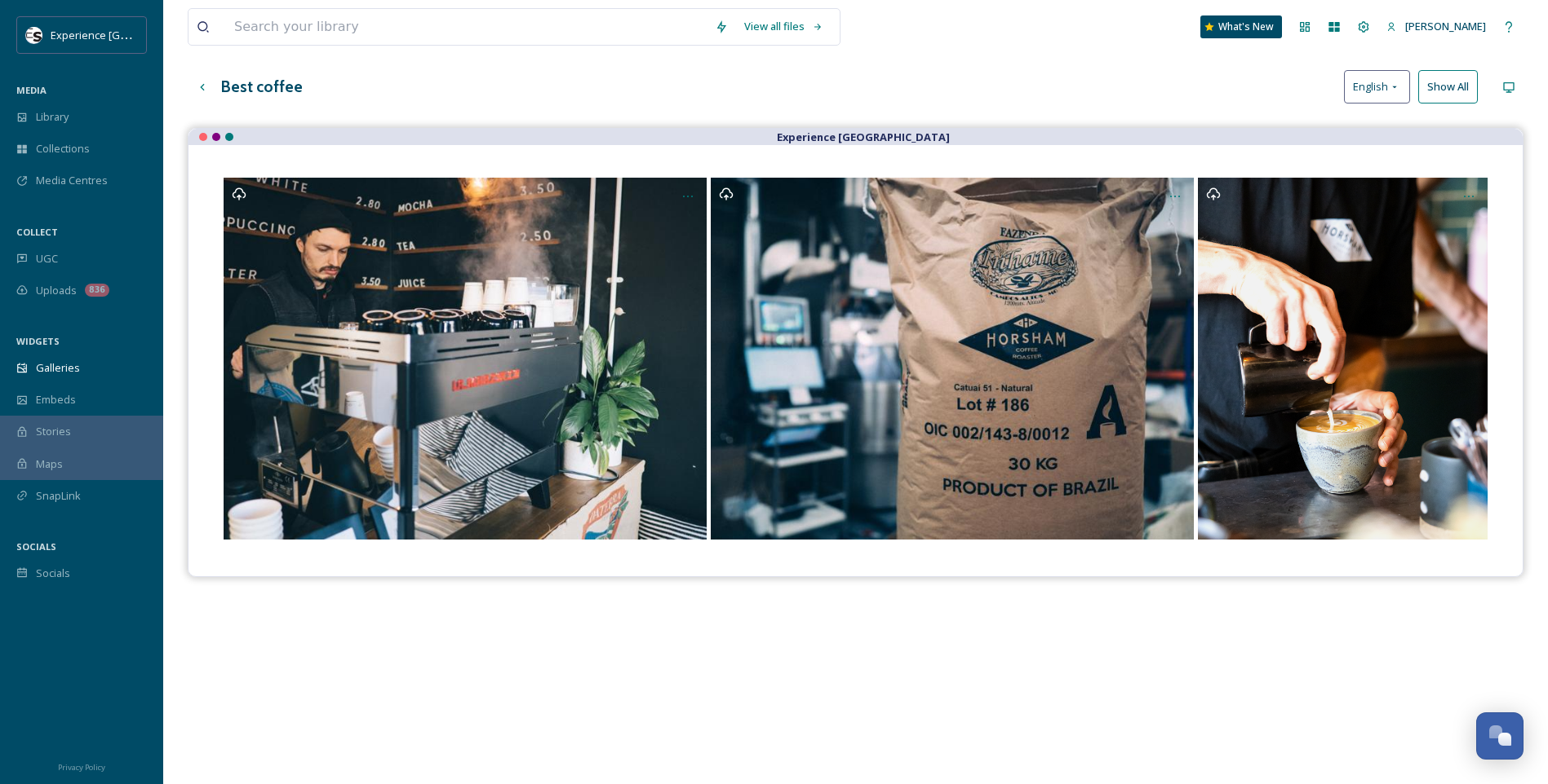
click at [1234, 99] on button "Show All" at bounding box center [1448, 87] width 59 height 34
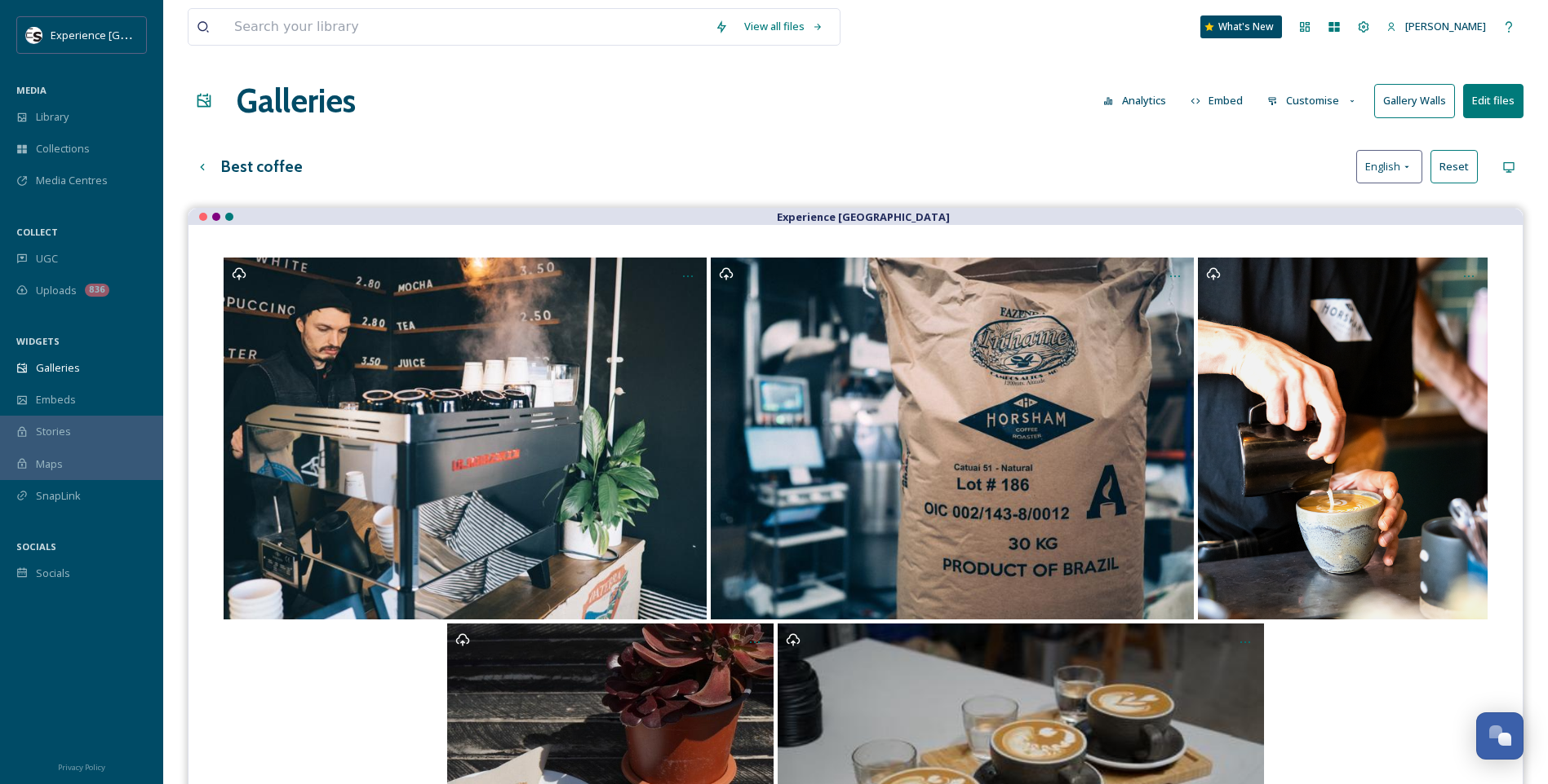
scroll to position [0, 0]
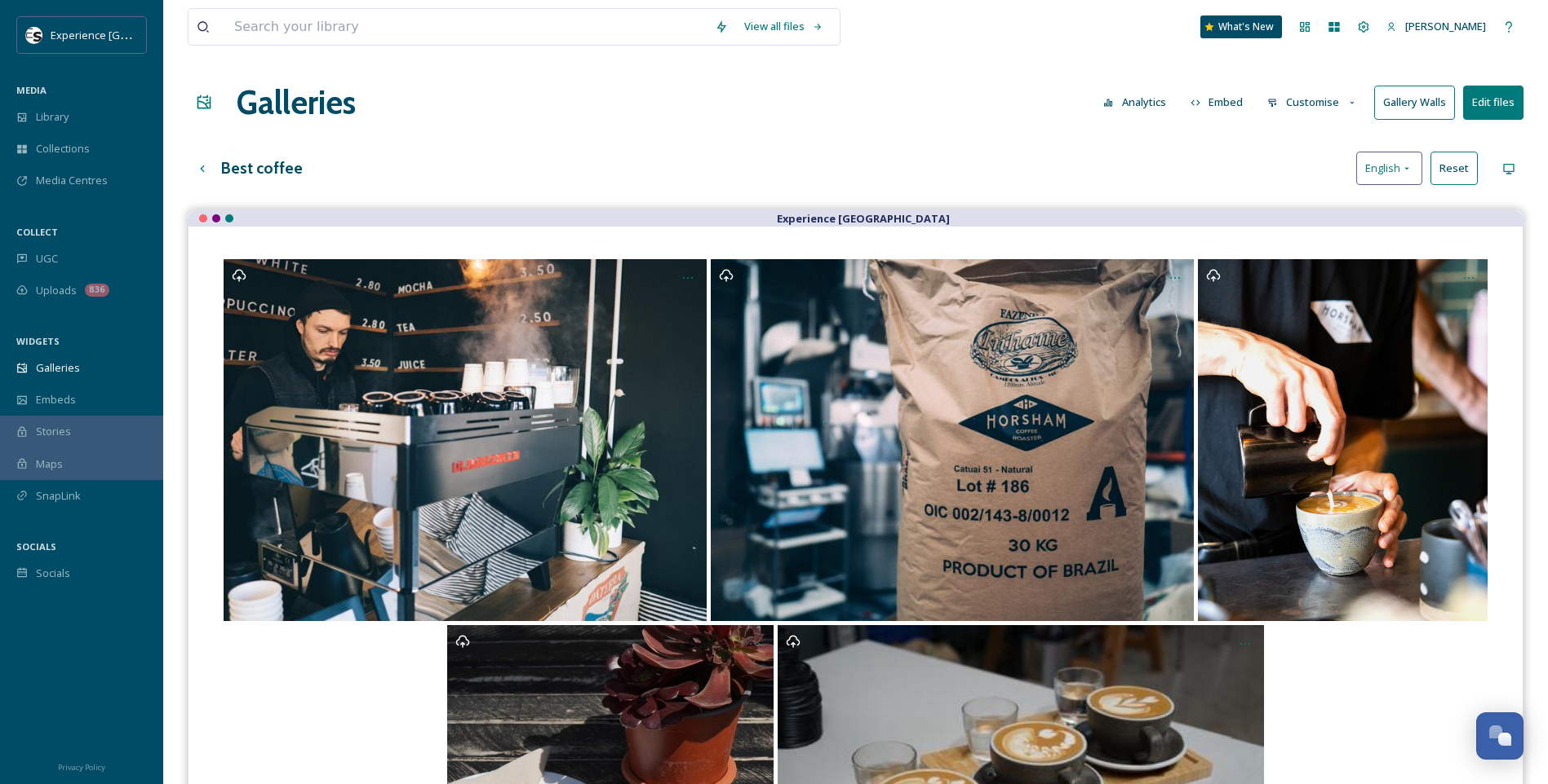
click at [1234, 177] on div "English" at bounding box center [1389, 168] width 66 height 34
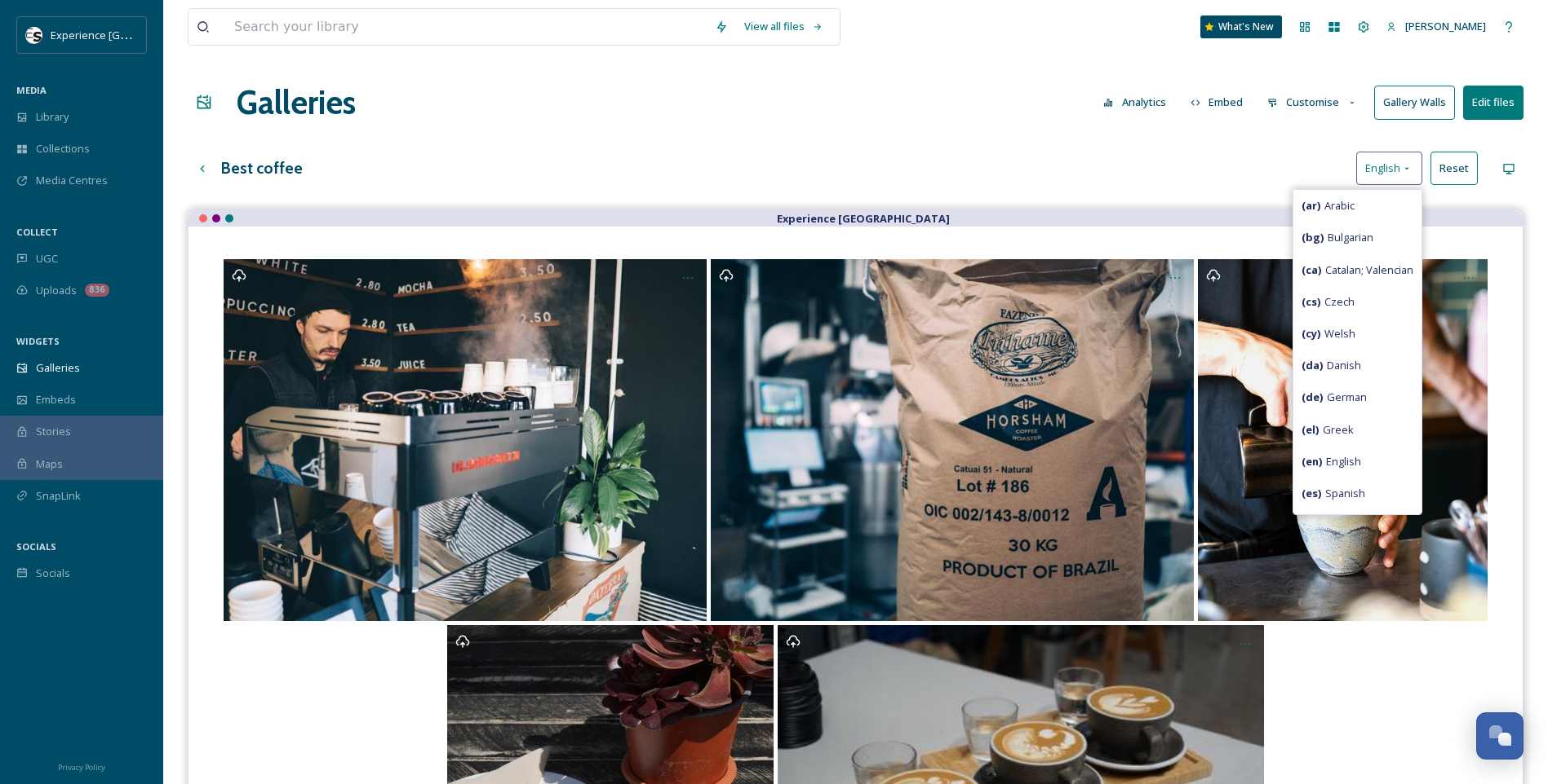
click at [1234, 168] on icon at bounding box center [1406, 168] width 13 height 13
click at [1230, 152] on div "Best coffee English ( ar ) Arabic ( bg ) Bulgarian ( ca ) Catalan; Valencian ( …" at bounding box center [855, 168] width 1335 height 34
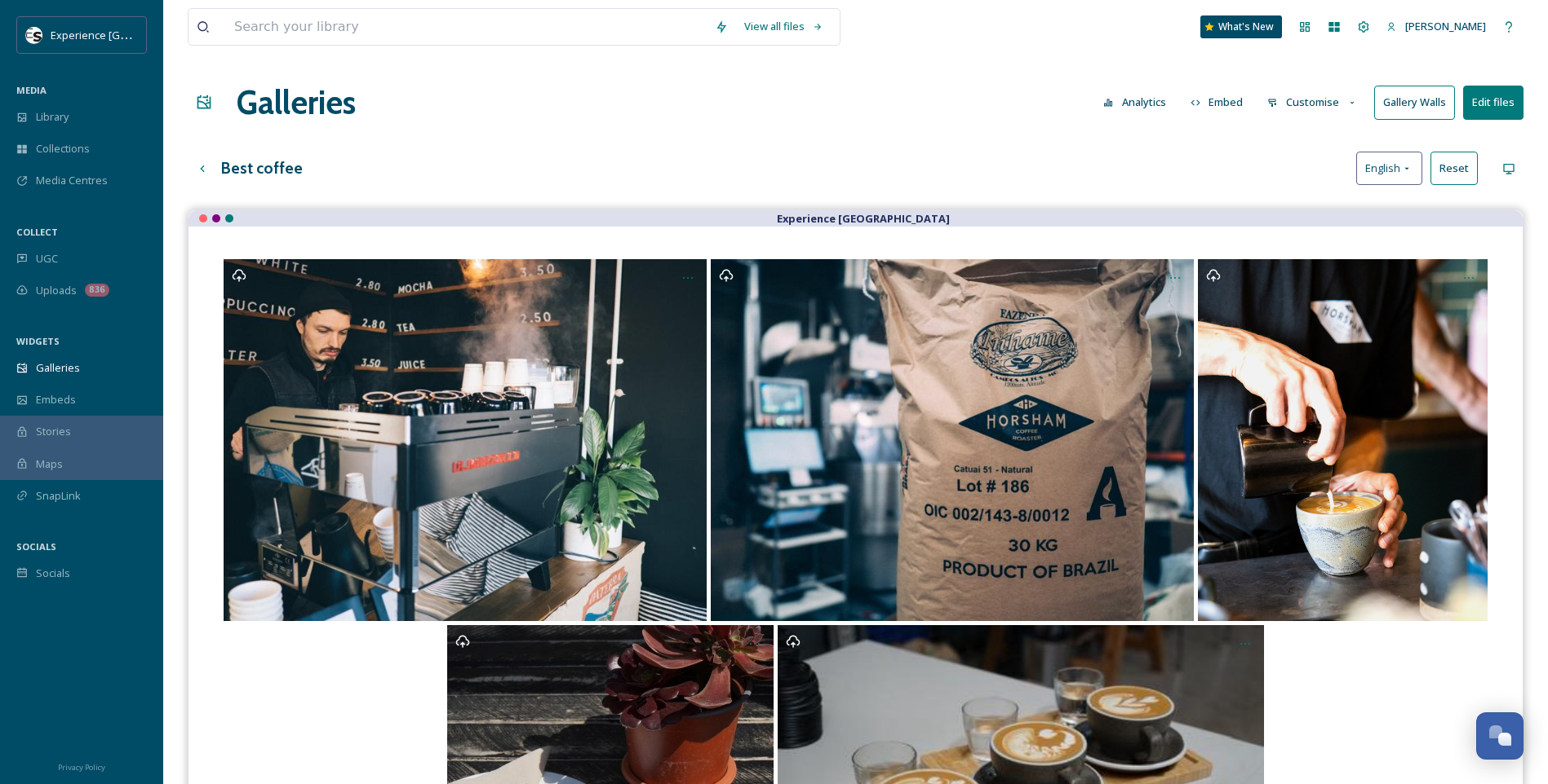
click at [1234, 104] on button "Customise" at bounding box center [1312, 102] width 107 height 32
click at [1223, 102] on button "Embed" at bounding box center [1217, 102] width 69 height 32
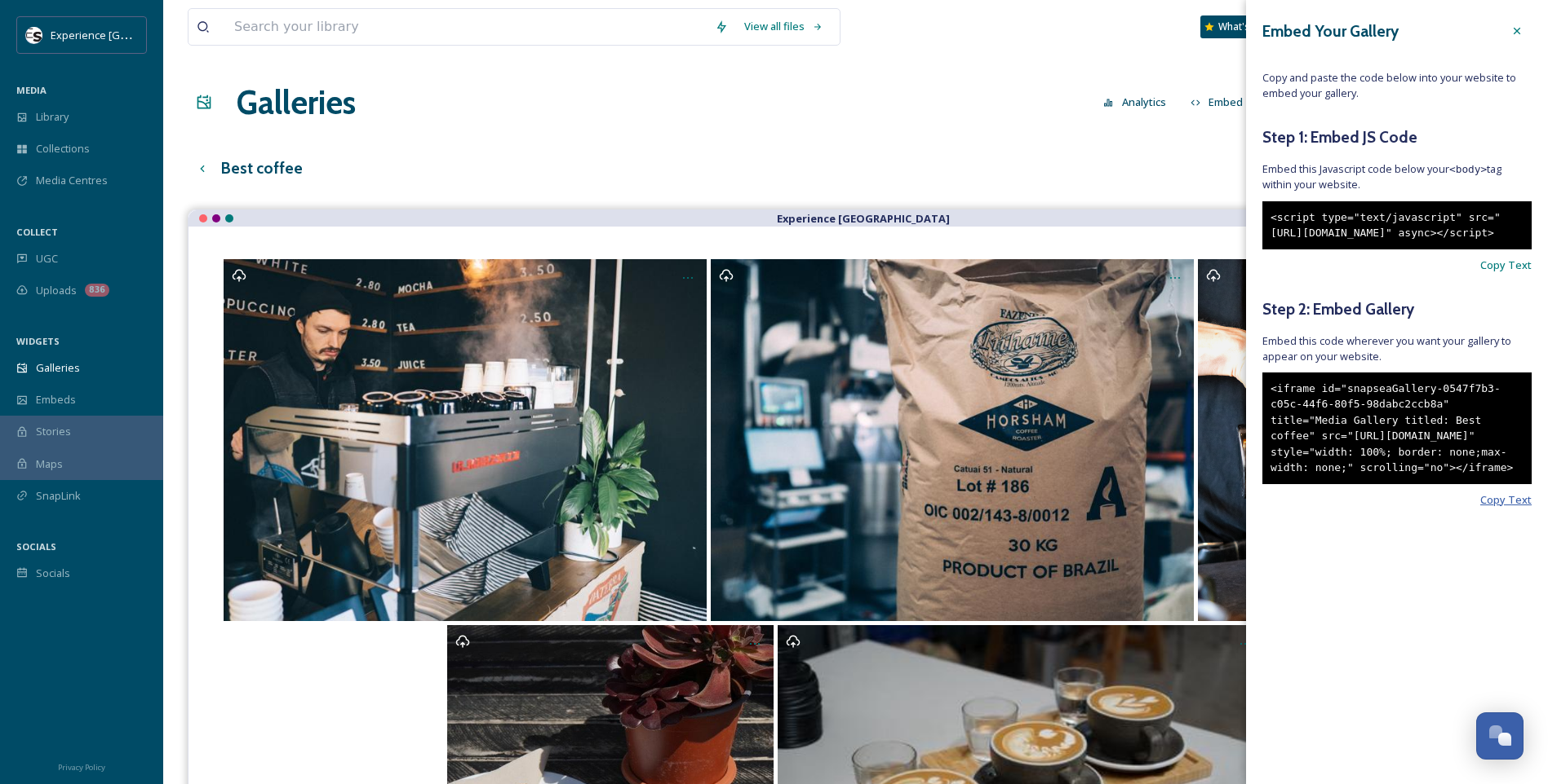
click at [1234, 508] on span "Copy Text" at bounding box center [1505, 501] width 52 height 16
click at [1234, 29] on icon at bounding box center [1516, 31] width 13 height 13
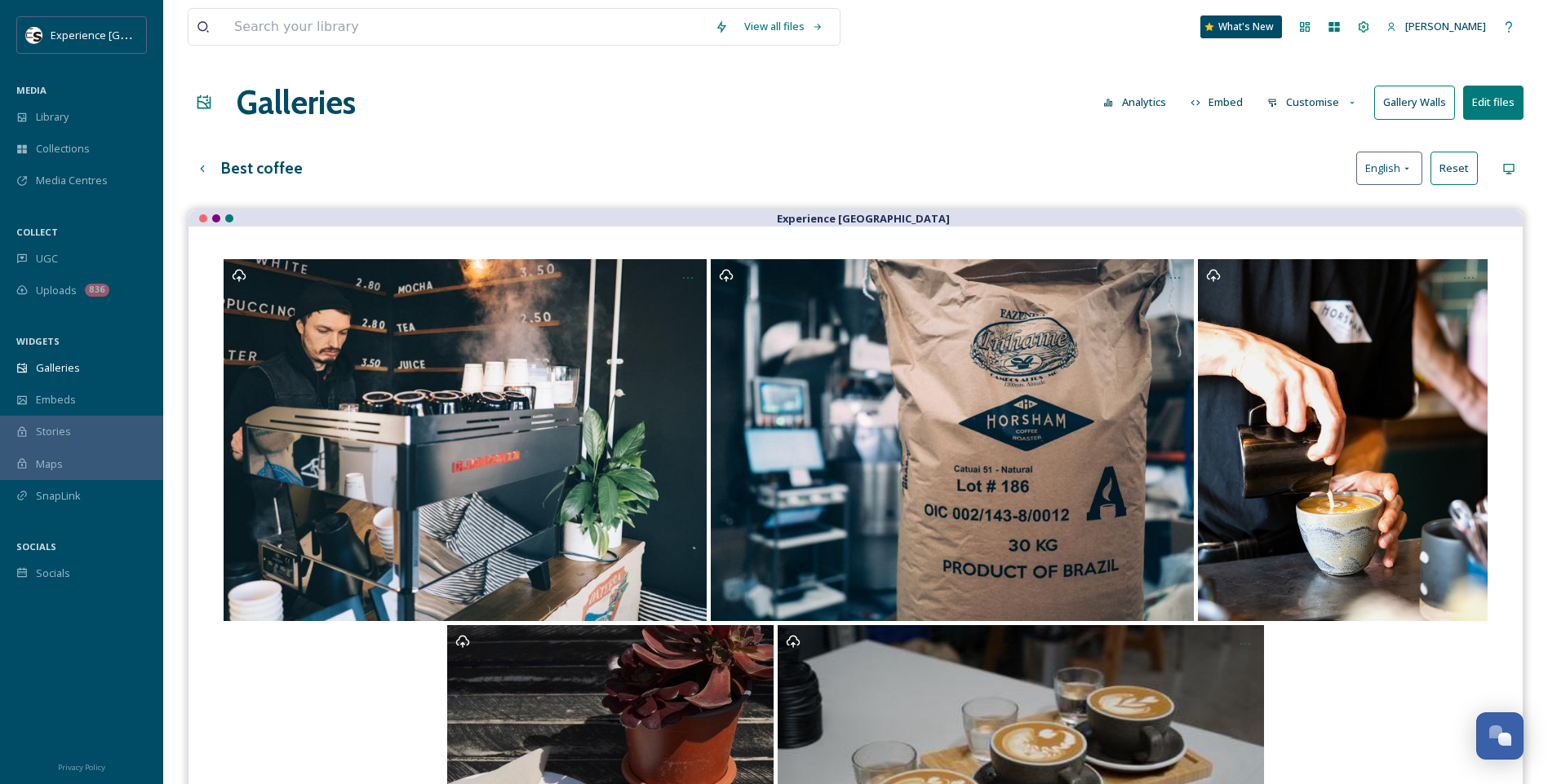
click at [1234, 95] on button "Customise" at bounding box center [1312, 102] width 107 height 32
click at [1234, 144] on span "Layout" at bounding box center [1284, 140] width 32 height 16
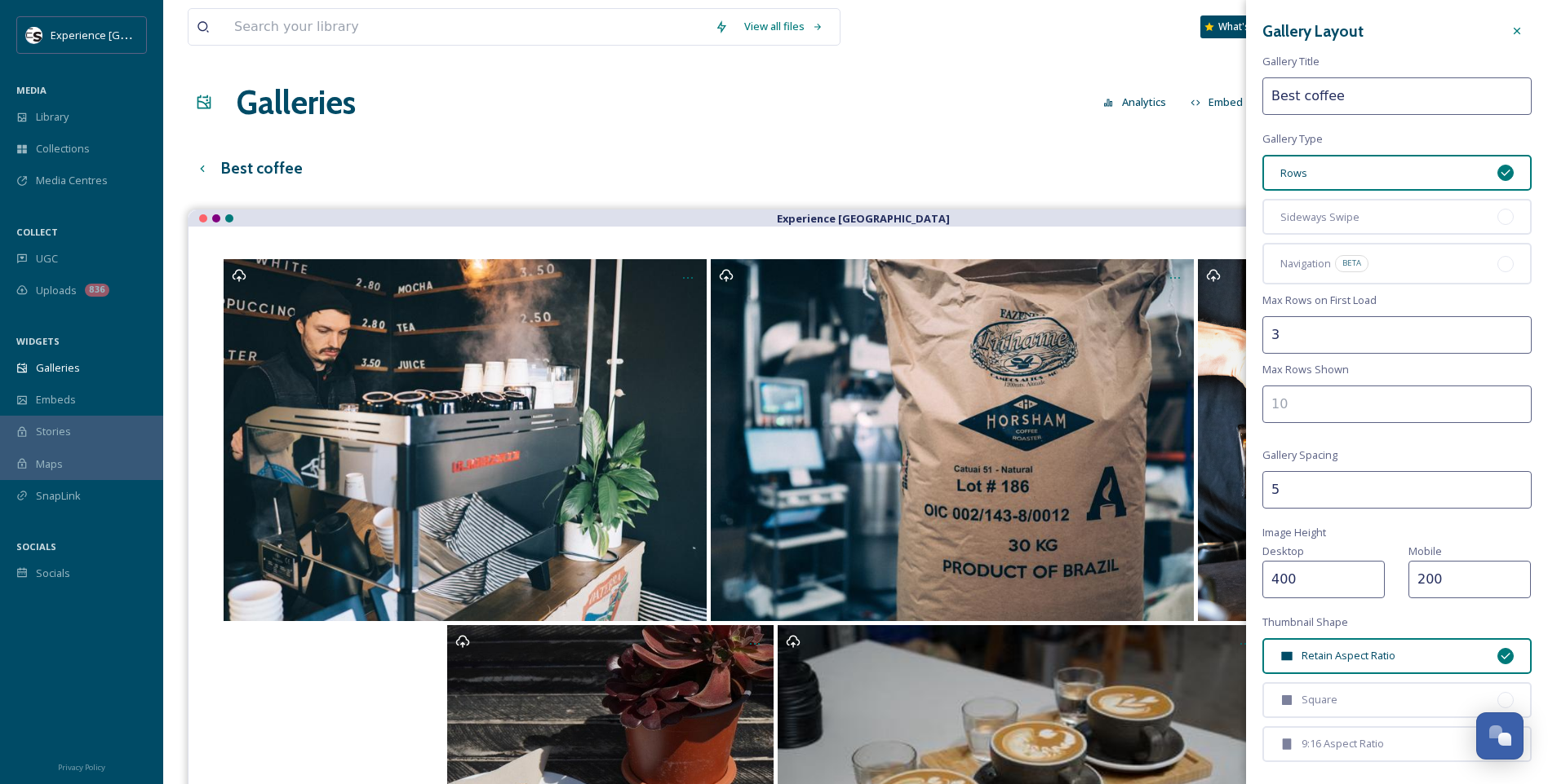
click at [1234, 330] on input "3" at bounding box center [1396, 336] width 269 height 38
click at [1234, 343] on input "2" at bounding box center [1396, 336] width 269 height 38
type input "3"
click at [1234, 215] on div at bounding box center [1505, 217] width 16 height 16
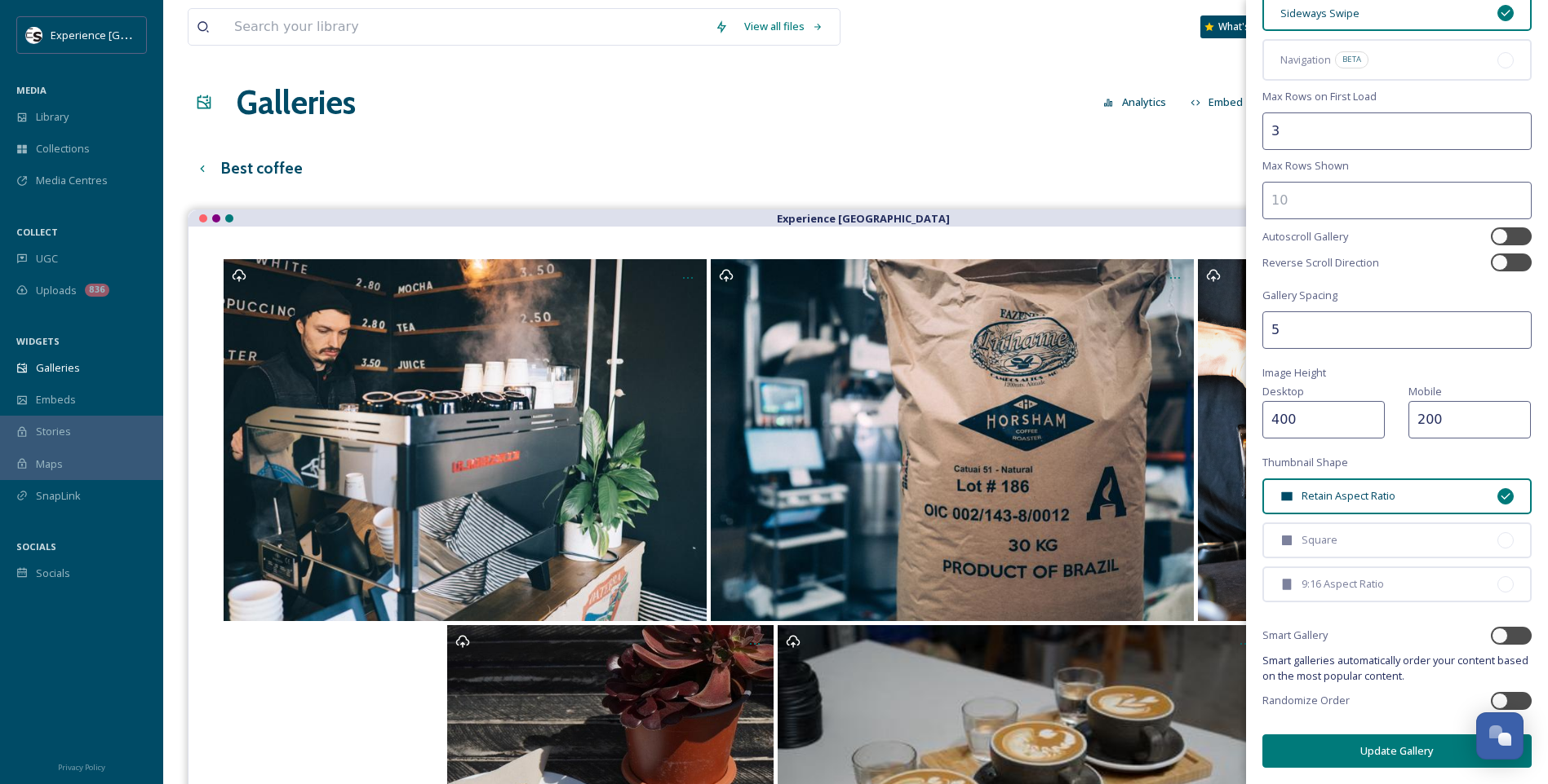
click at [1234, 738] on button "Update Gallery" at bounding box center [1396, 751] width 269 height 34
